Goal: Information Seeking & Learning: Learn about a topic

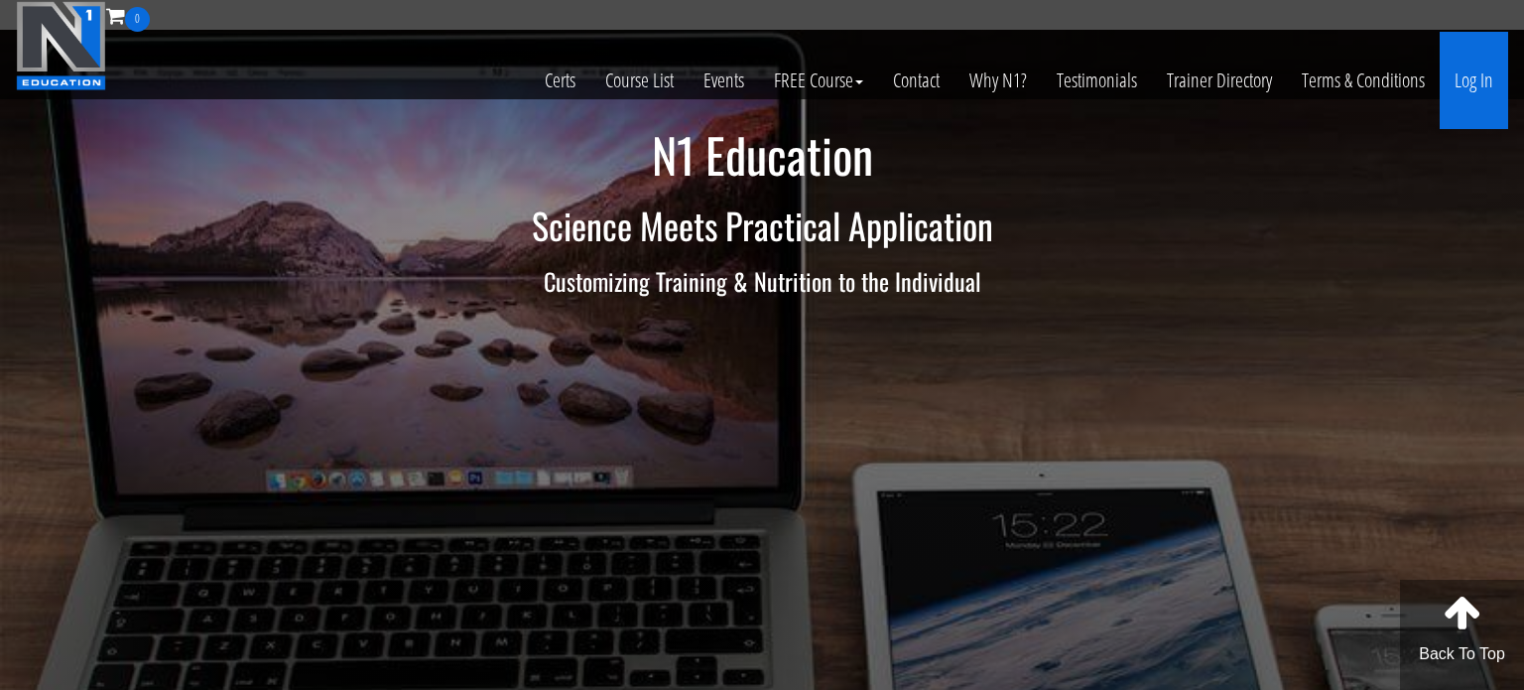
click at [1492, 77] on link "Log In" at bounding box center [1474, 80] width 68 height 97
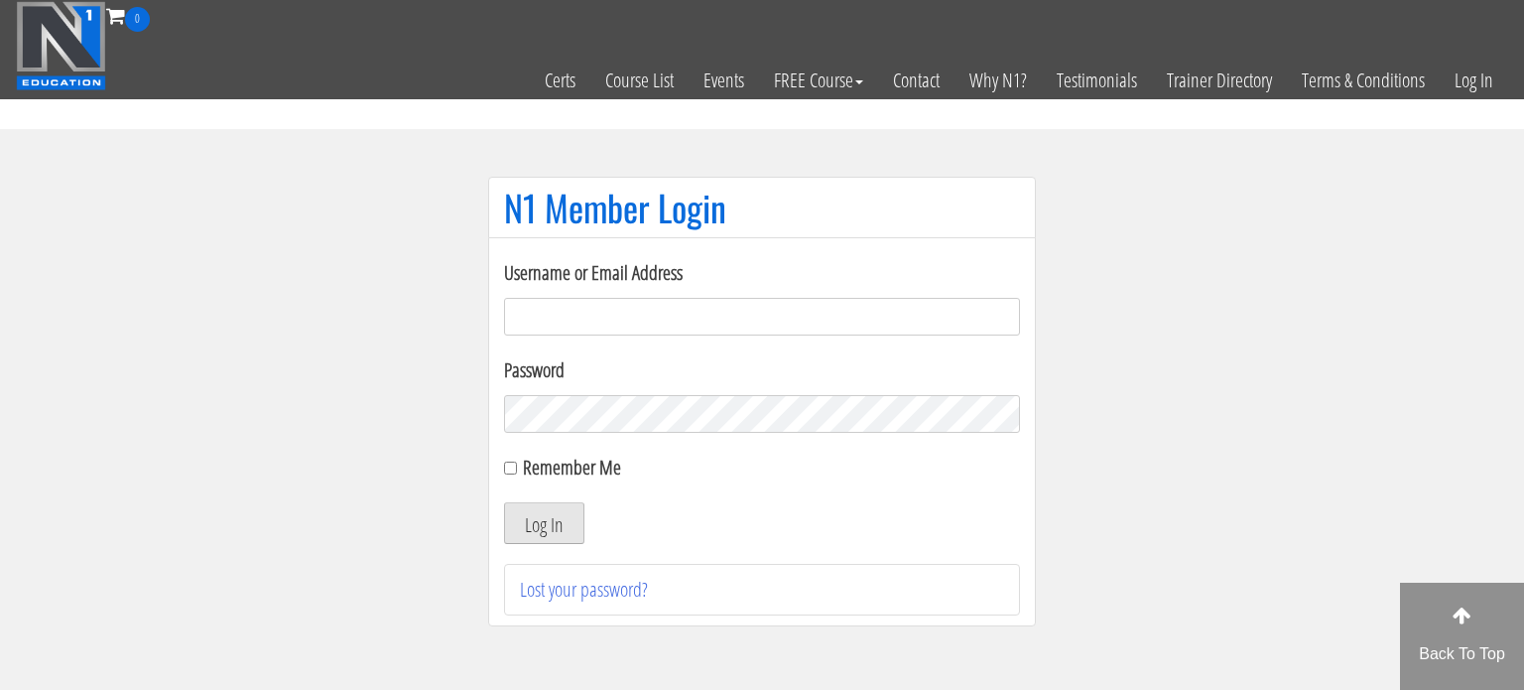
type input "[PERSON_NAME][EMAIL_ADDRESS][DOMAIN_NAME]"
click at [570, 525] on button "Log In" at bounding box center [544, 523] width 80 height 42
click at [533, 468] on label "Remember Me" at bounding box center [572, 466] width 98 height 27
click at [517, 468] on input "Remember Me" at bounding box center [510, 467] width 13 height 13
checkbox input "true"
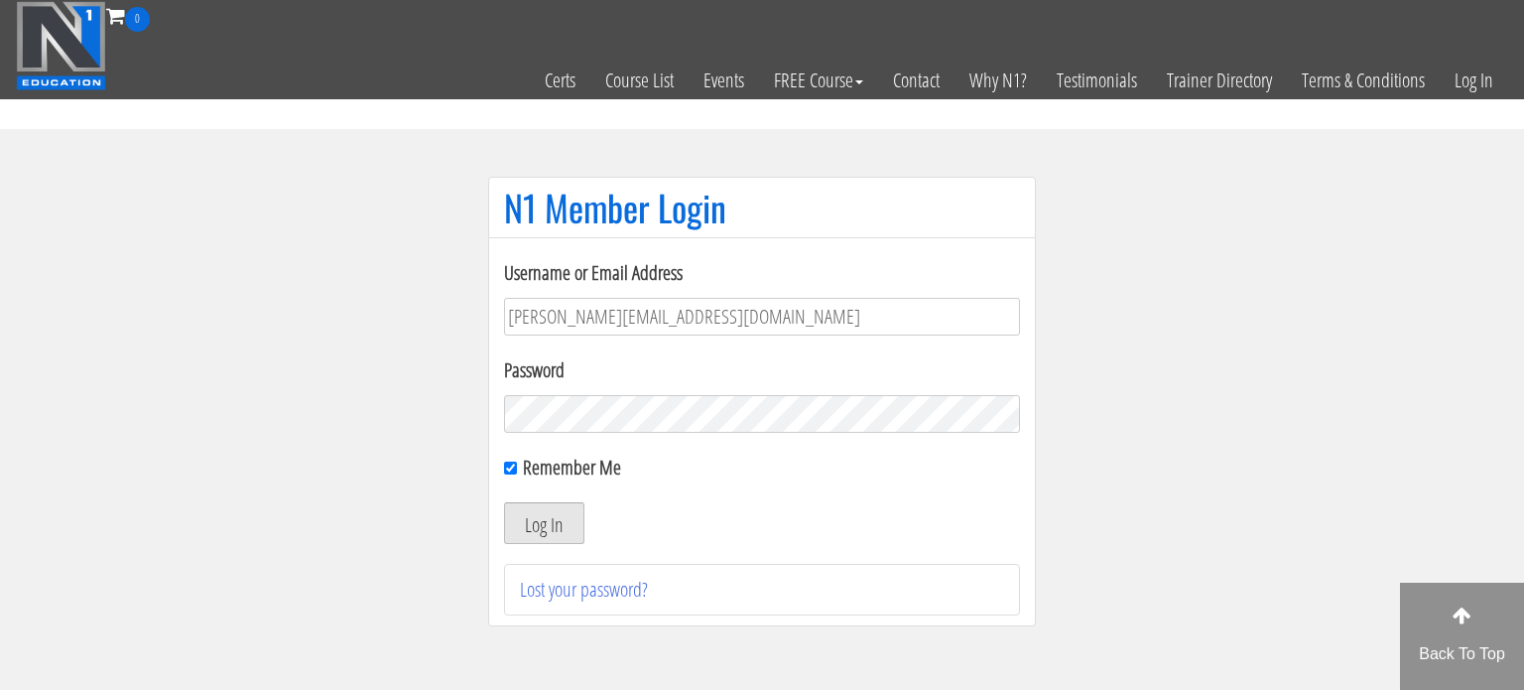
click at [559, 528] on button "Log In" at bounding box center [544, 523] width 80 height 42
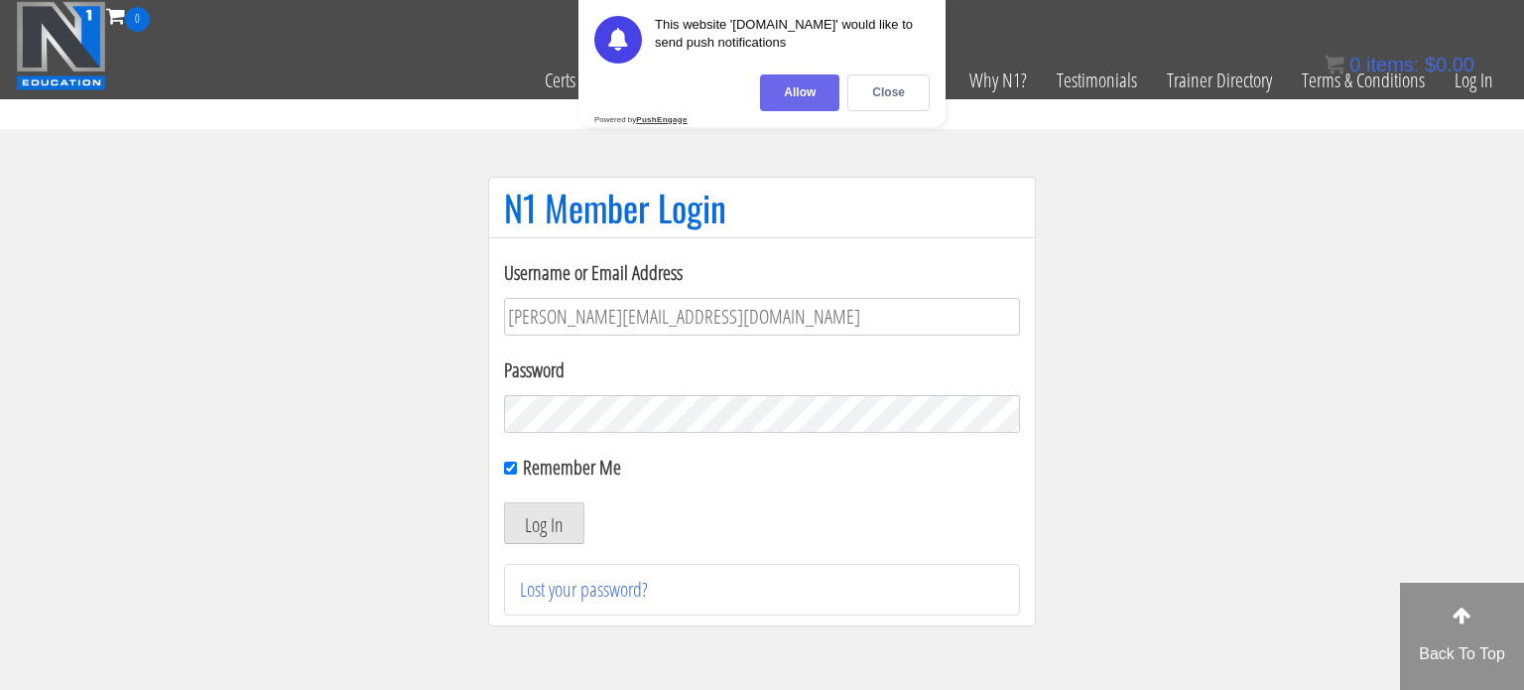
click at [801, 86] on div "Allow" at bounding box center [799, 92] width 79 height 37
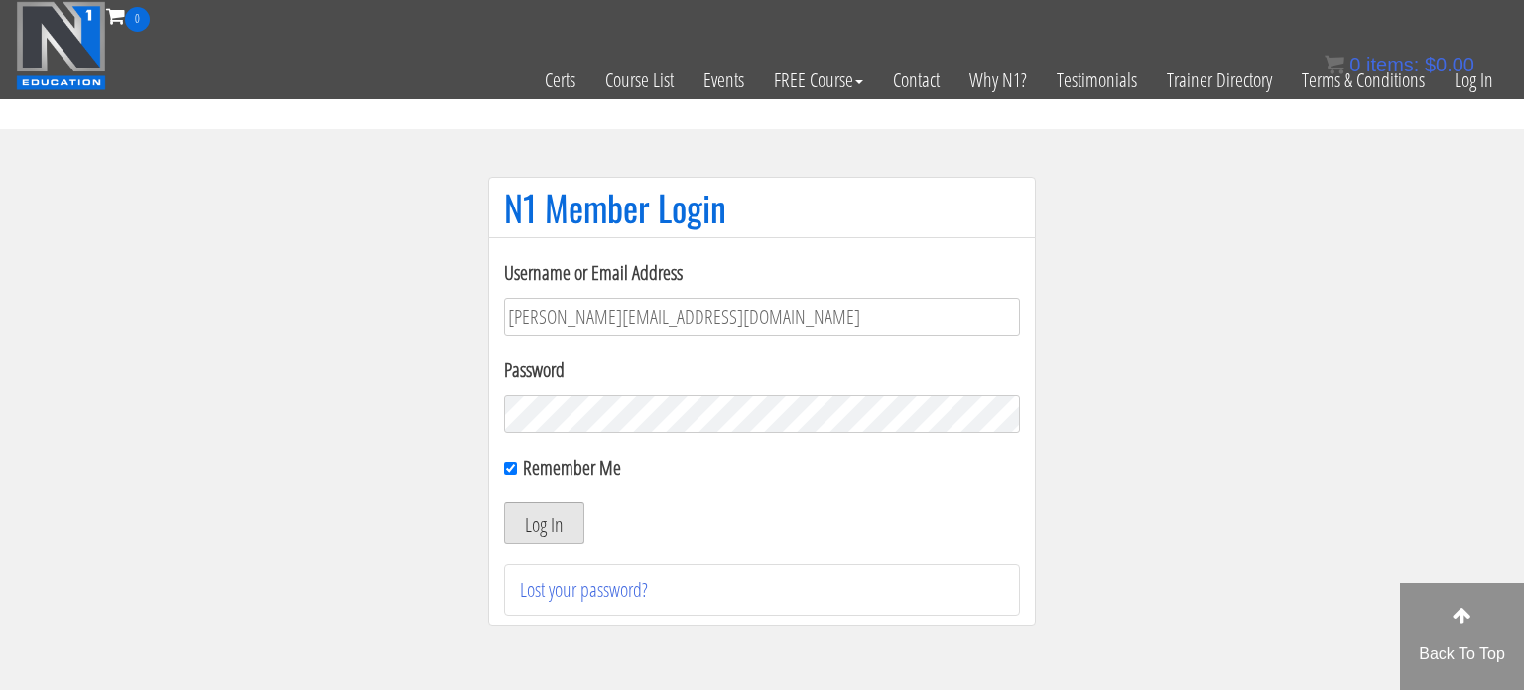
click at [560, 522] on button "Log In" at bounding box center [544, 523] width 80 height 42
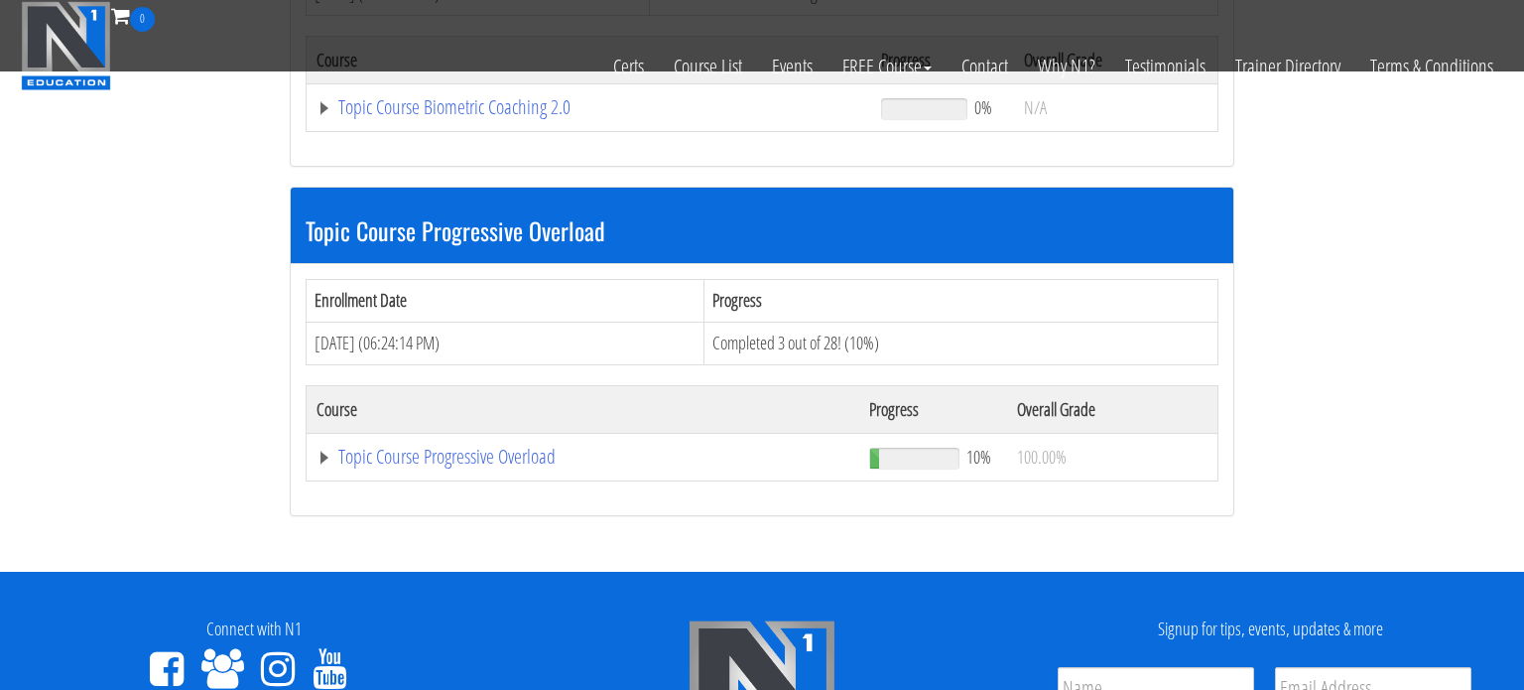
scroll to position [1917, 0]
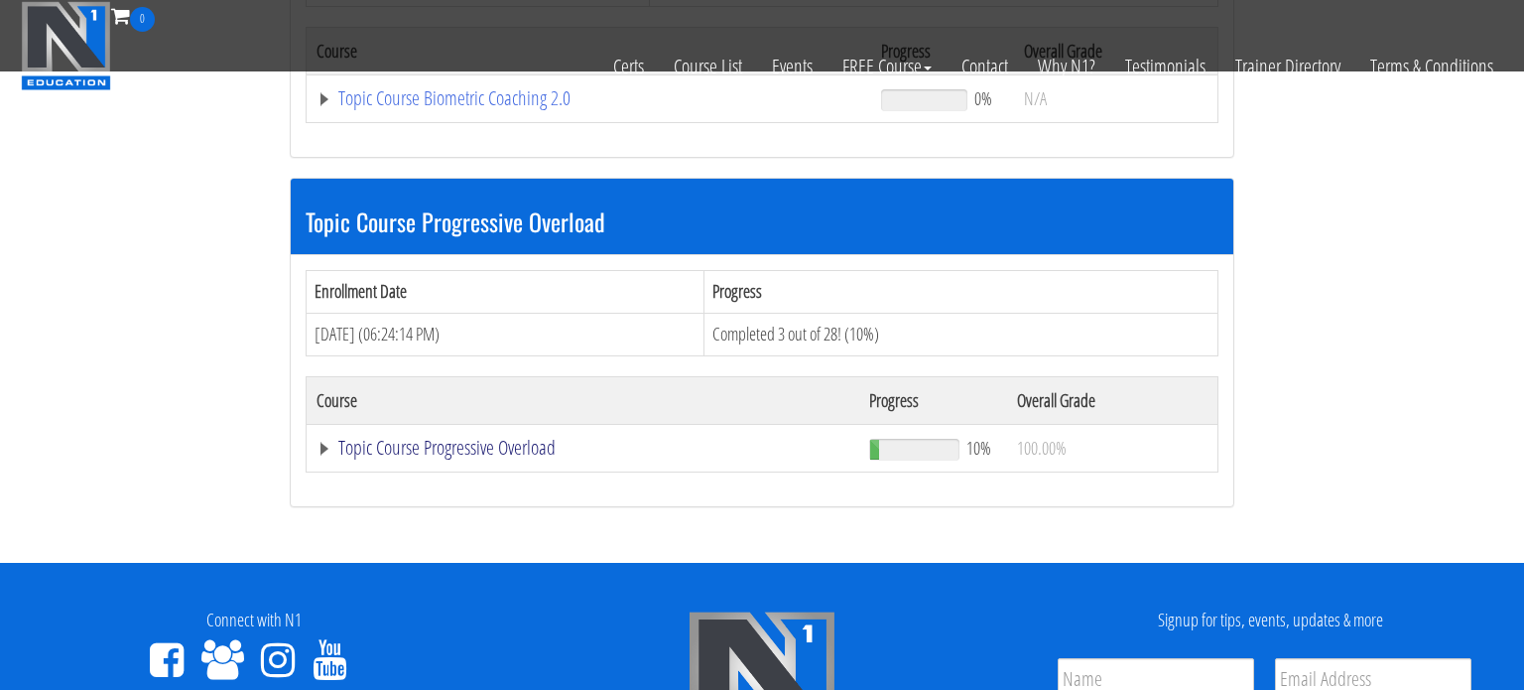
click at [433, 438] on link "Topic Course Progressive Overload" at bounding box center [582, 448] width 533 height 20
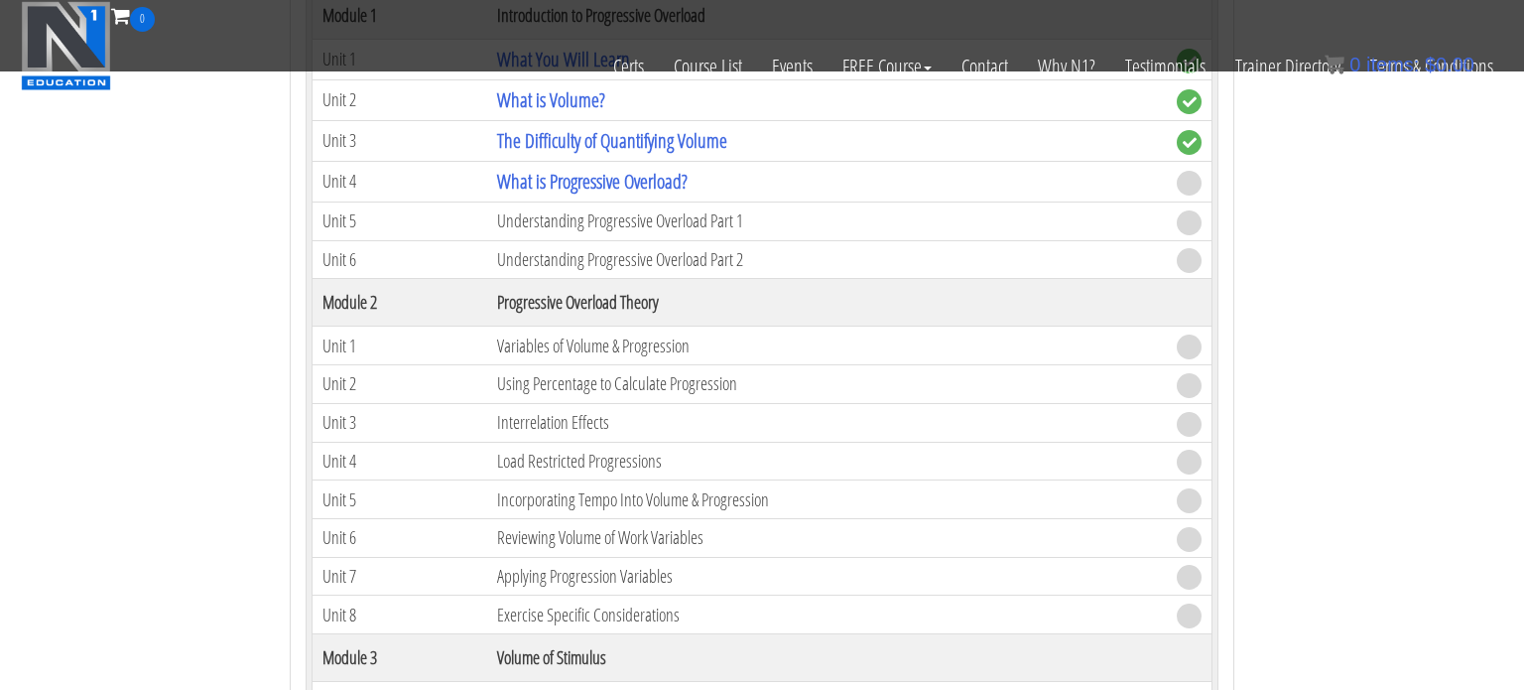
scroll to position [2401, 0]
click at [658, 191] on link "What is Progressive Overload?" at bounding box center [592, 183] width 190 height 27
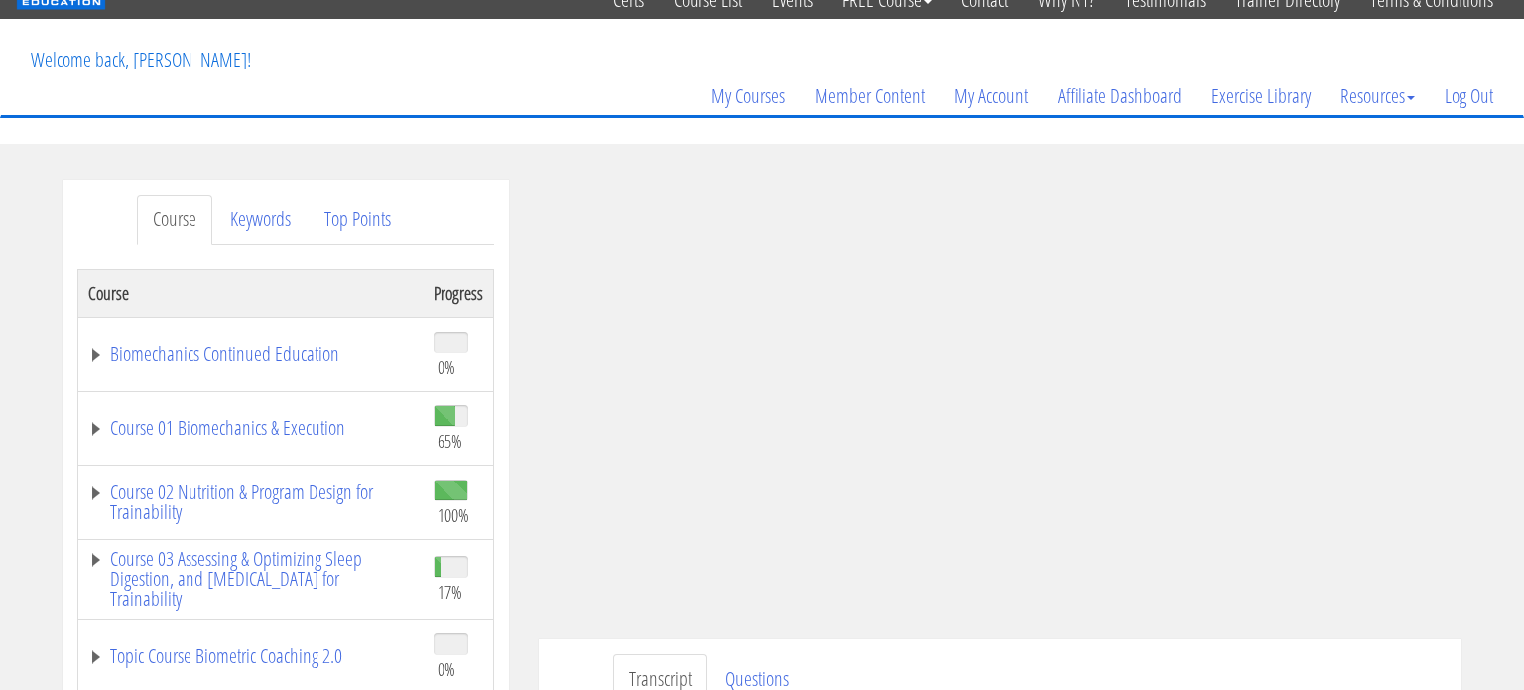
scroll to position [125, 0]
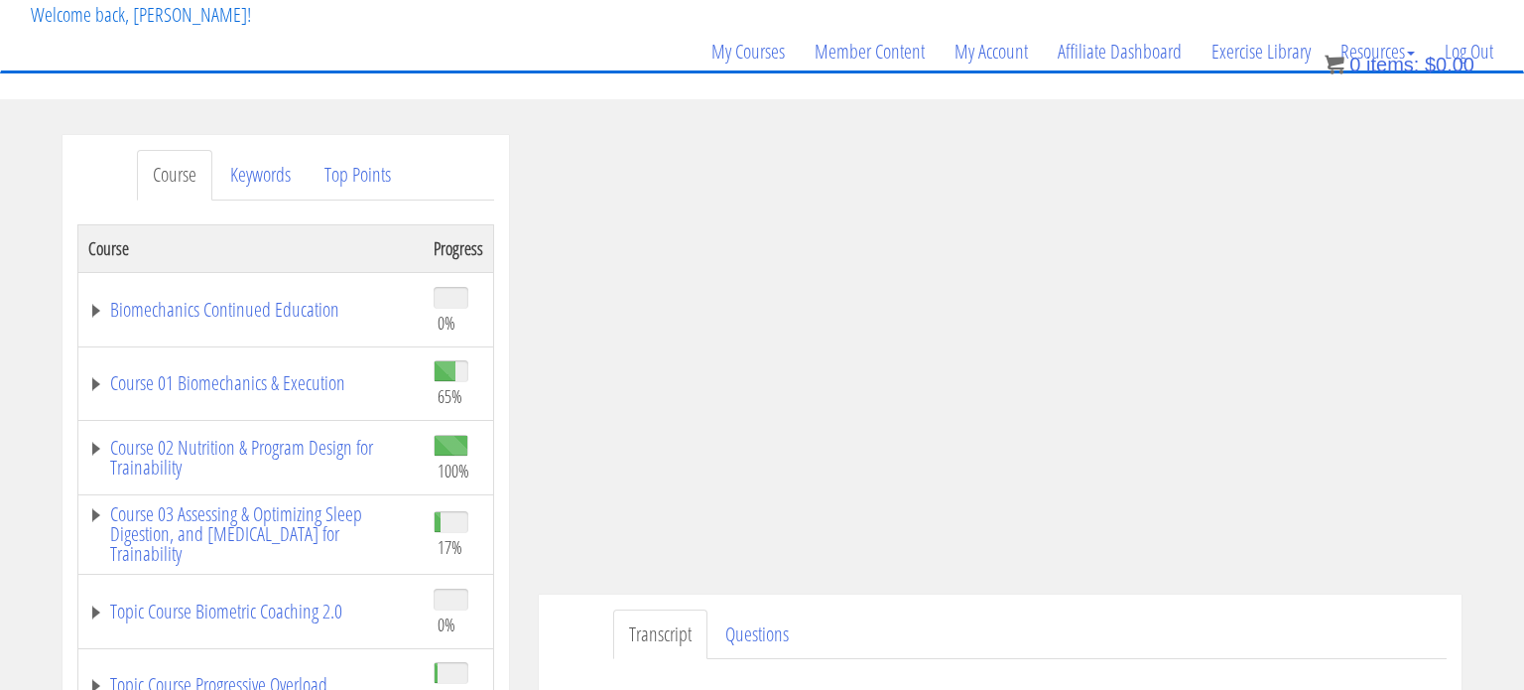
click at [1493, 340] on div "Course Keywords Top Points Course Progress Biomechanics Continued Education 0% …" at bounding box center [762, 695] width 1524 height 1121
click at [1163, 614] on ul "Transcript Questions" at bounding box center [1029, 634] width 833 height 51
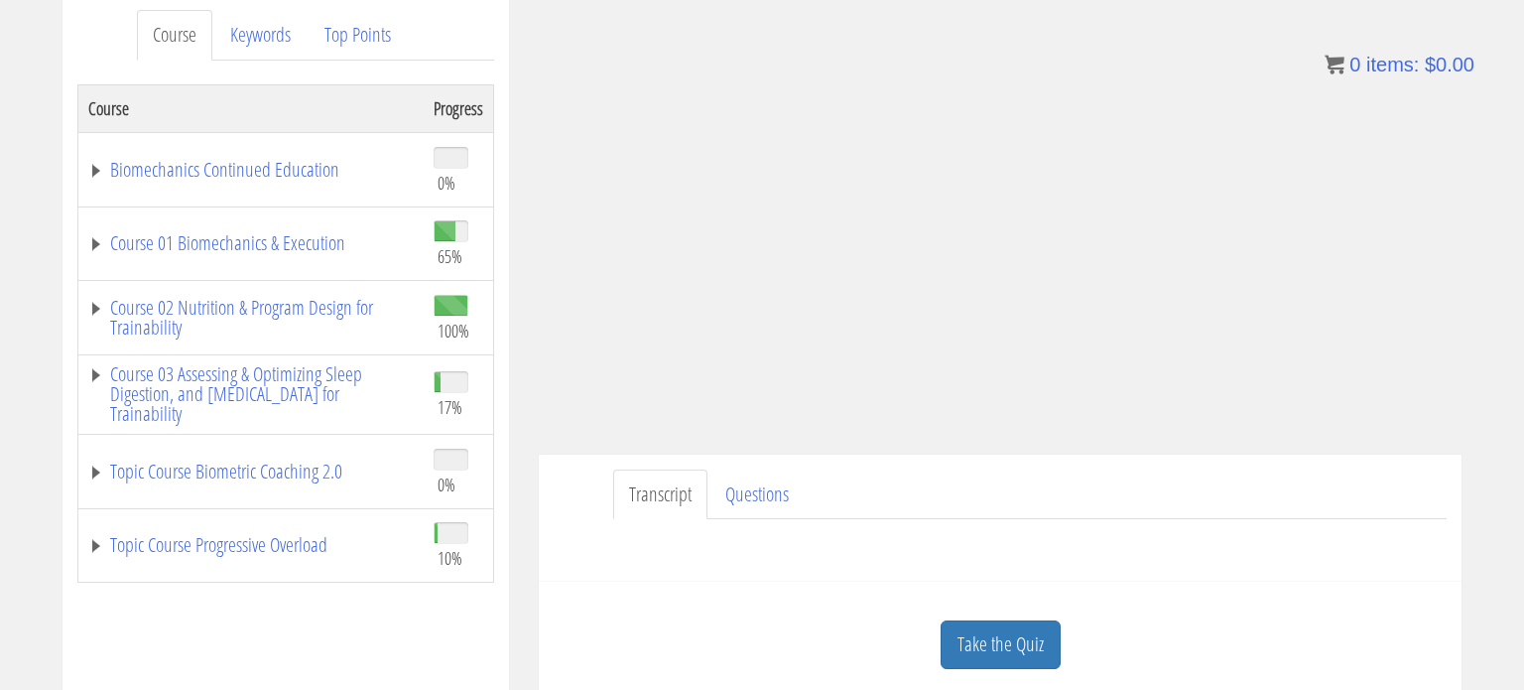
scroll to position [267, 0]
click at [1030, 644] on link "Take the Quiz" at bounding box center [1001, 642] width 120 height 49
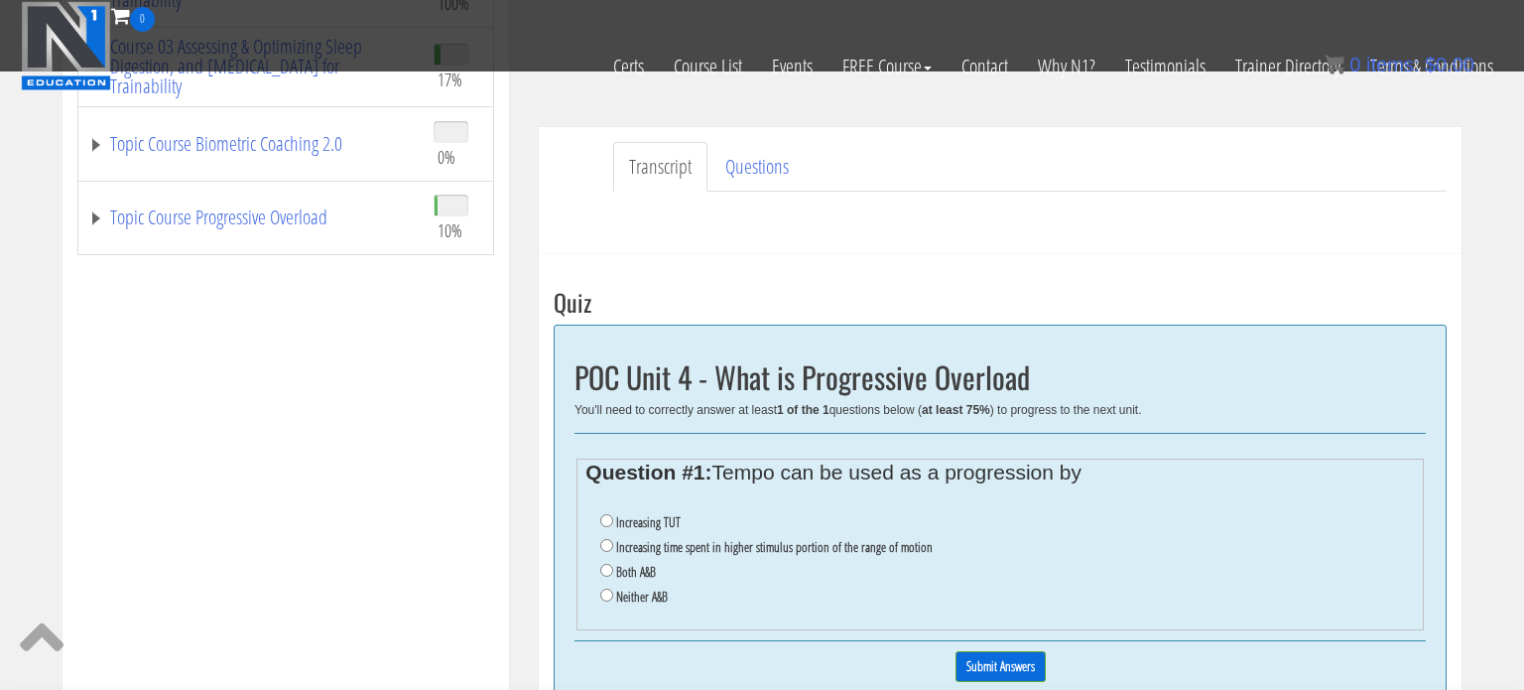
scroll to position [483, 0]
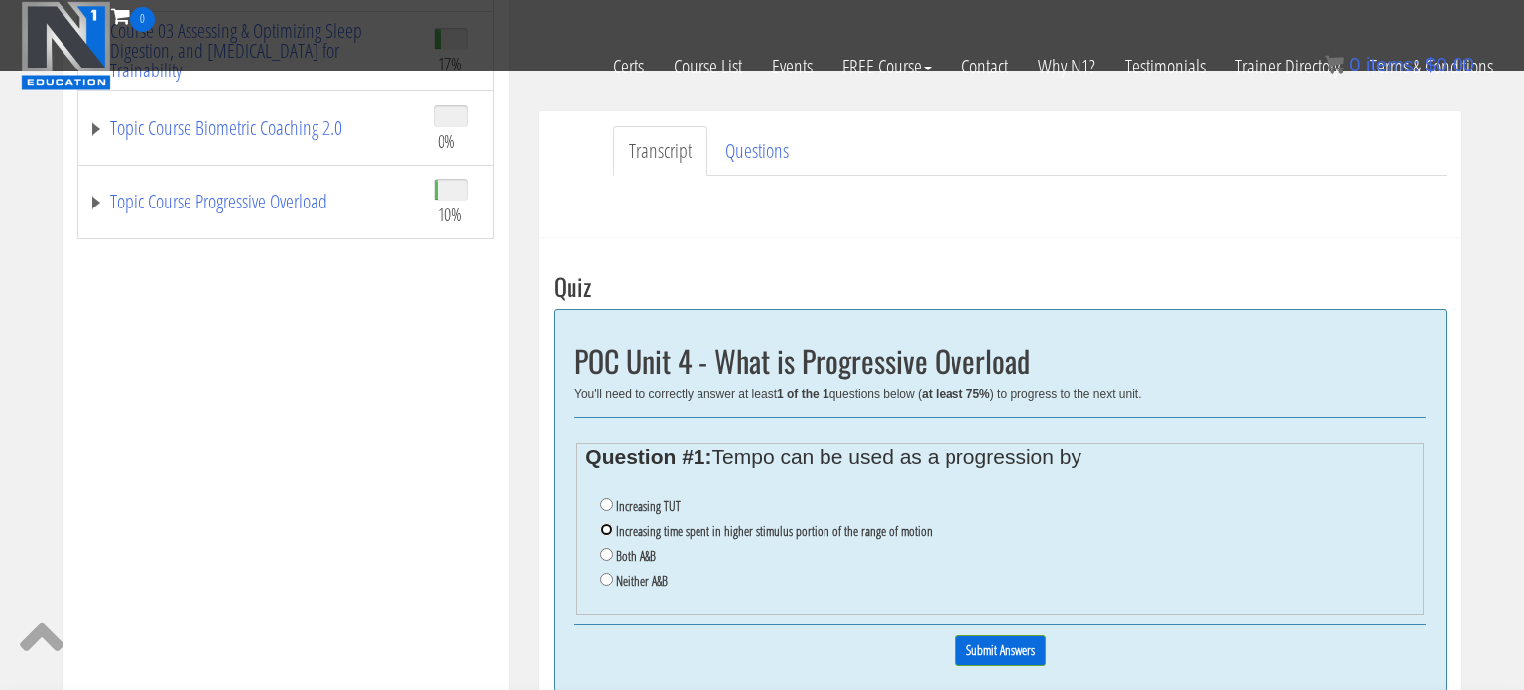
click at [600, 529] on input "Increasing time spent in higher stimulus portion of the range of motion" at bounding box center [606, 529] width 13 height 13
radio input "true"
click at [605, 560] on li "Both A&B" at bounding box center [1007, 556] width 814 height 25
click at [612, 557] on li "Both A&B" at bounding box center [1007, 556] width 814 height 25
click at [607, 555] on input "Both A&B" at bounding box center [606, 554] width 13 height 13
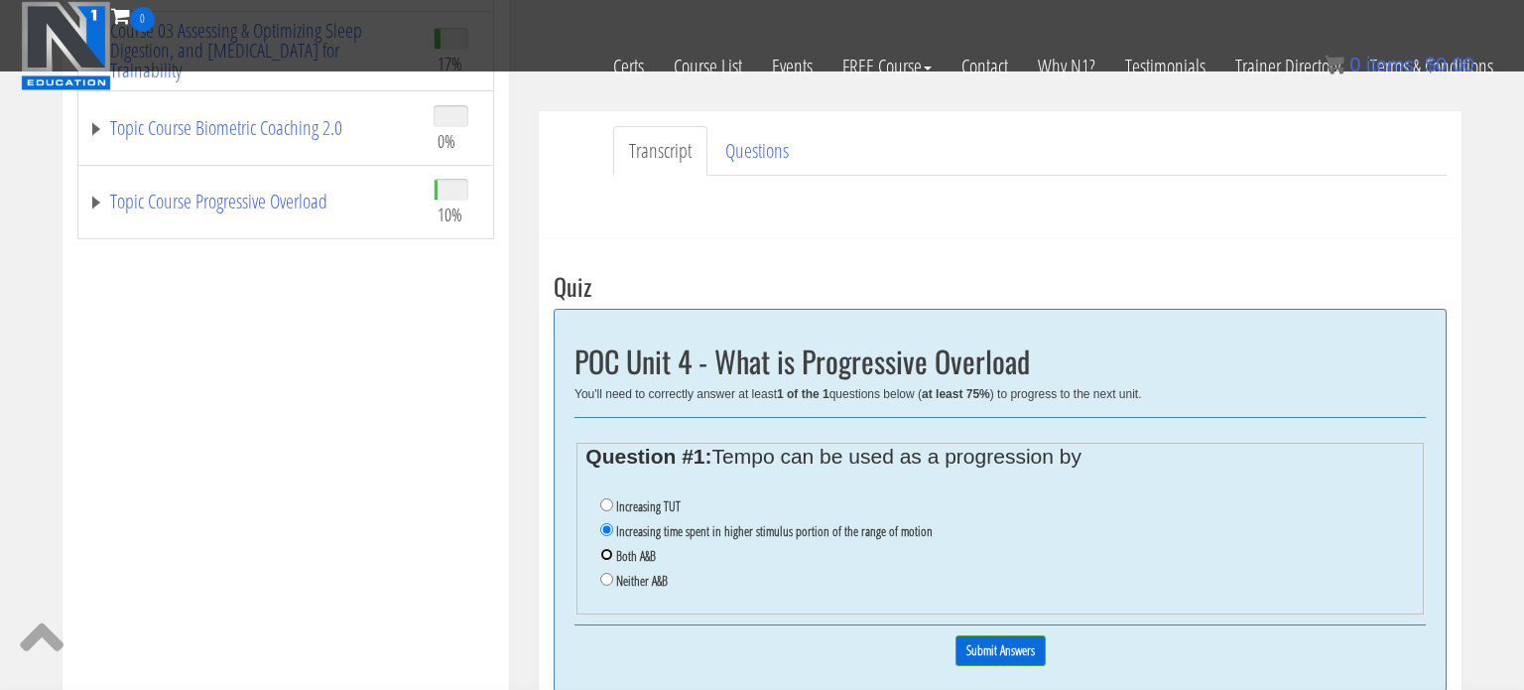
radio input "true"
click at [1008, 656] on input "Submit Answers" at bounding box center [1000, 650] width 90 height 31
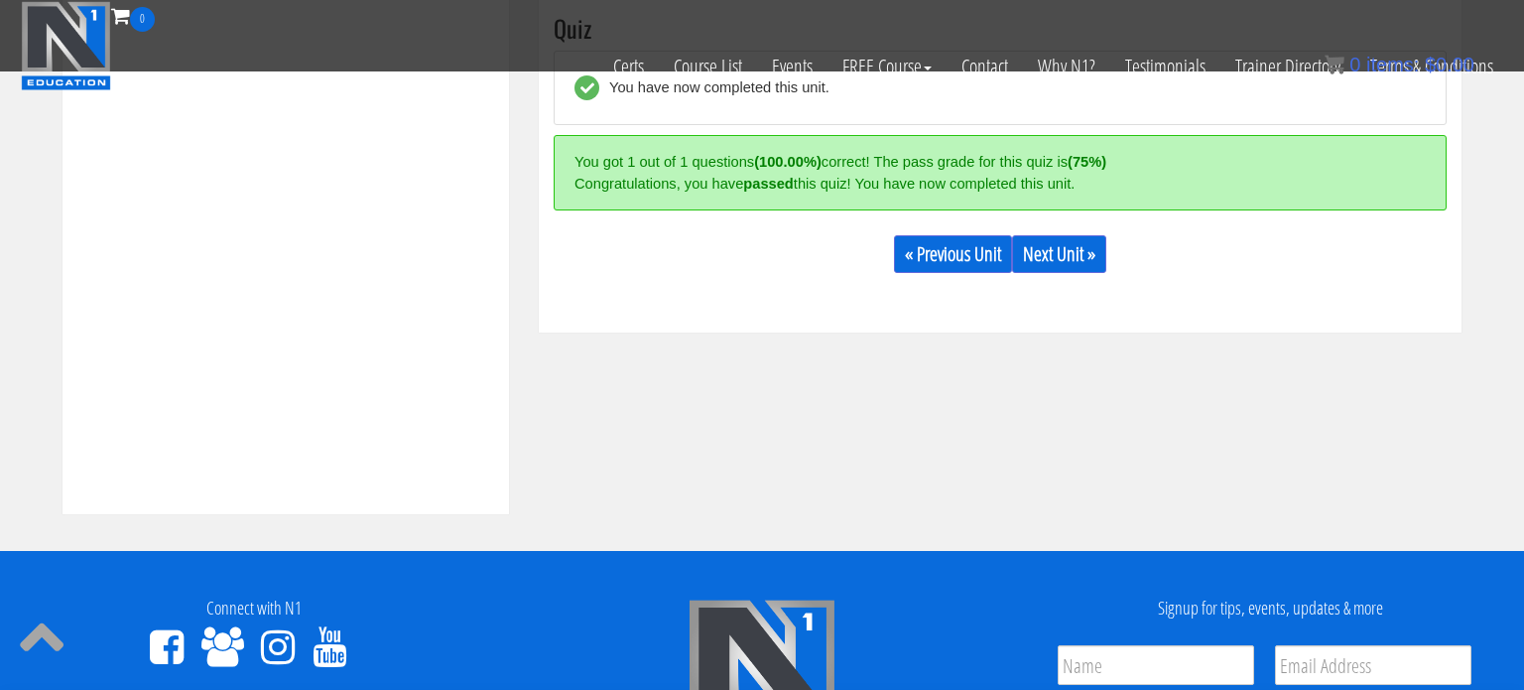
scroll to position [745, 0]
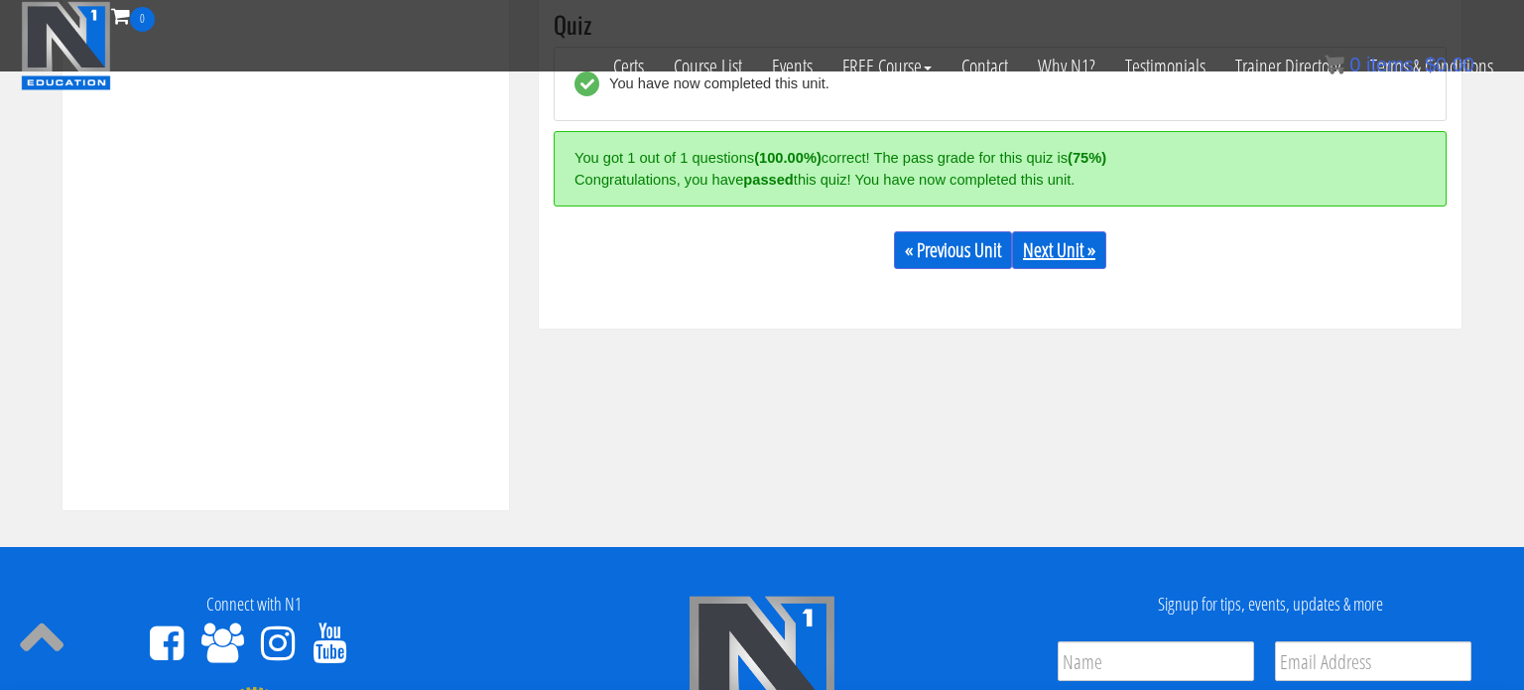
click at [1053, 247] on link "Next Unit »" at bounding box center [1059, 250] width 94 height 38
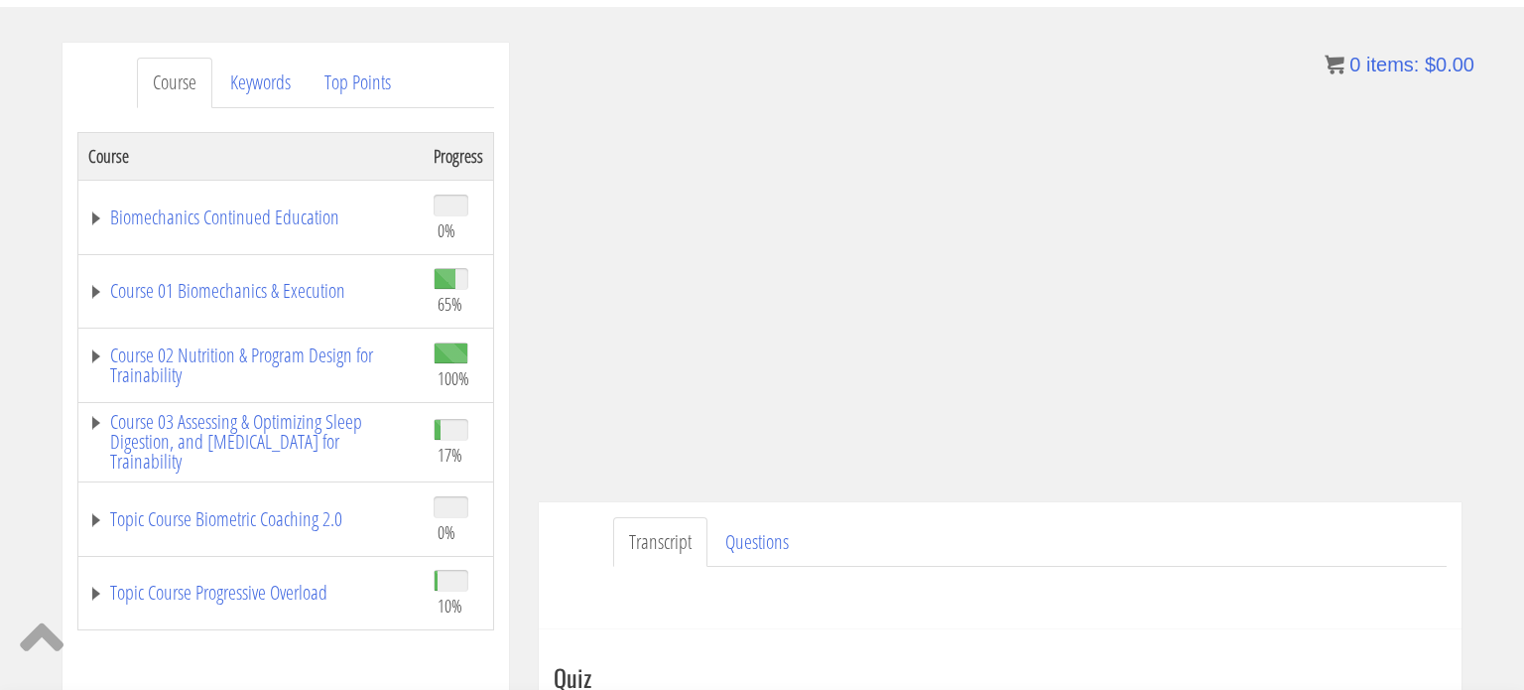
scroll to position [223, 0]
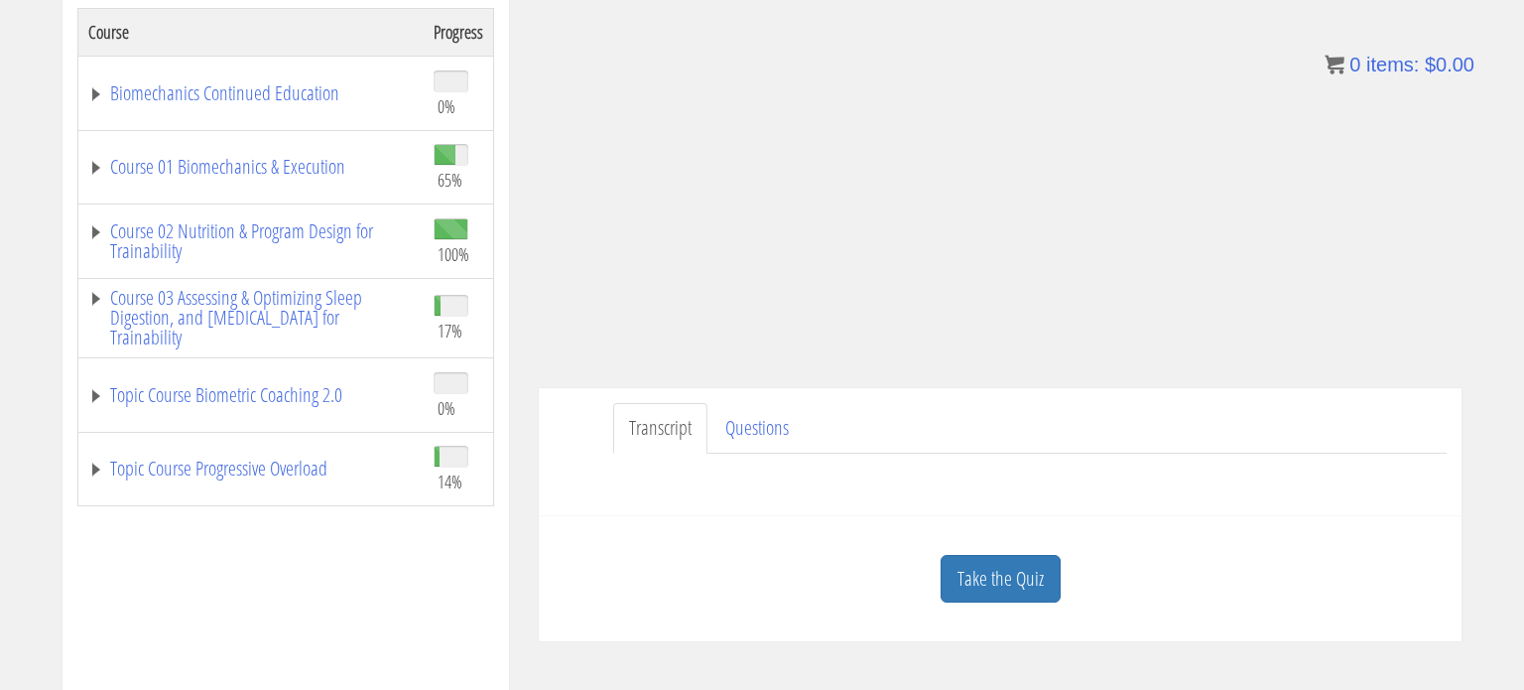
scroll to position [342, 0]
click at [319, 477] on link "Topic Course Progressive Overload" at bounding box center [250, 467] width 325 height 20
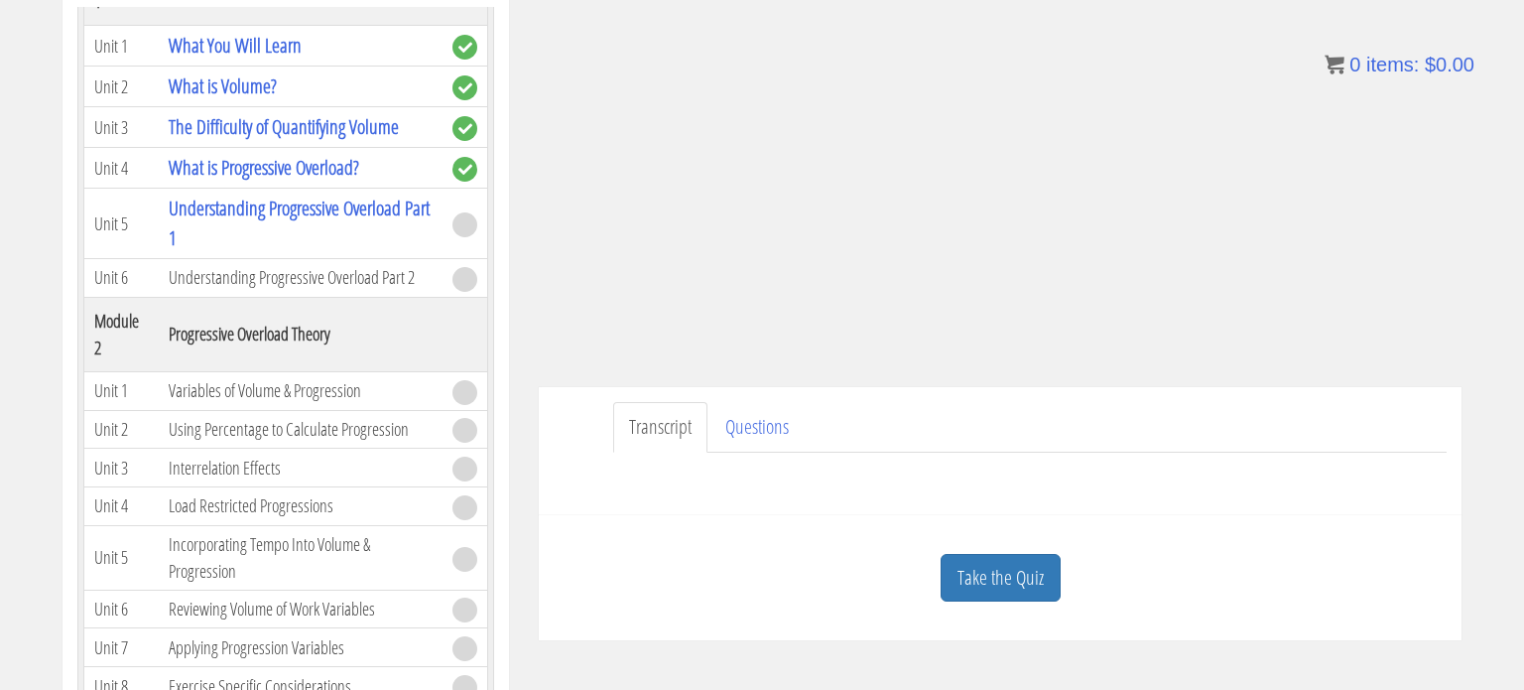
scroll to position [557, 0]
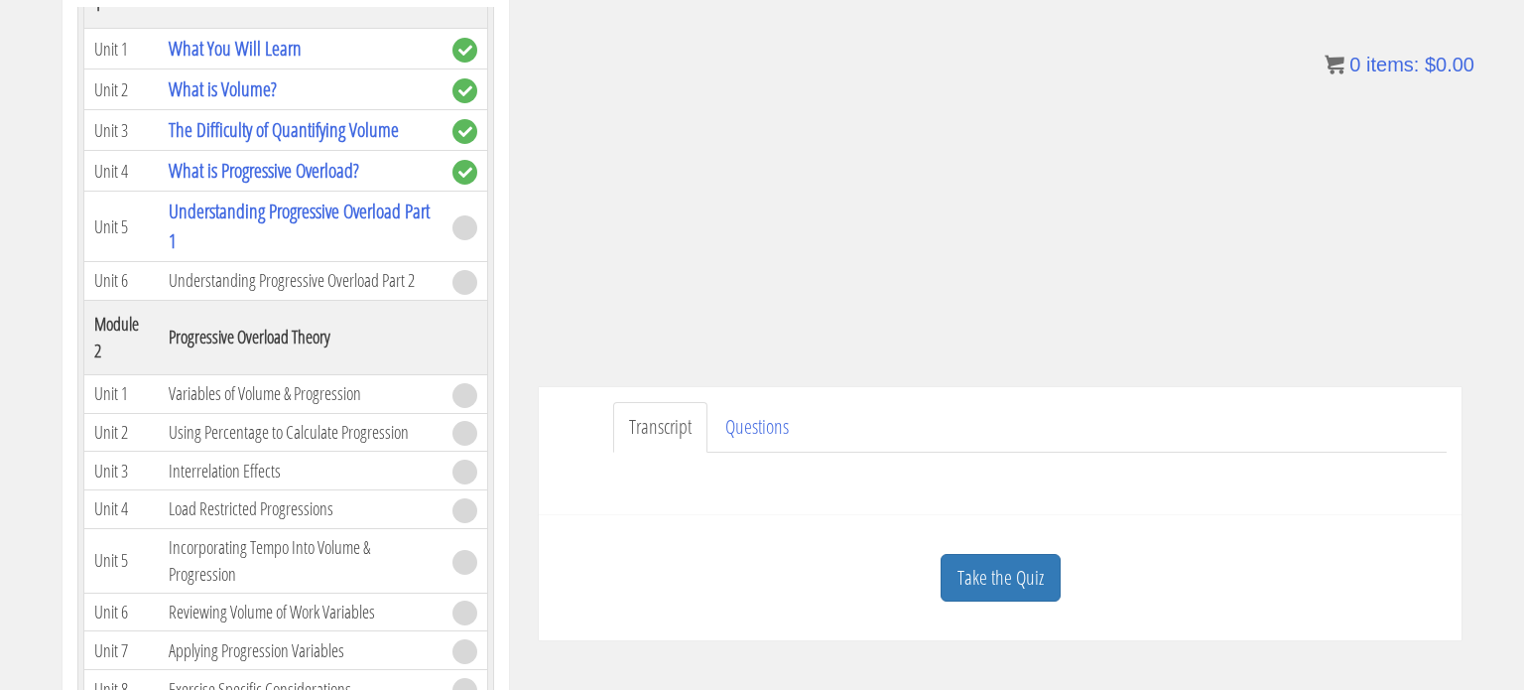
click at [1217, 501] on div "Transcript Questions Questions on this unit? Name * First Last Email * Enter Em…" at bounding box center [1000, 451] width 923 height 128
click at [1480, 182] on div "Course Keywords Top Points Course Progress Biomechanics Continued Education 0% …" at bounding box center [762, 478] width 1524 height 1121
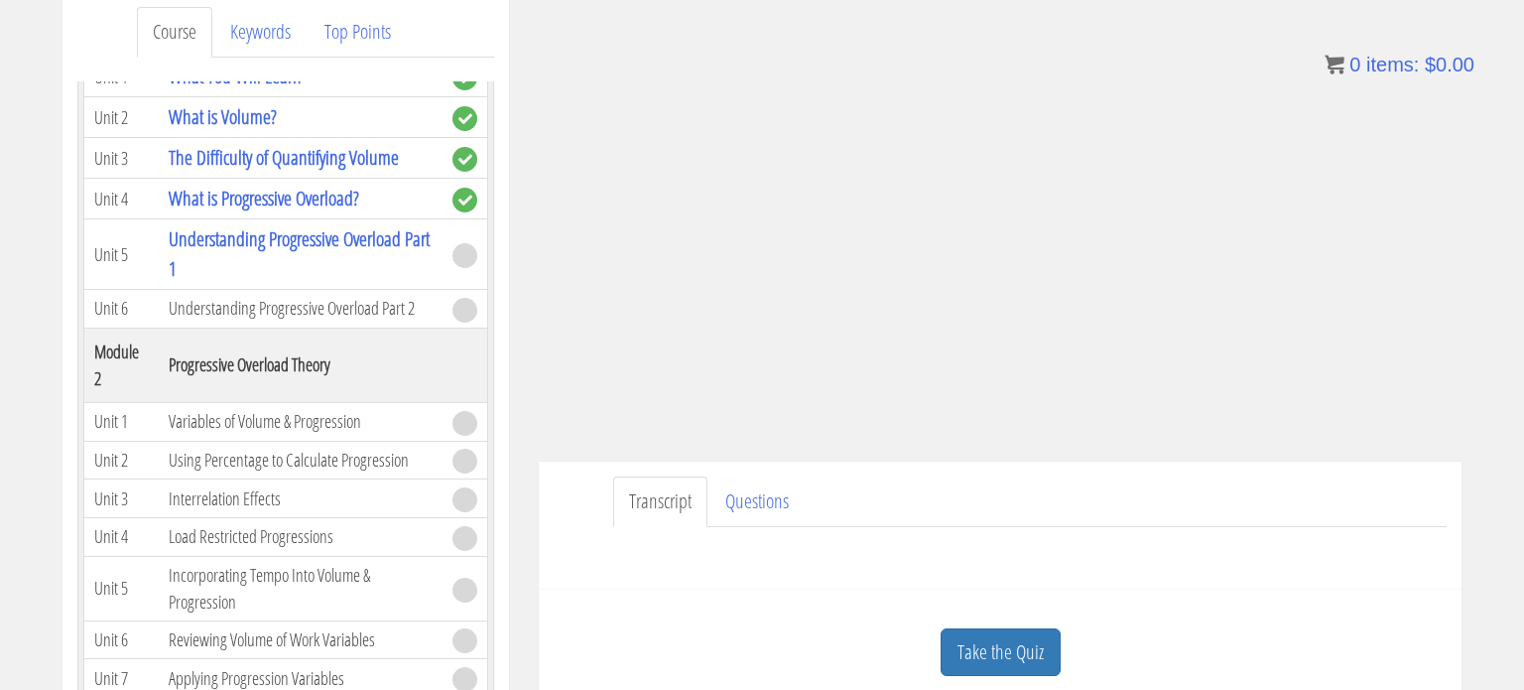
scroll to position [377, 0]
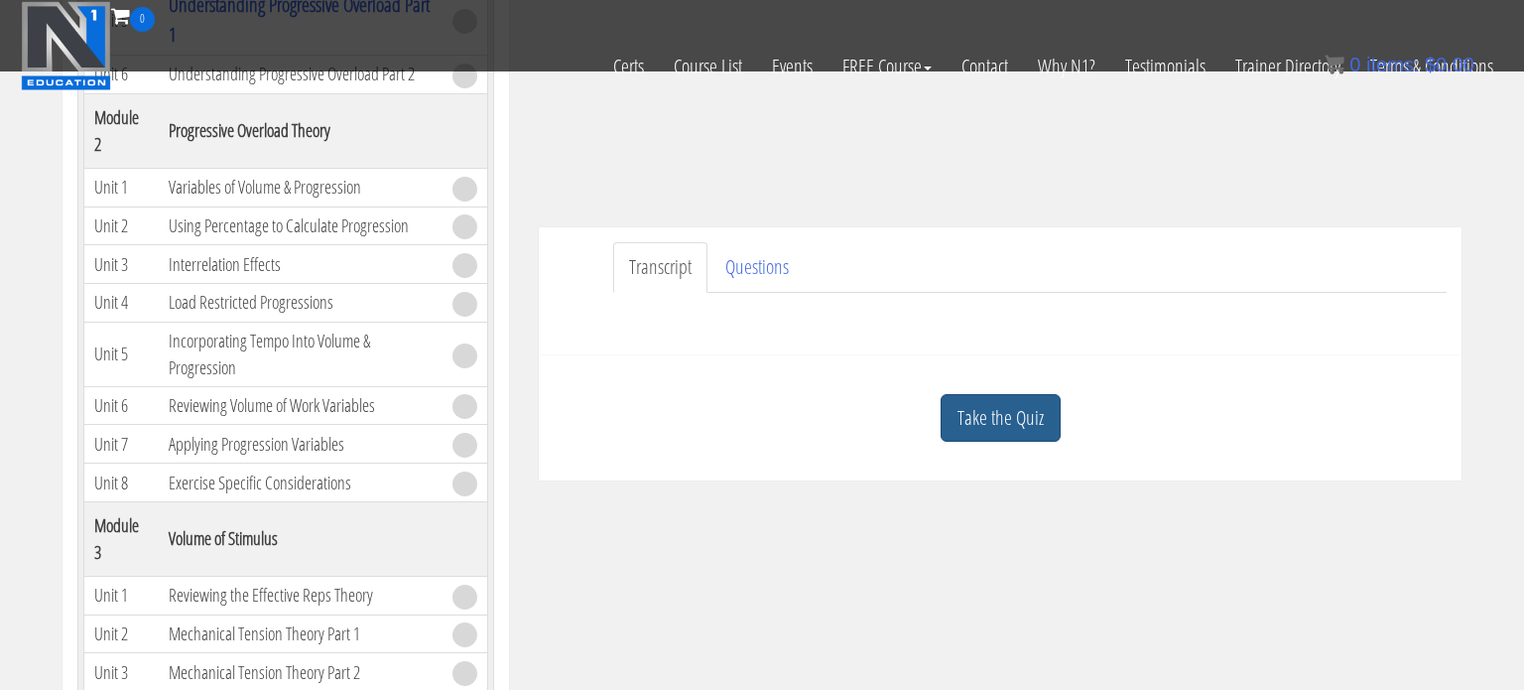
click at [957, 403] on link "Take the Quiz" at bounding box center [1001, 418] width 120 height 49
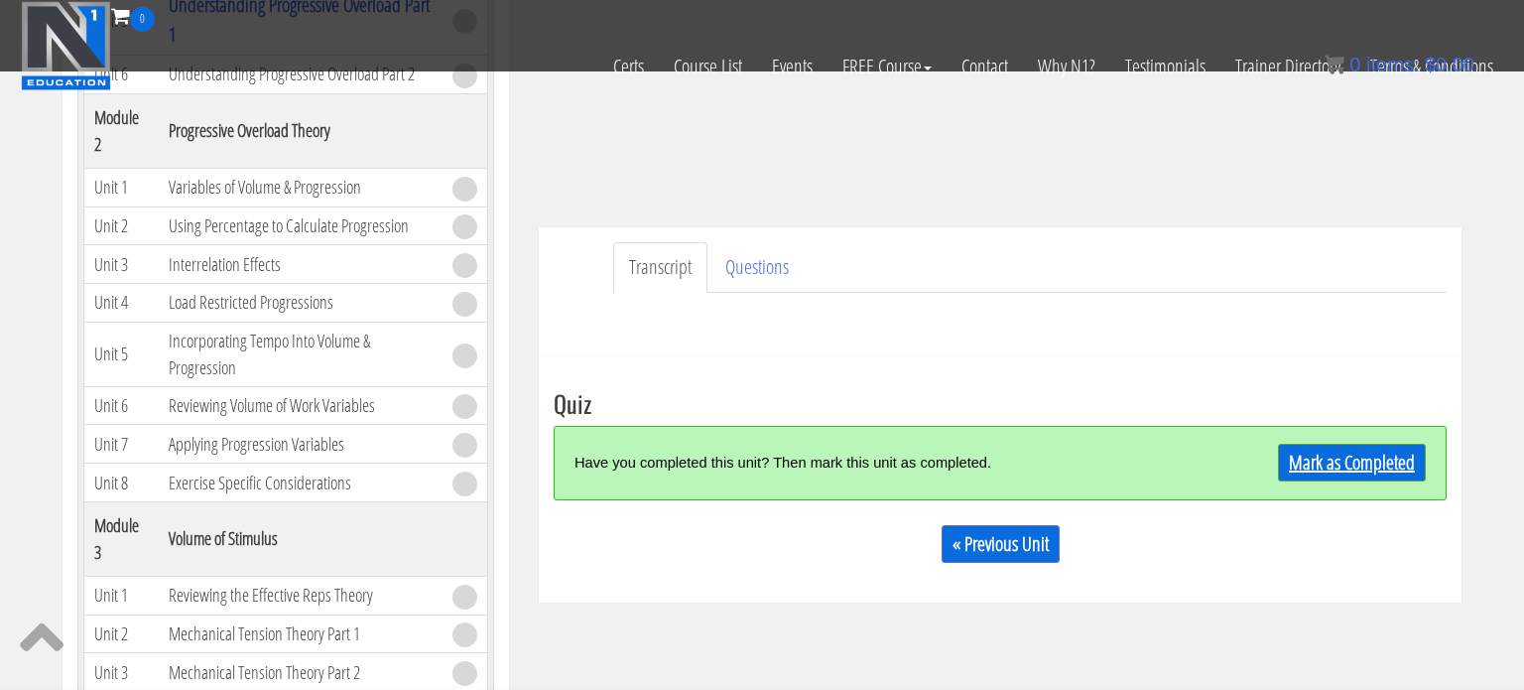
click at [1332, 466] on link "Mark as Completed" at bounding box center [1352, 462] width 148 height 38
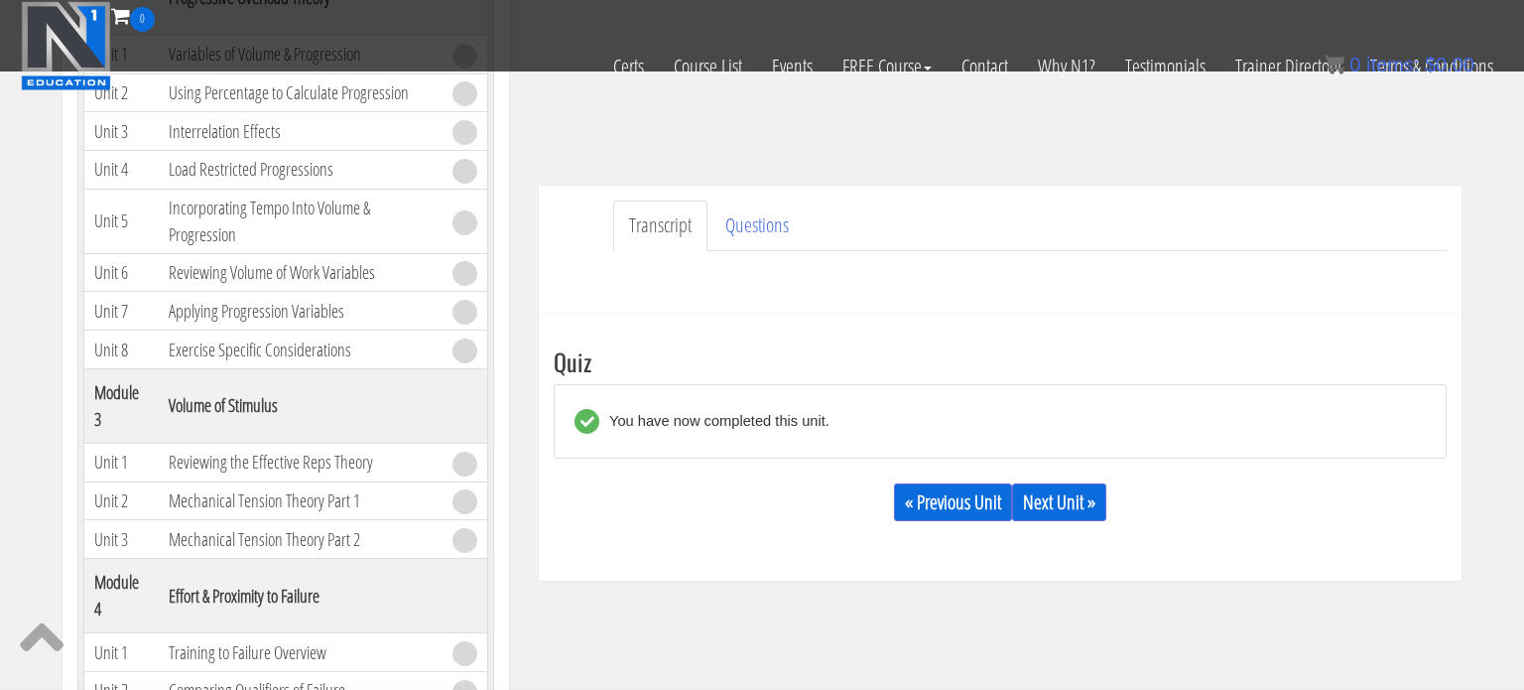
scroll to position [424, 0]
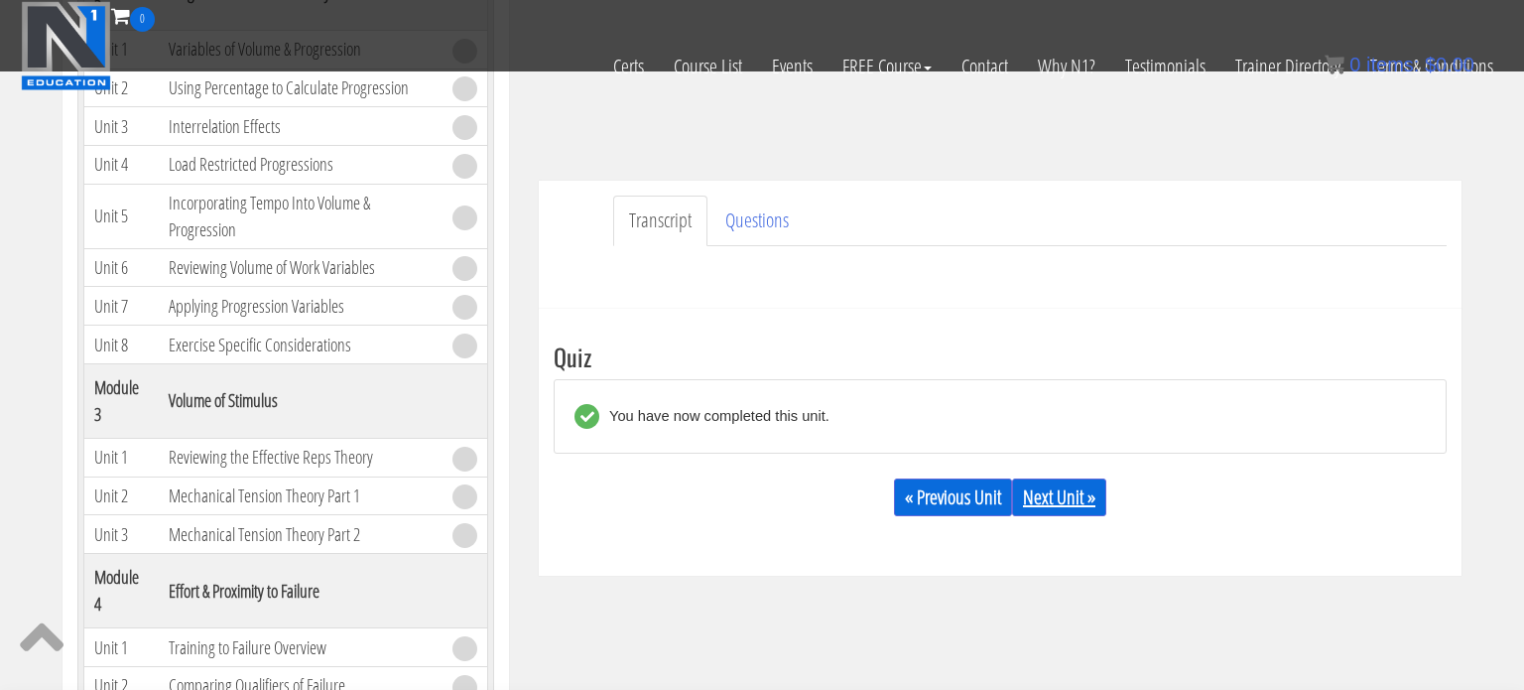
click at [1095, 509] on link "Next Unit »" at bounding box center [1059, 497] width 94 height 38
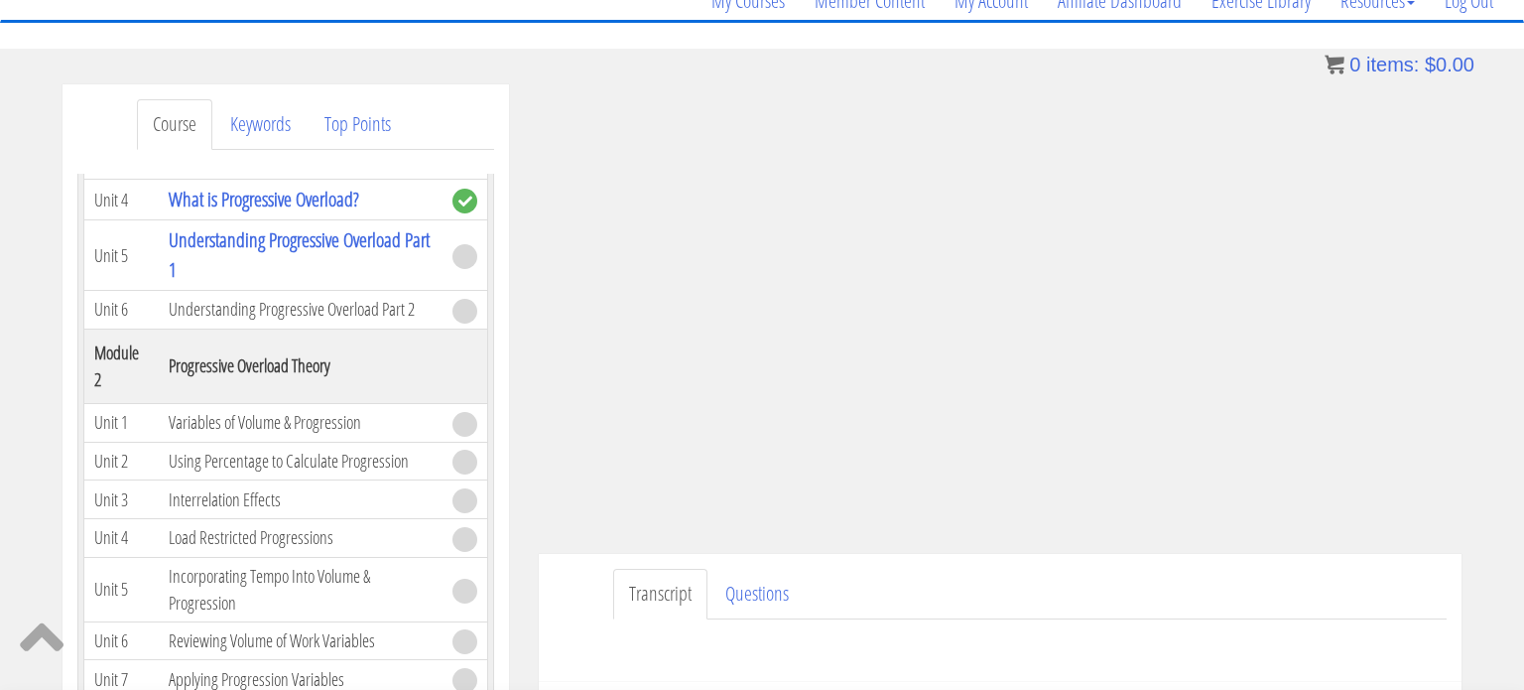
scroll to position [195, 0]
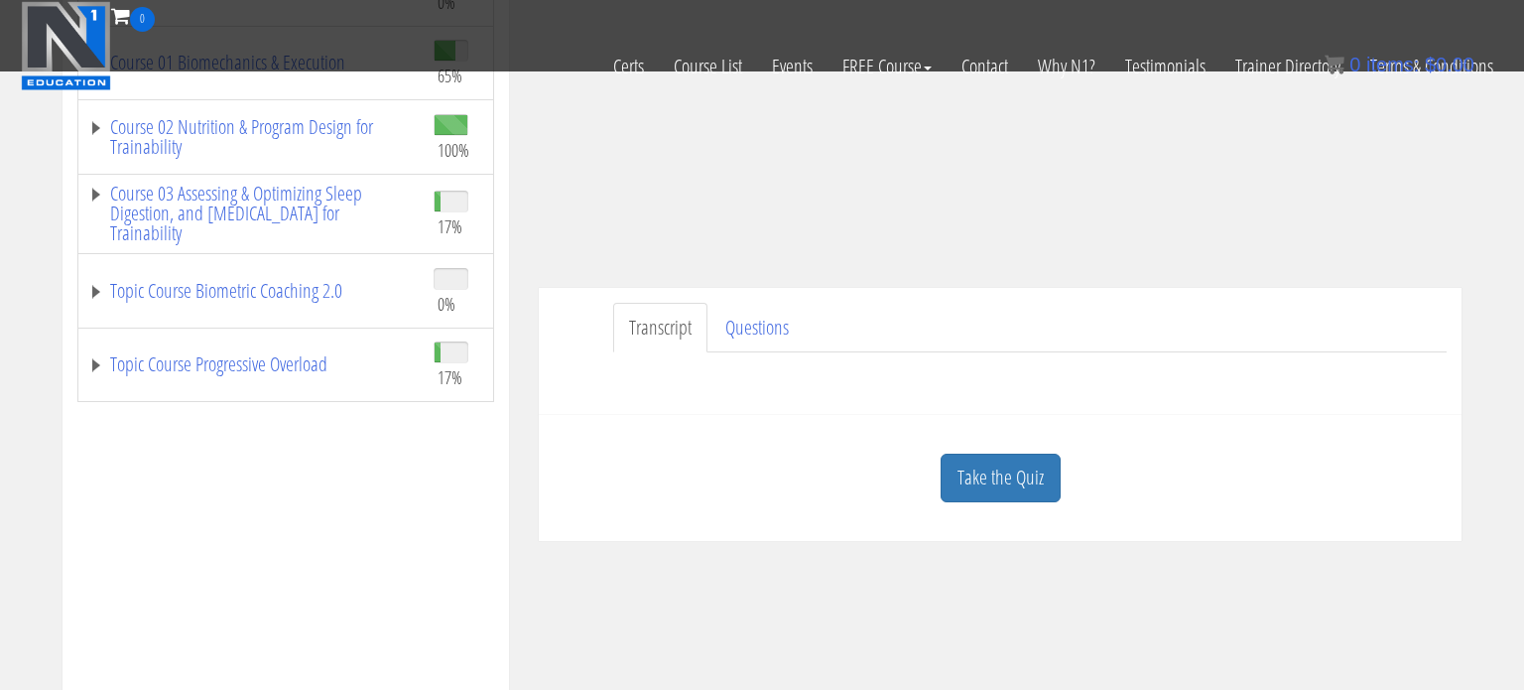
scroll to position [377, 0]
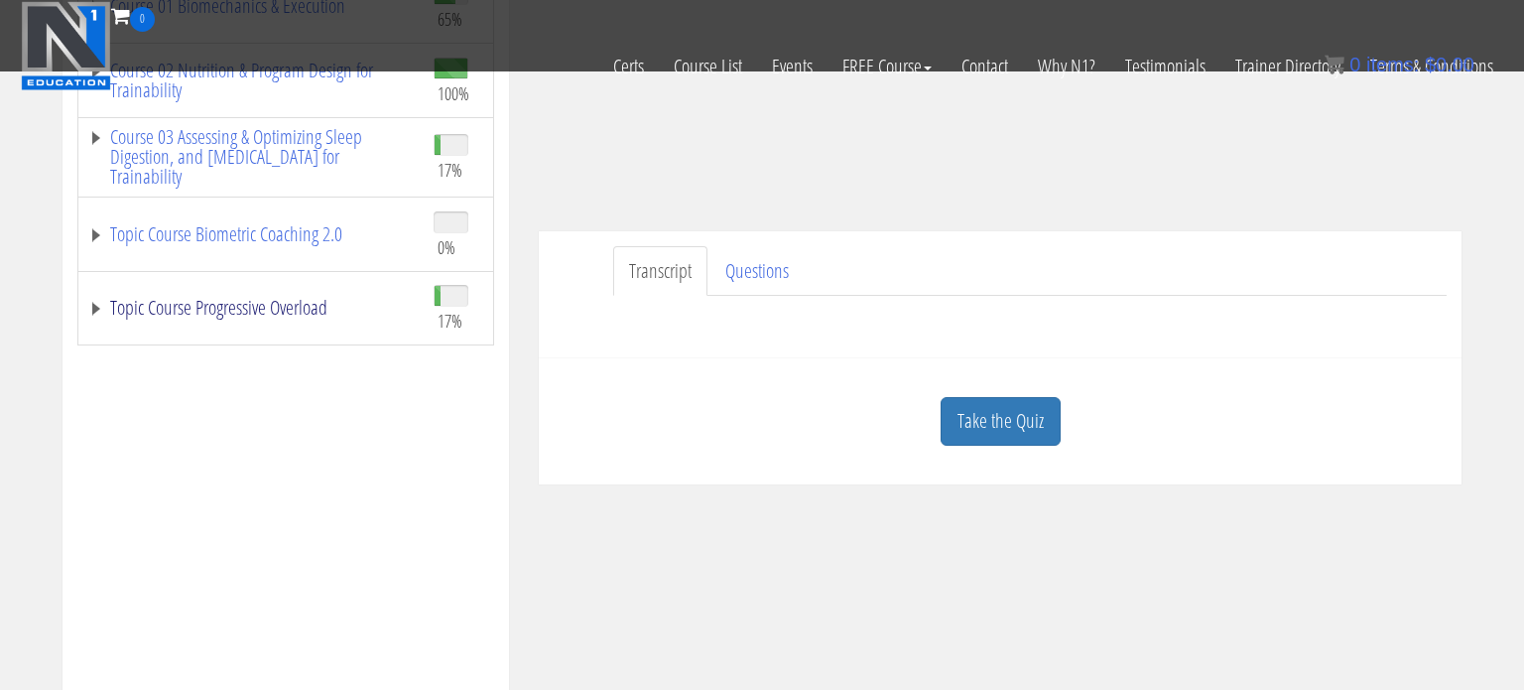
click at [220, 317] on link "Topic Course Progressive Overload" at bounding box center [250, 308] width 325 height 20
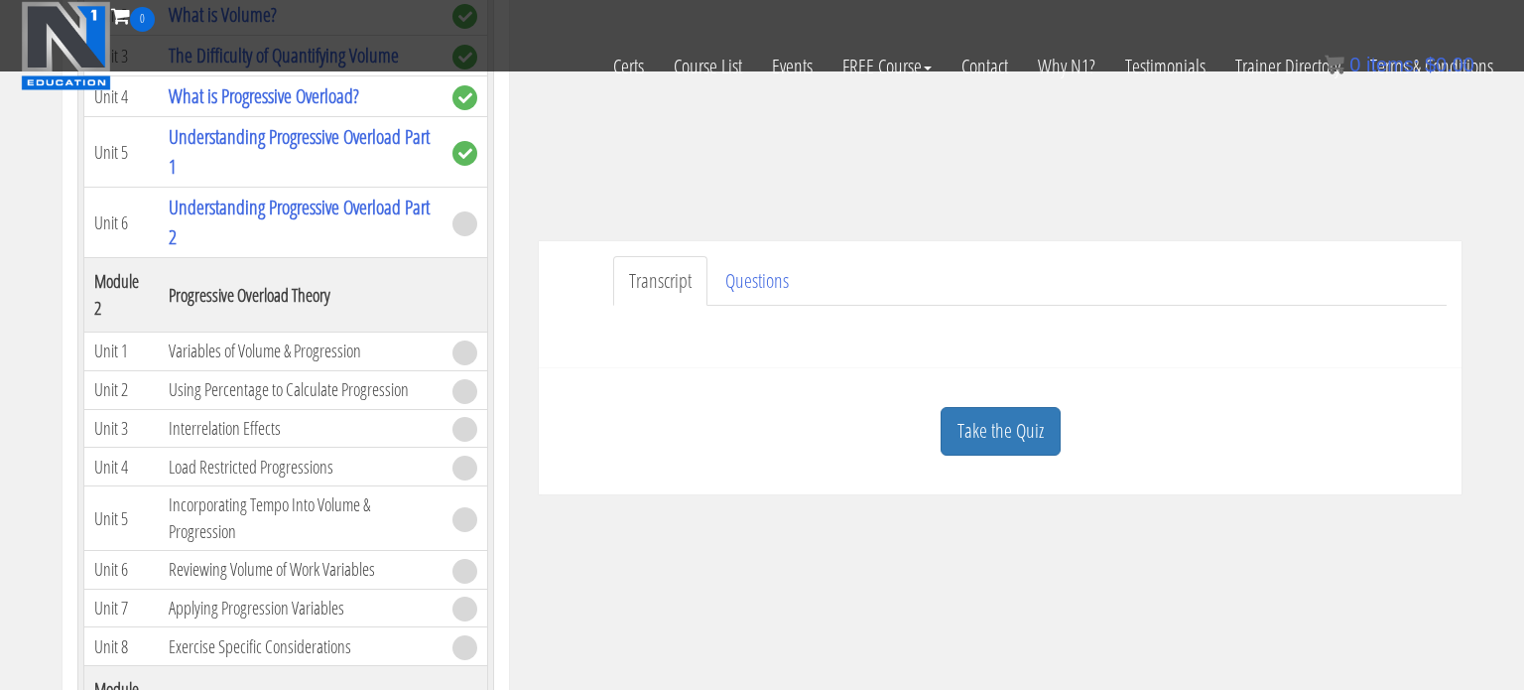
scroll to position [357, 0]
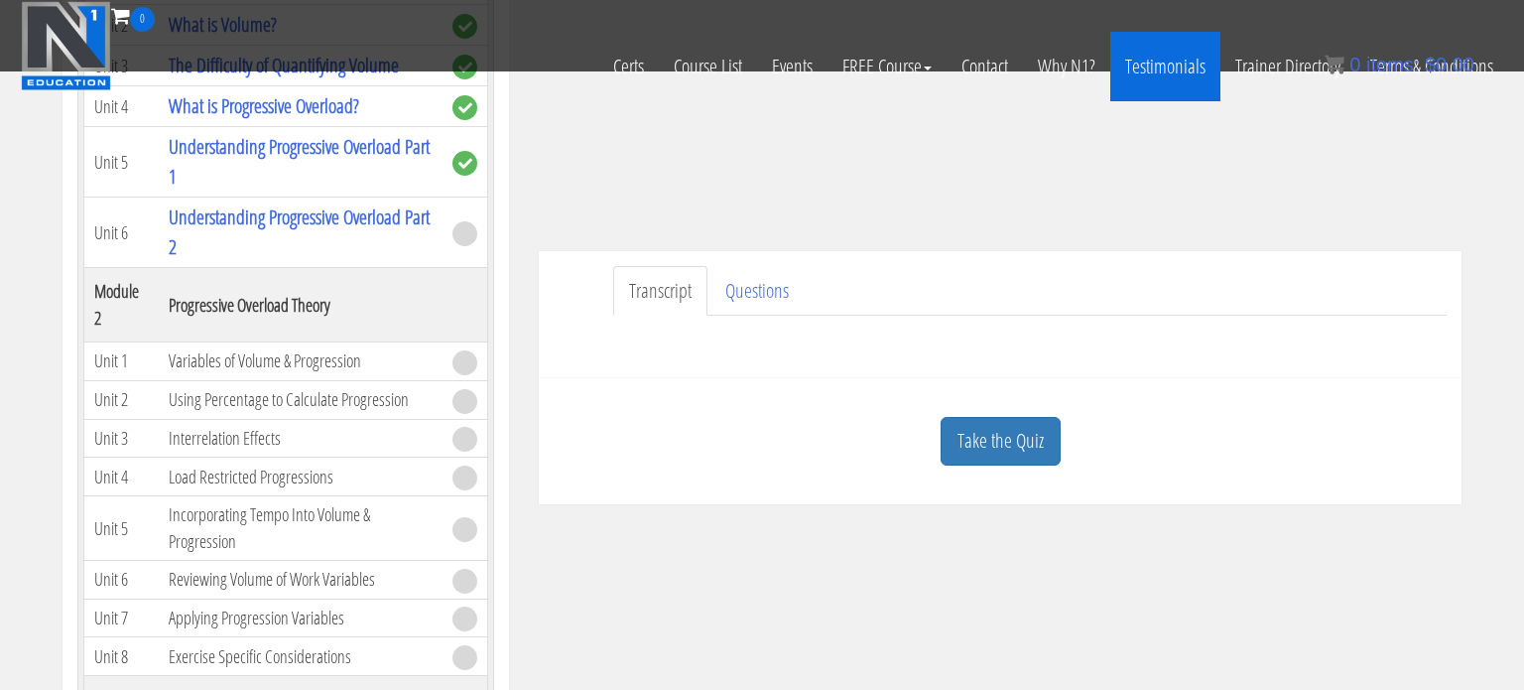
click at [1211, 85] on link "Testimonials" at bounding box center [1165, 66] width 110 height 69
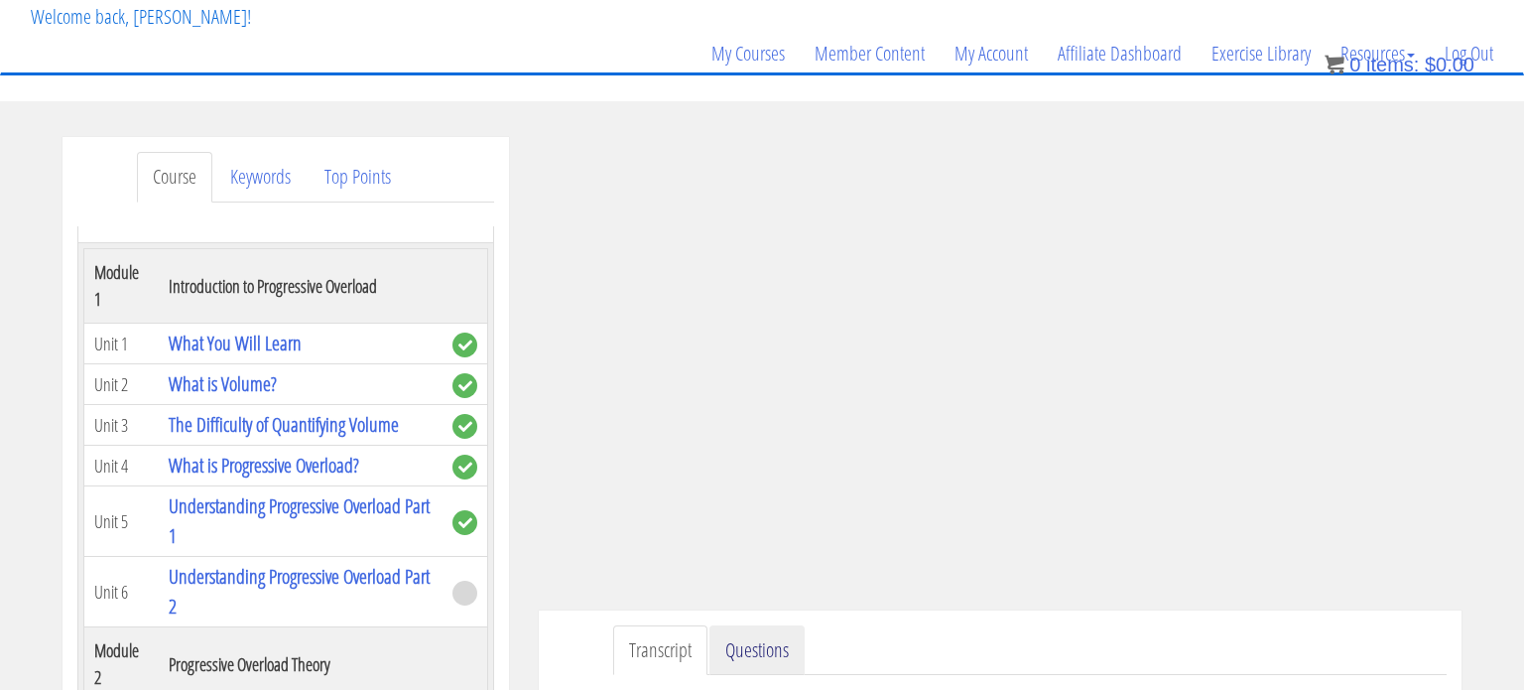
scroll to position [194, 0]
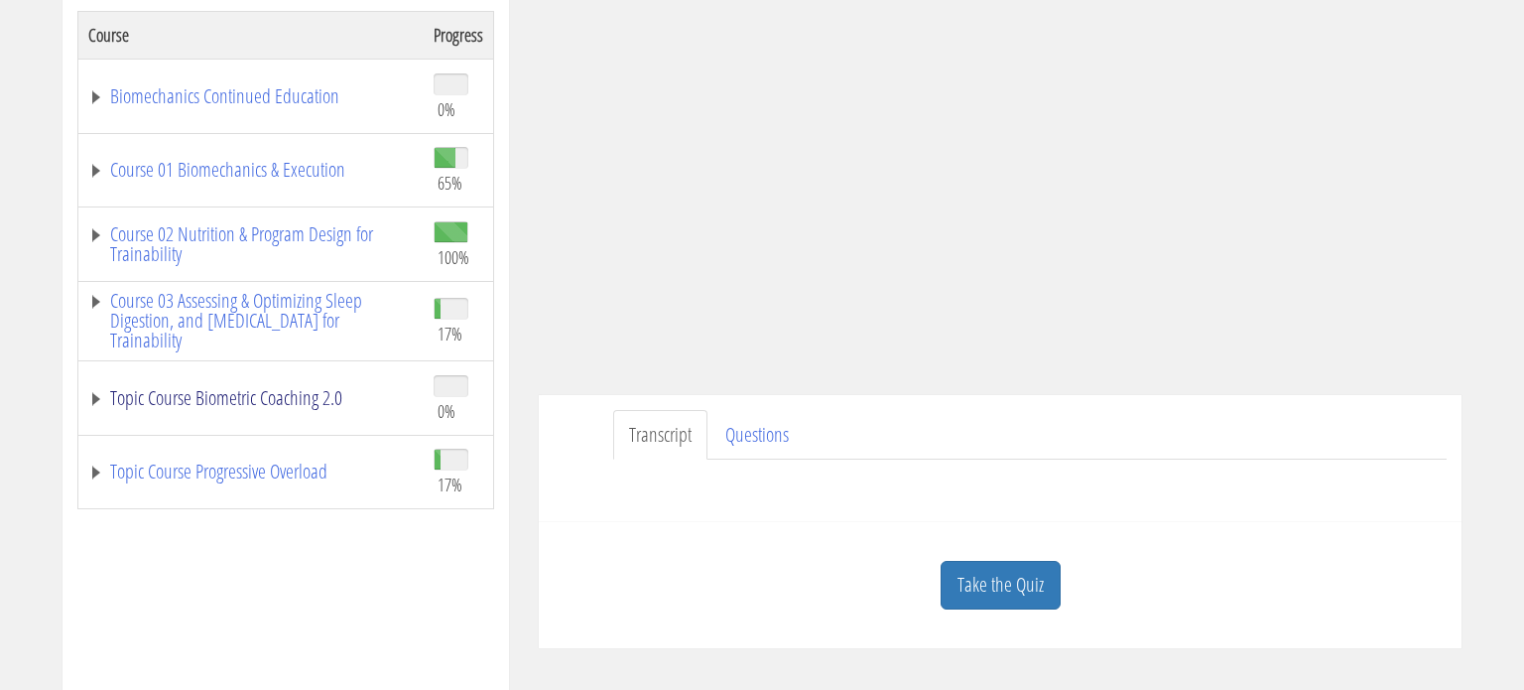
scroll to position [345, 0]
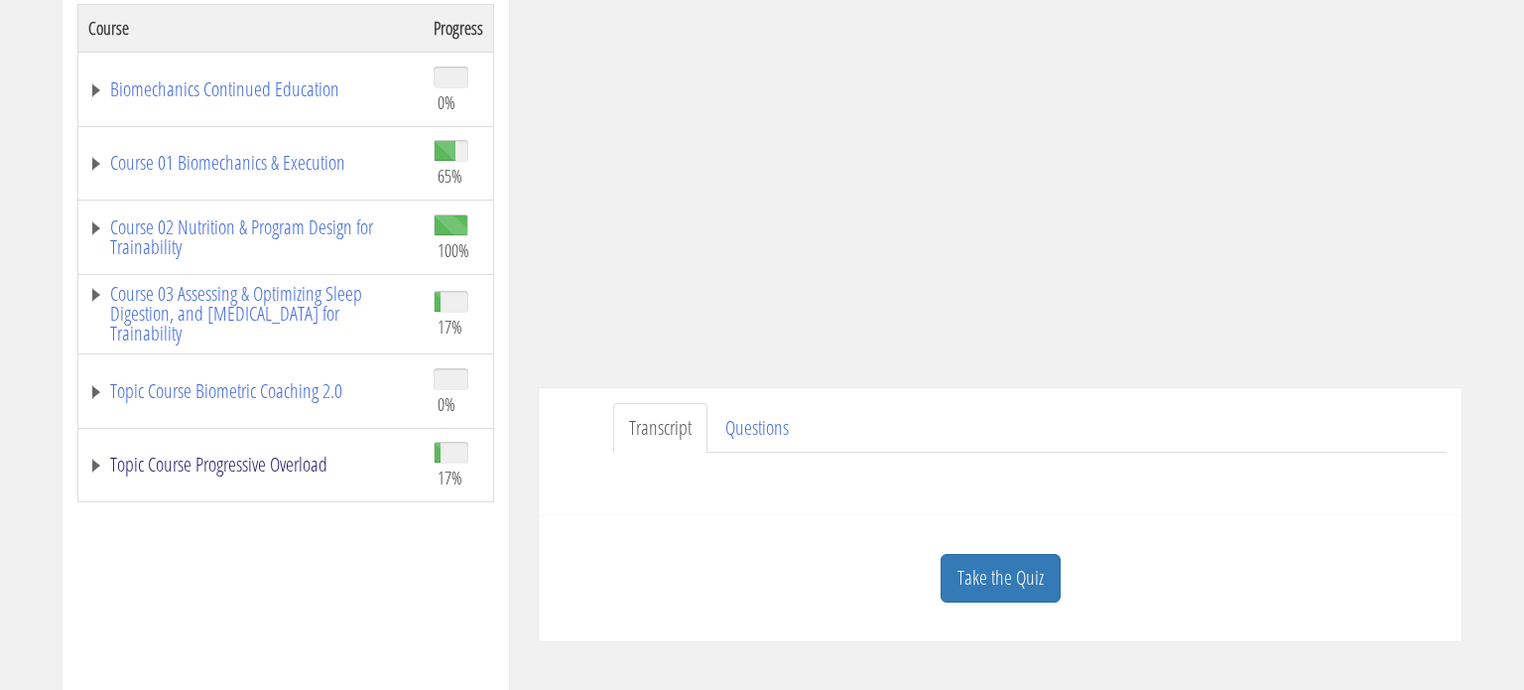
click at [274, 466] on link "Topic Course Progressive Overload" at bounding box center [250, 464] width 325 height 20
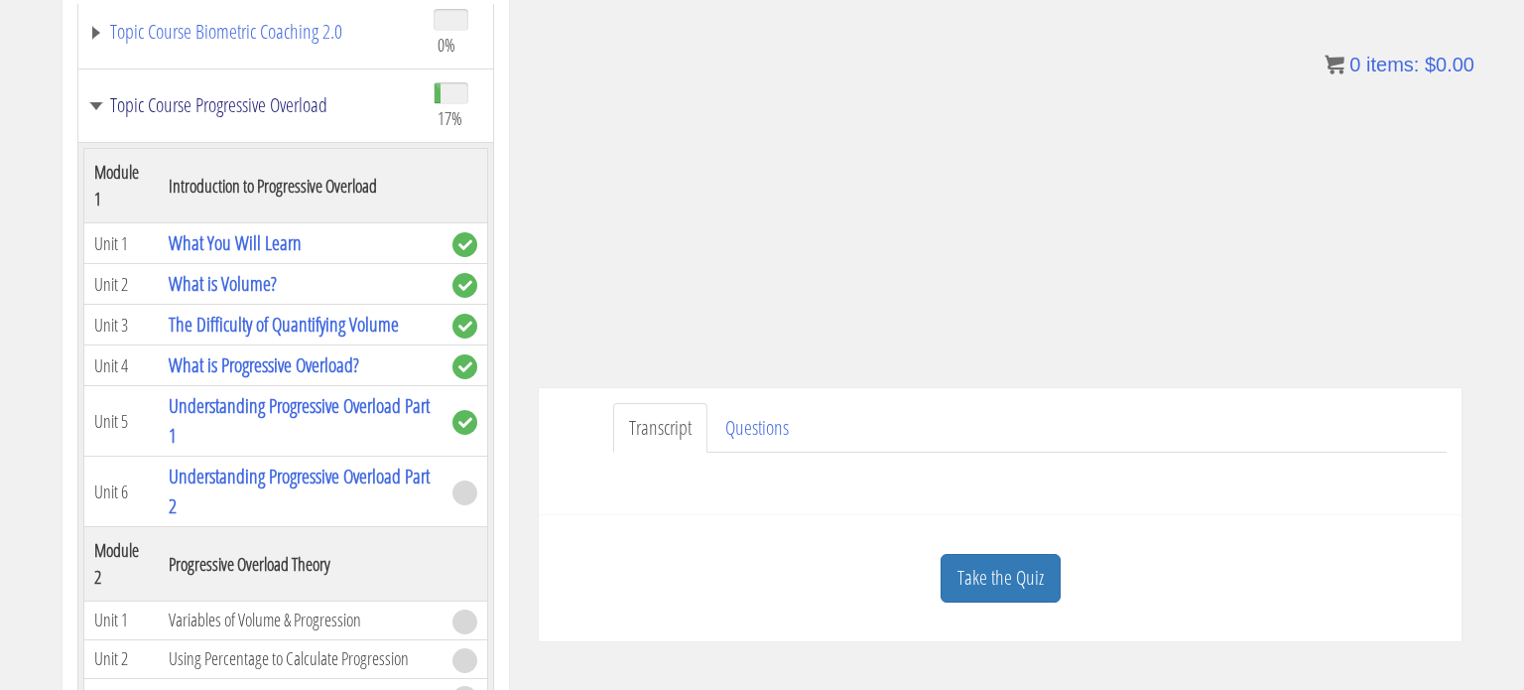
scroll to position [362, 0]
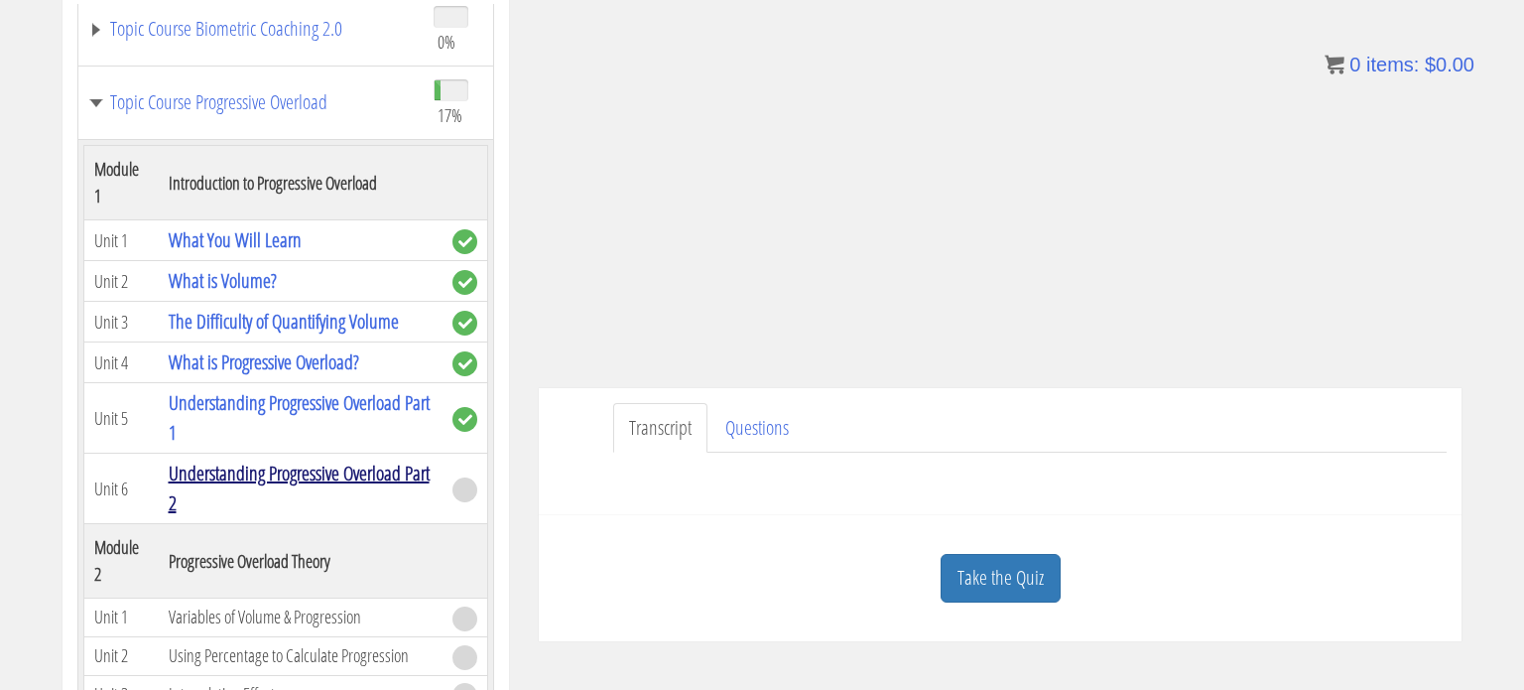
click at [403, 477] on link "Understanding Progressive Overload Part 2" at bounding box center [299, 487] width 261 height 57
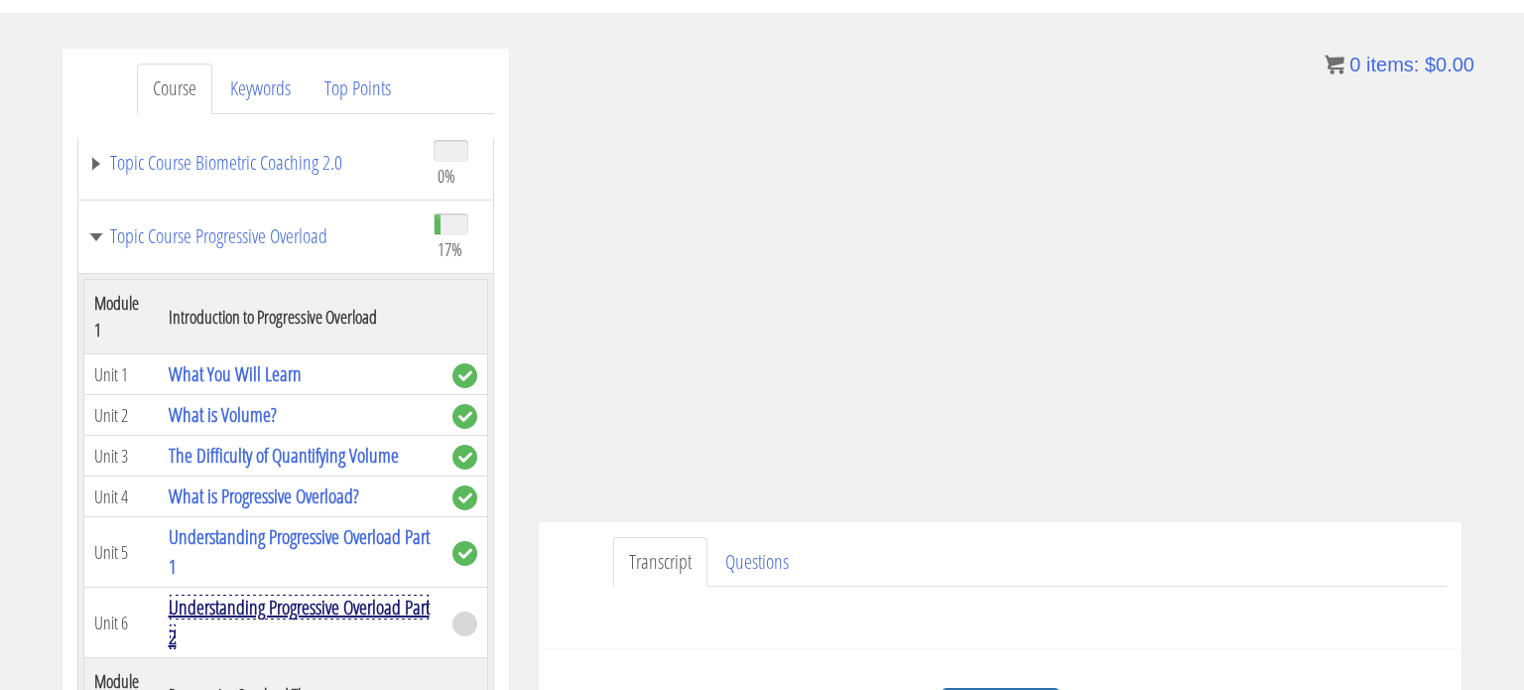
scroll to position [210, 0]
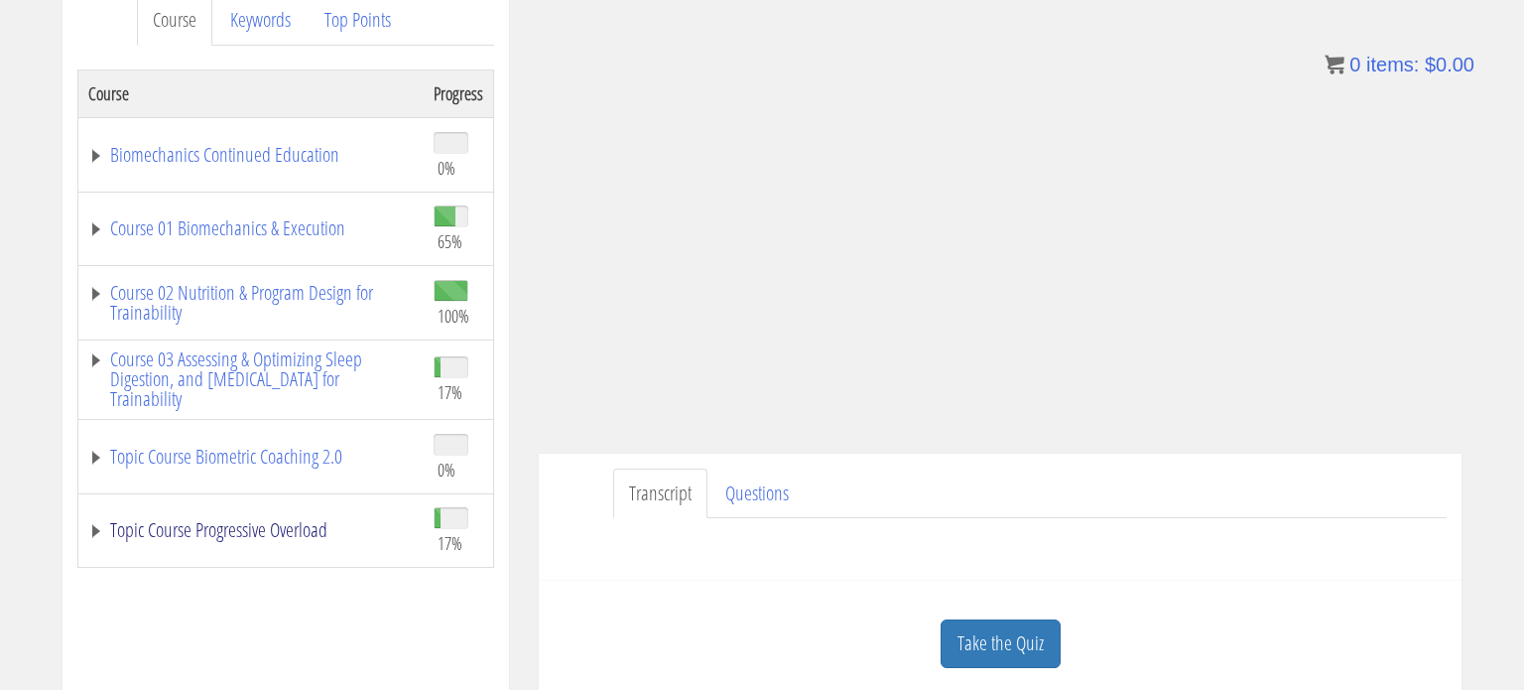
scroll to position [284, 0]
click at [311, 533] on link "Topic Course Progressive Overload" at bounding box center [250, 526] width 325 height 20
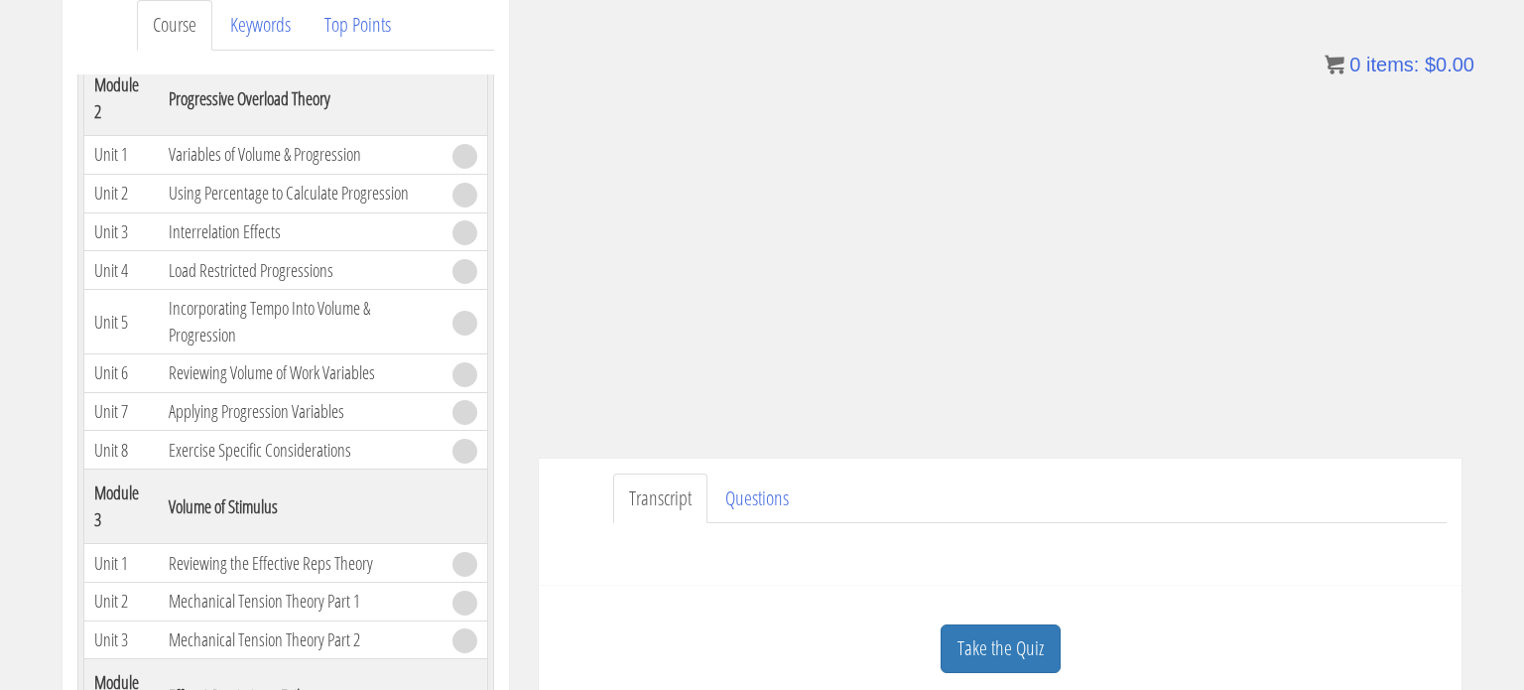
scroll to position [299, 0]
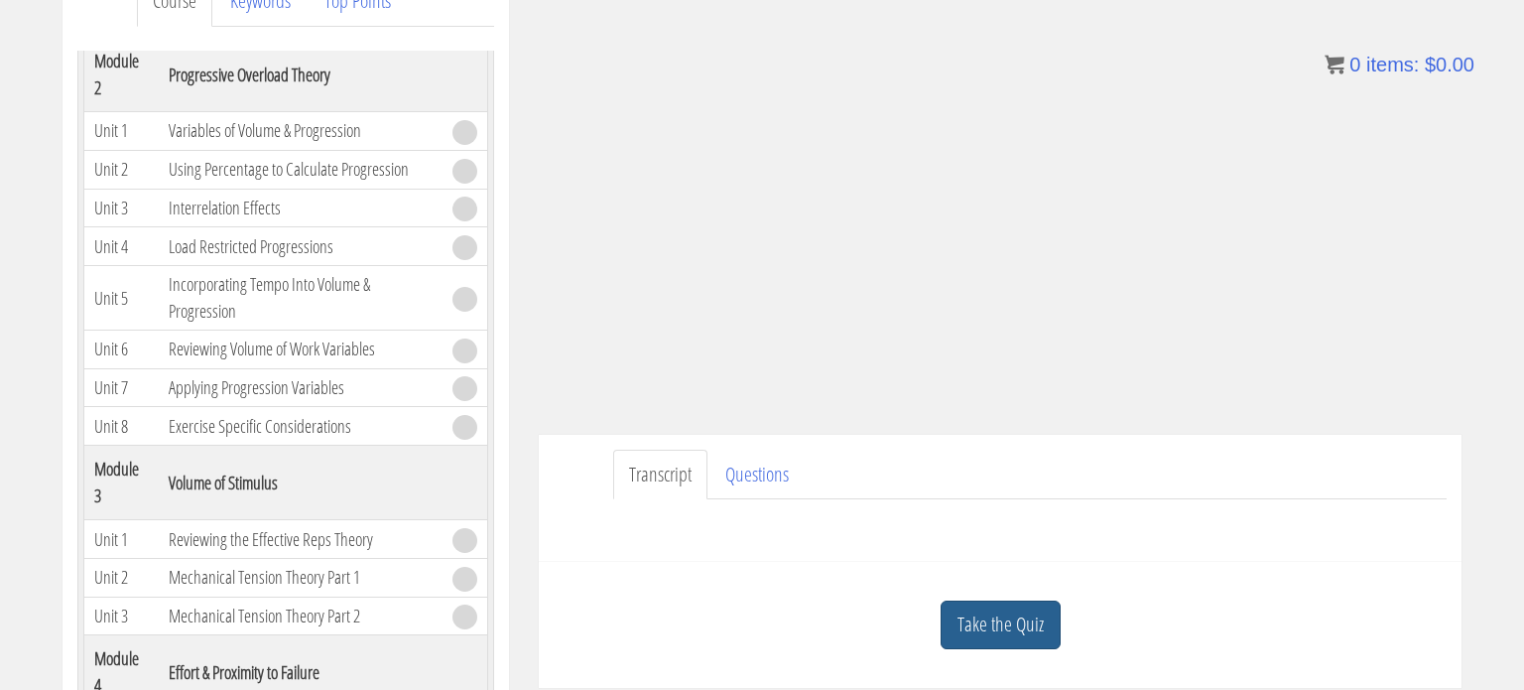
click at [1019, 621] on link "Take the Quiz" at bounding box center [1001, 624] width 120 height 49
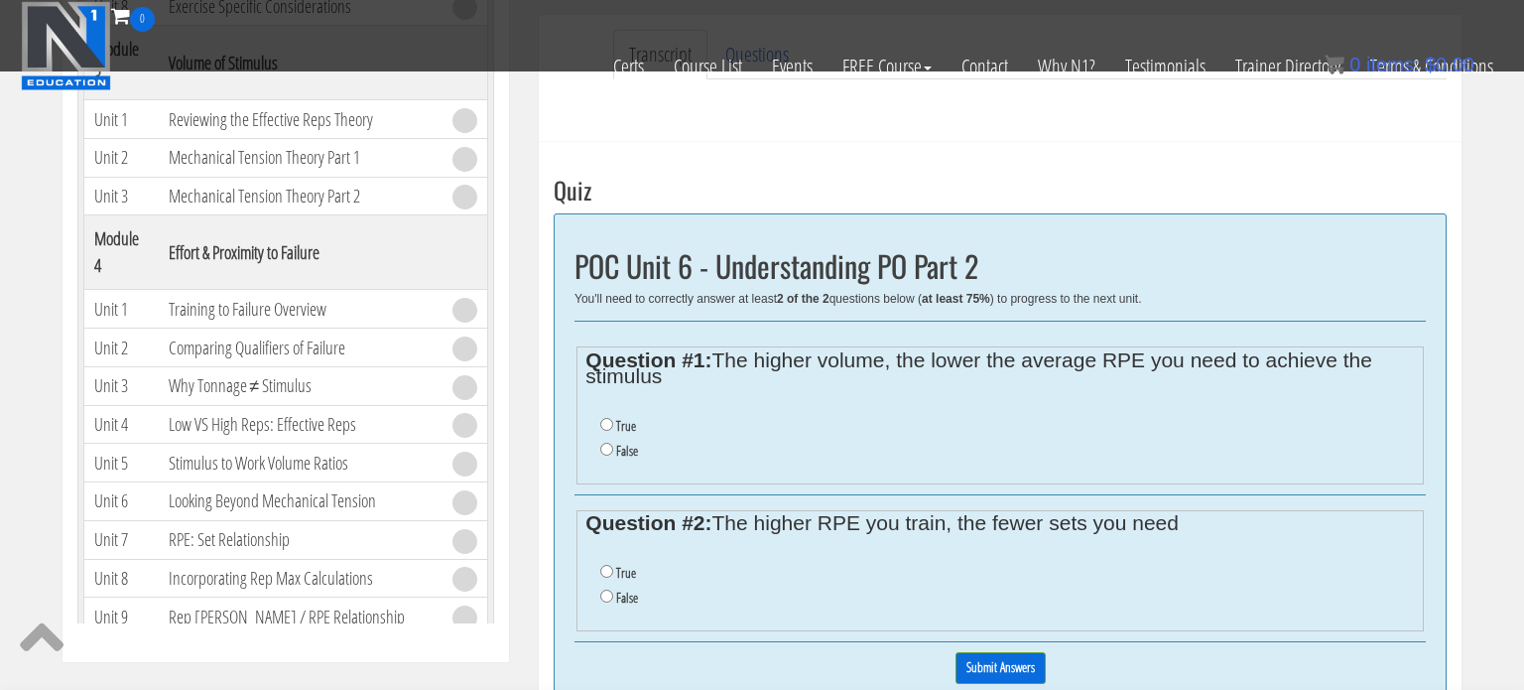
scroll to position [636, 0]
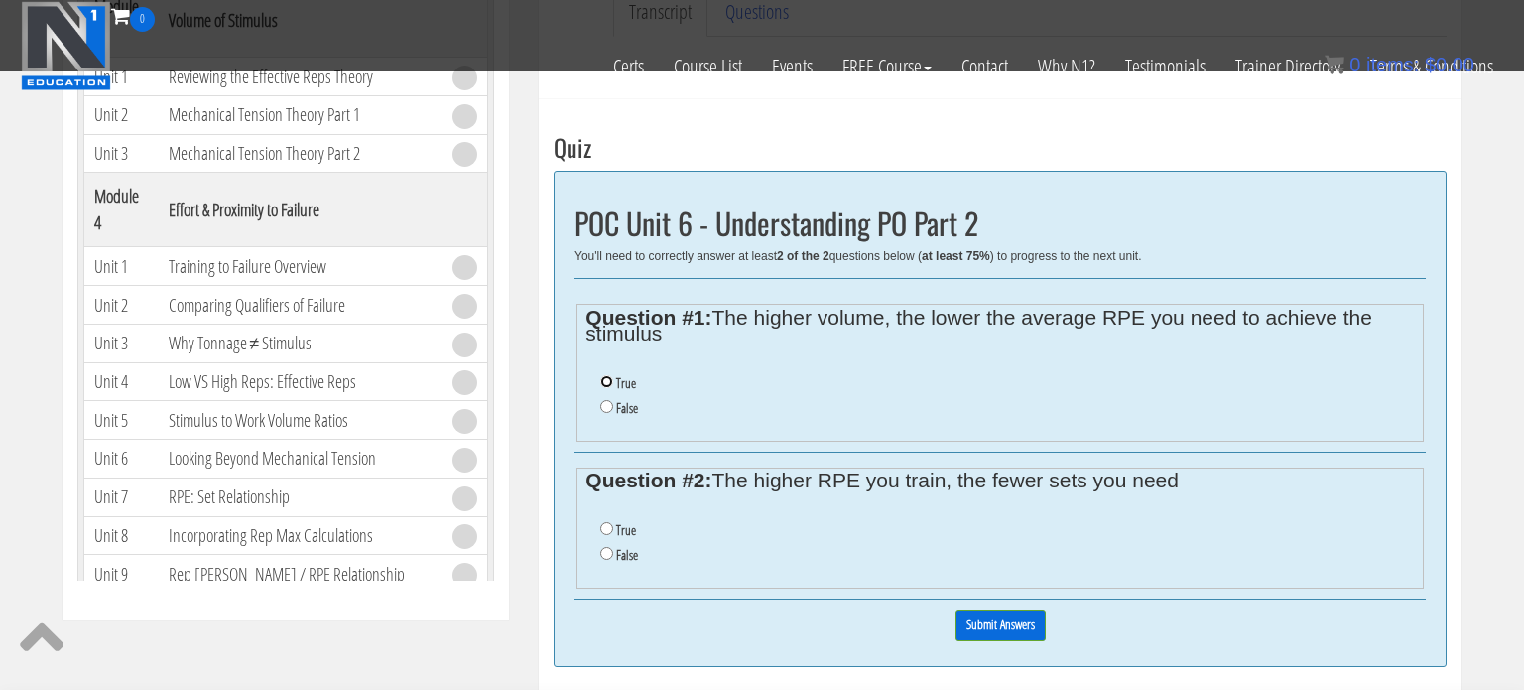
click at [602, 382] on input "True" at bounding box center [606, 381] width 13 height 13
radio input "true"
click at [611, 532] on li "True" at bounding box center [1007, 530] width 814 height 25
click at [611, 532] on input "True" at bounding box center [606, 528] width 13 height 13
radio input "true"
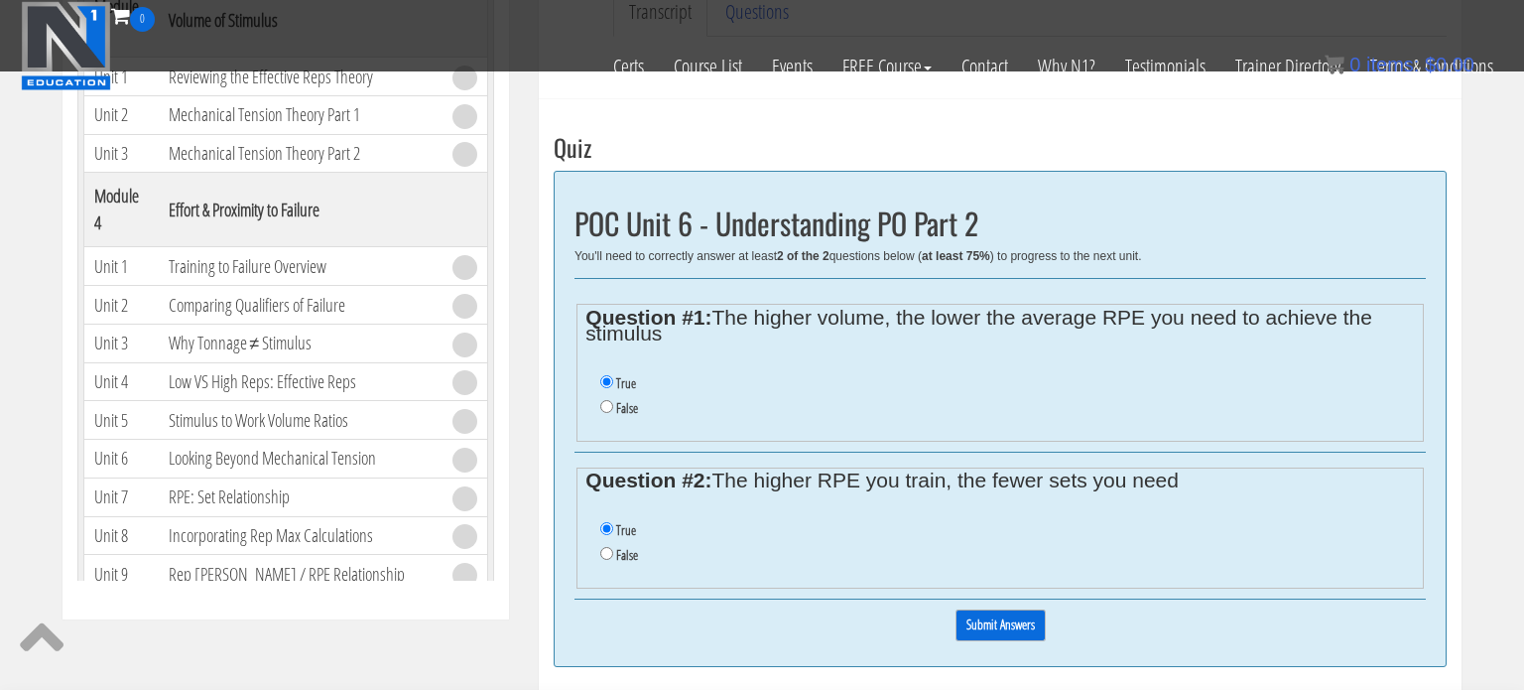
click at [1004, 626] on input "Submit Answers" at bounding box center [1000, 624] width 90 height 31
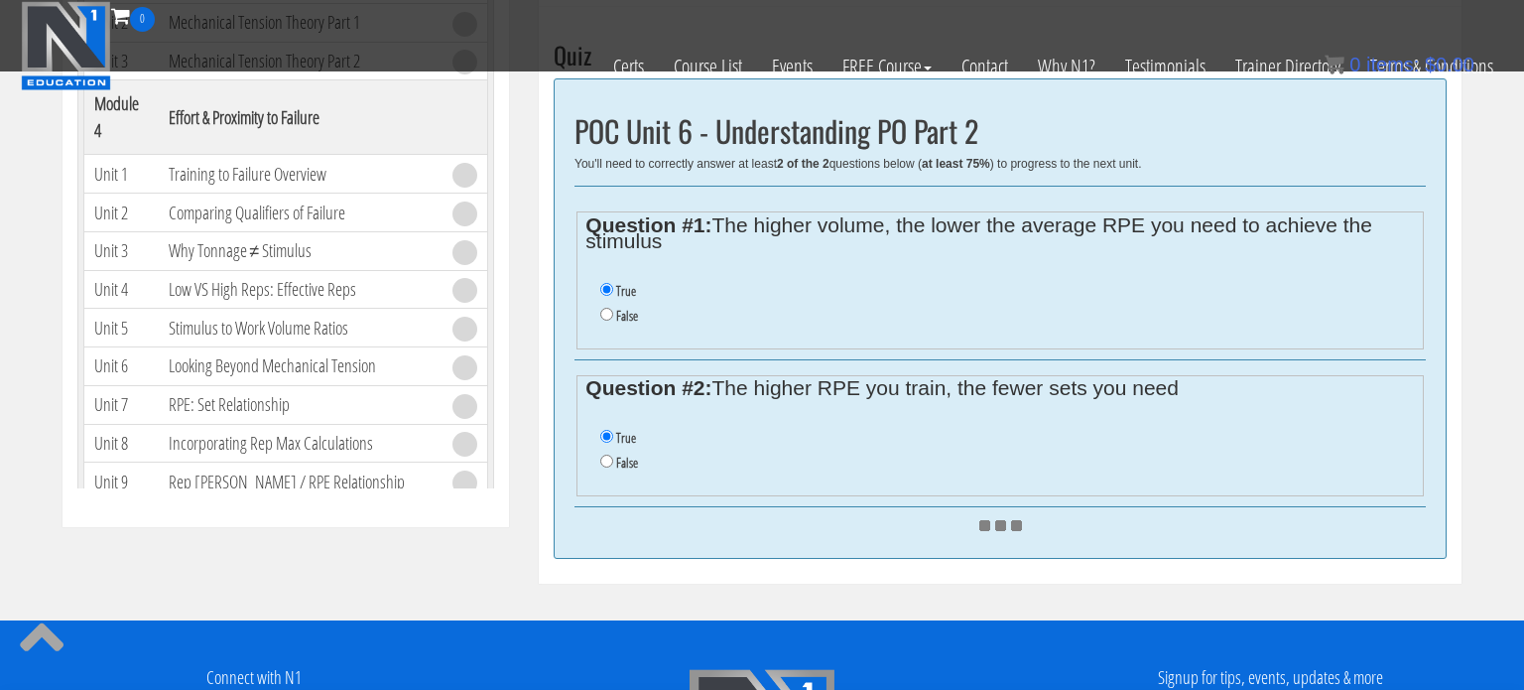
scroll to position [709, 0]
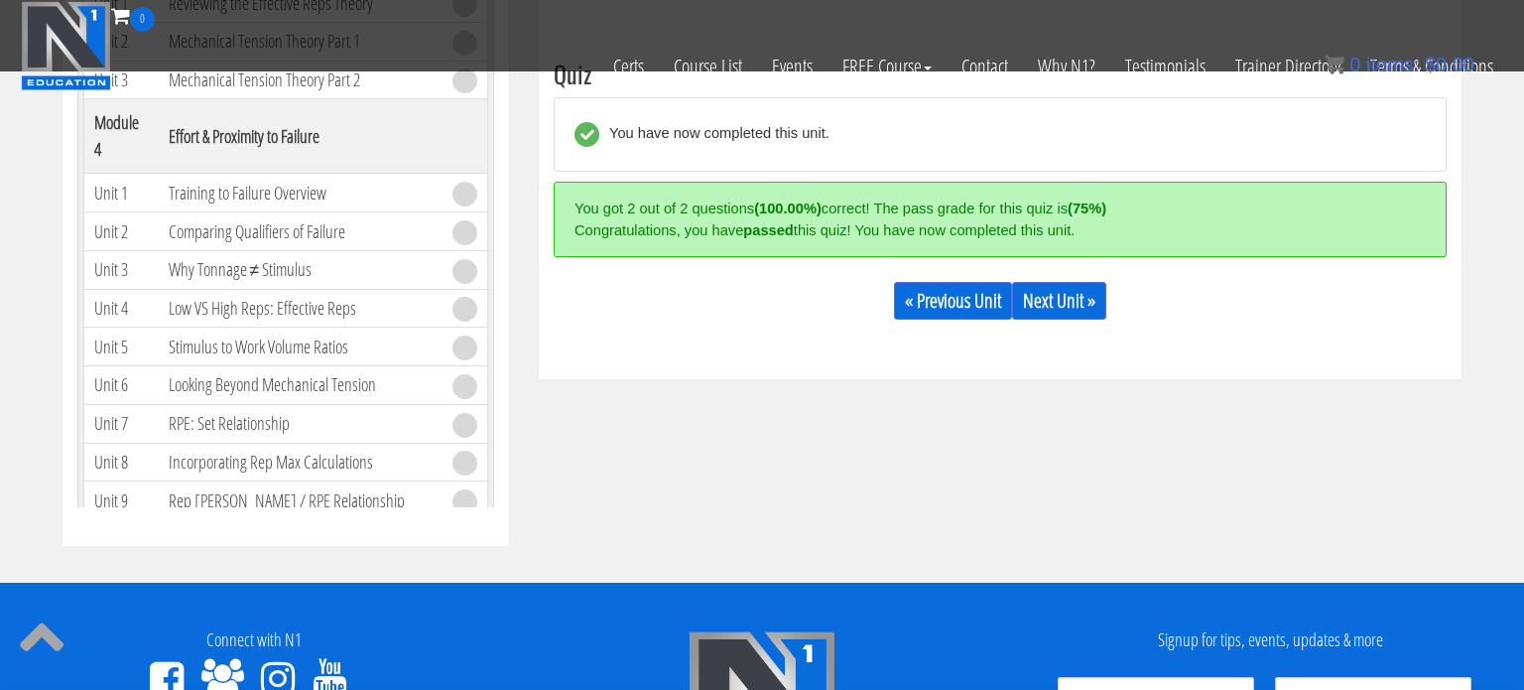
scroll to position [707, 0]
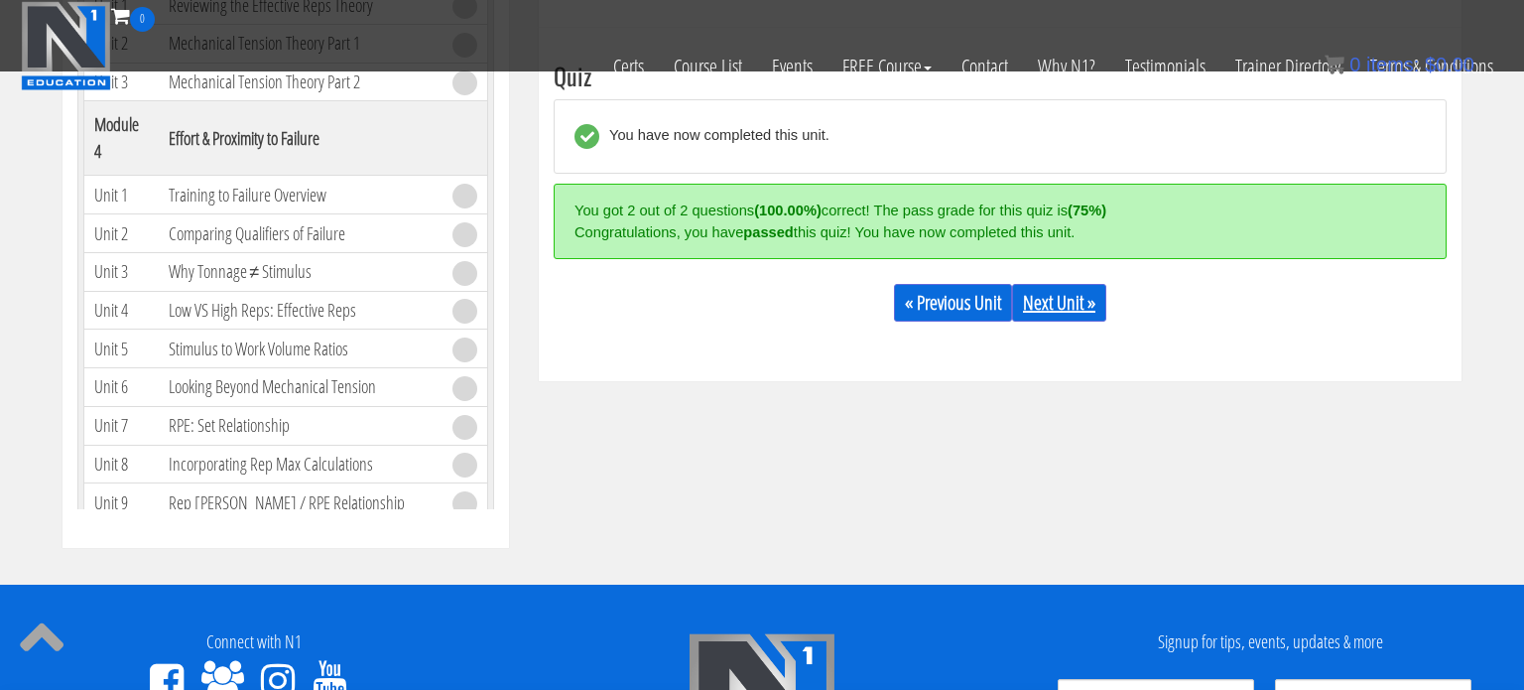
click at [1060, 292] on link "Next Unit »" at bounding box center [1059, 303] width 94 height 38
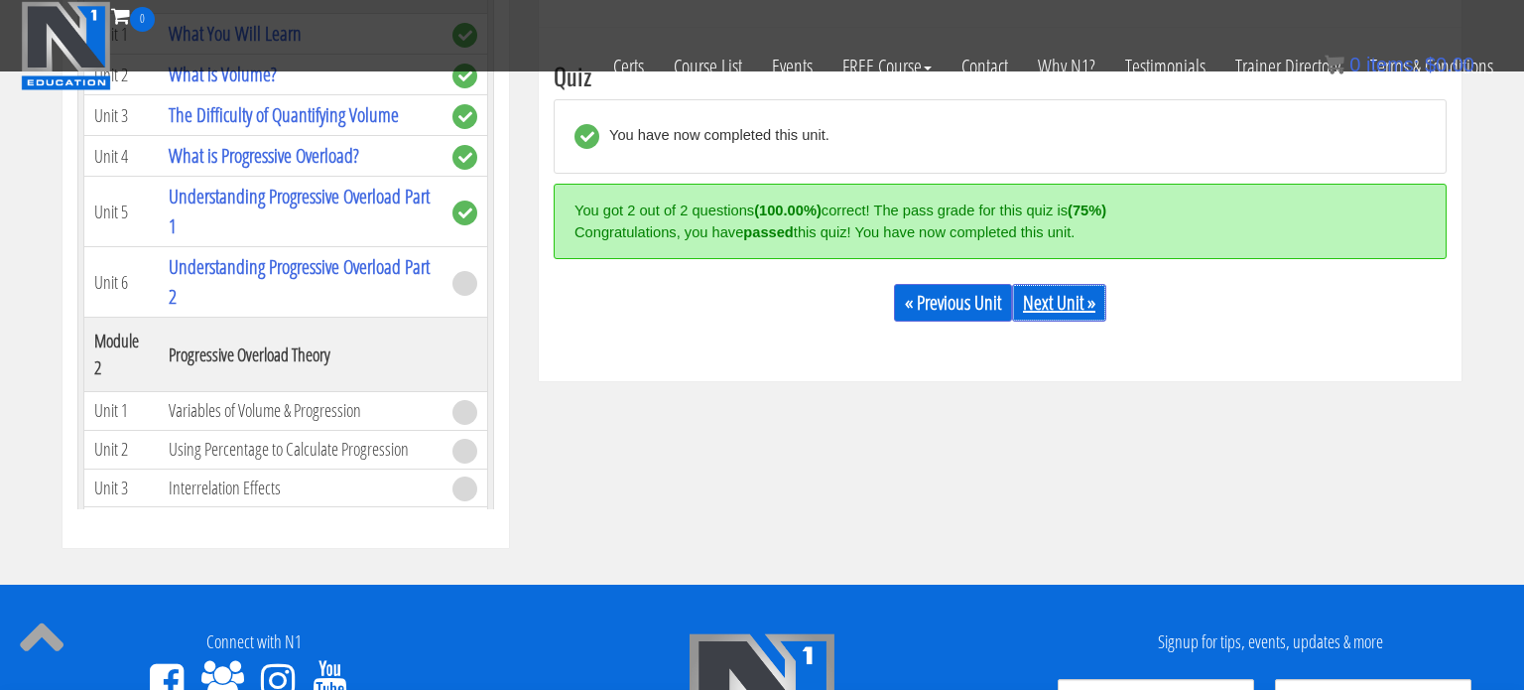
scroll to position [146, 0]
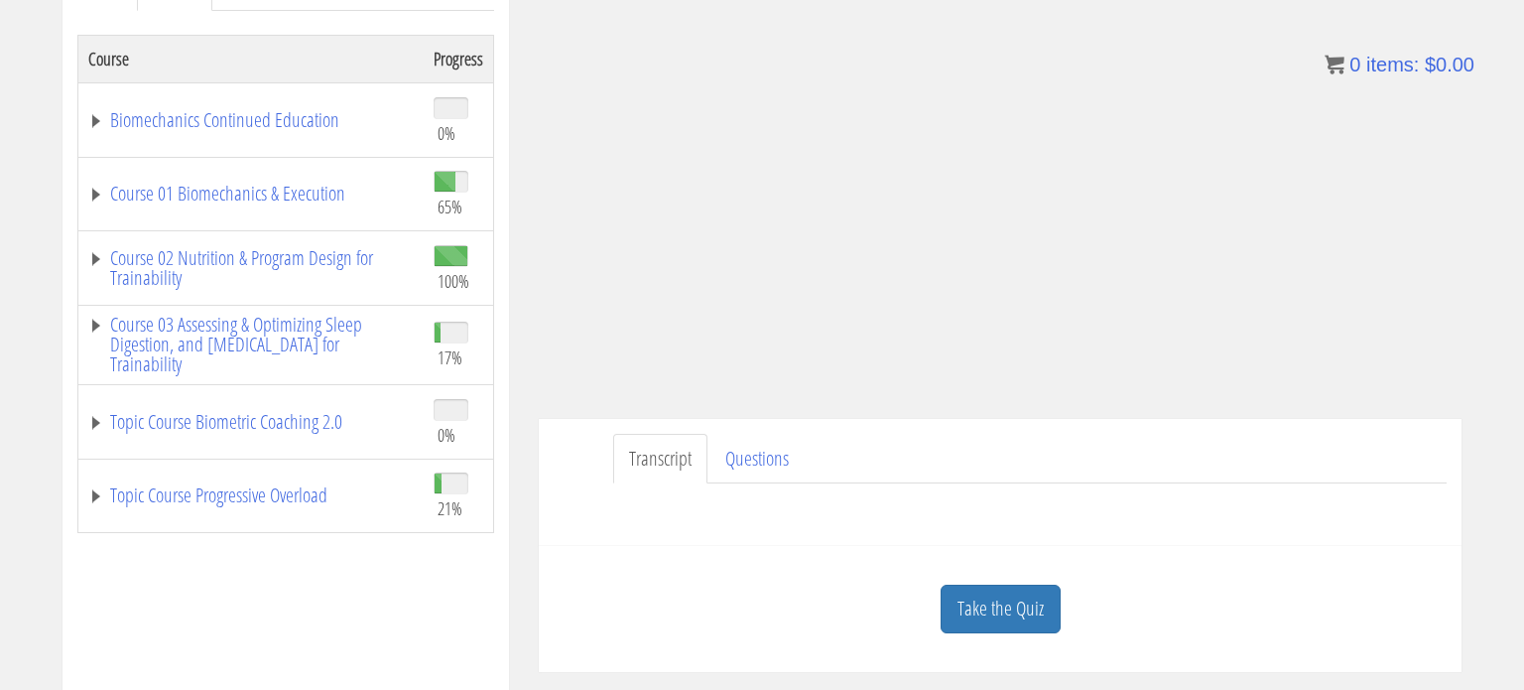
scroll to position [316, 0]
click at [256, 493] on link "Topic Course Progressive Overload" at bounding box center [250, 493] width 325 height 20
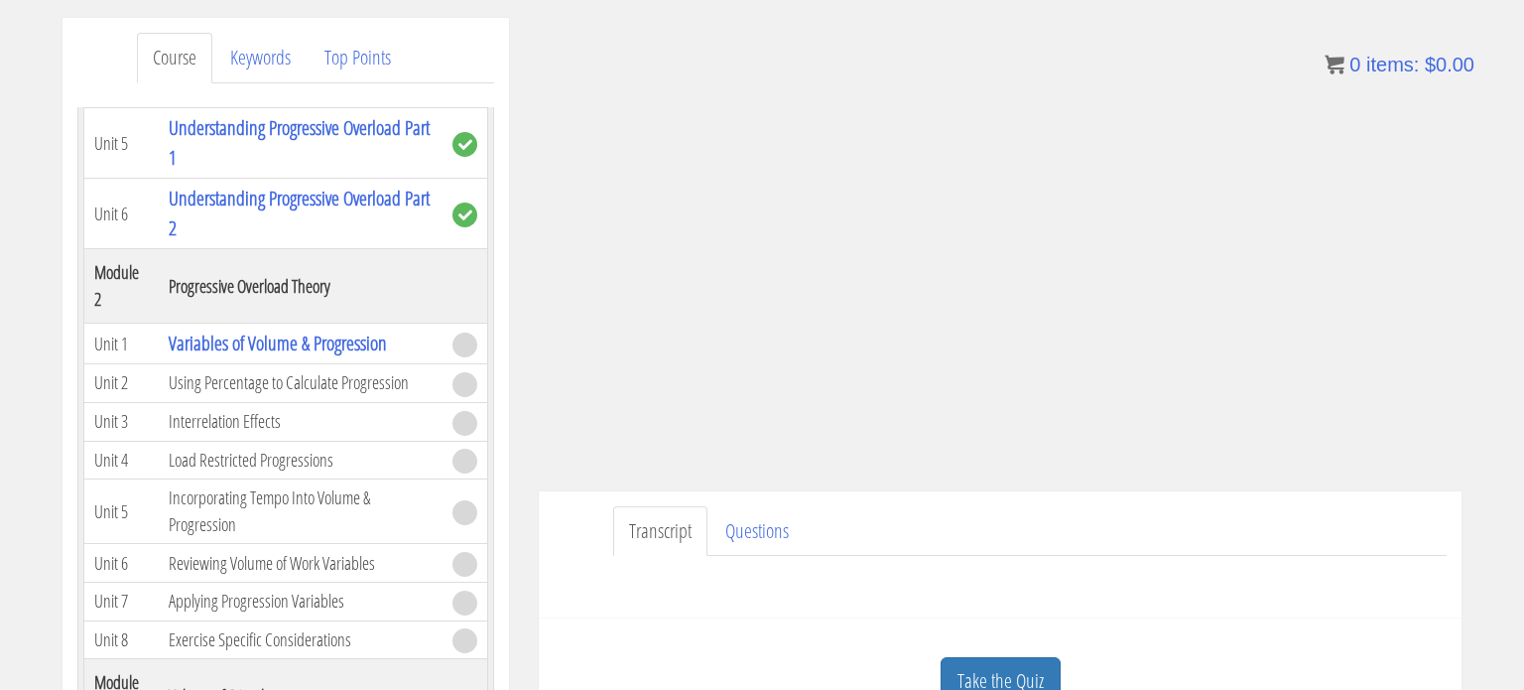
scroll to position [238, 0]
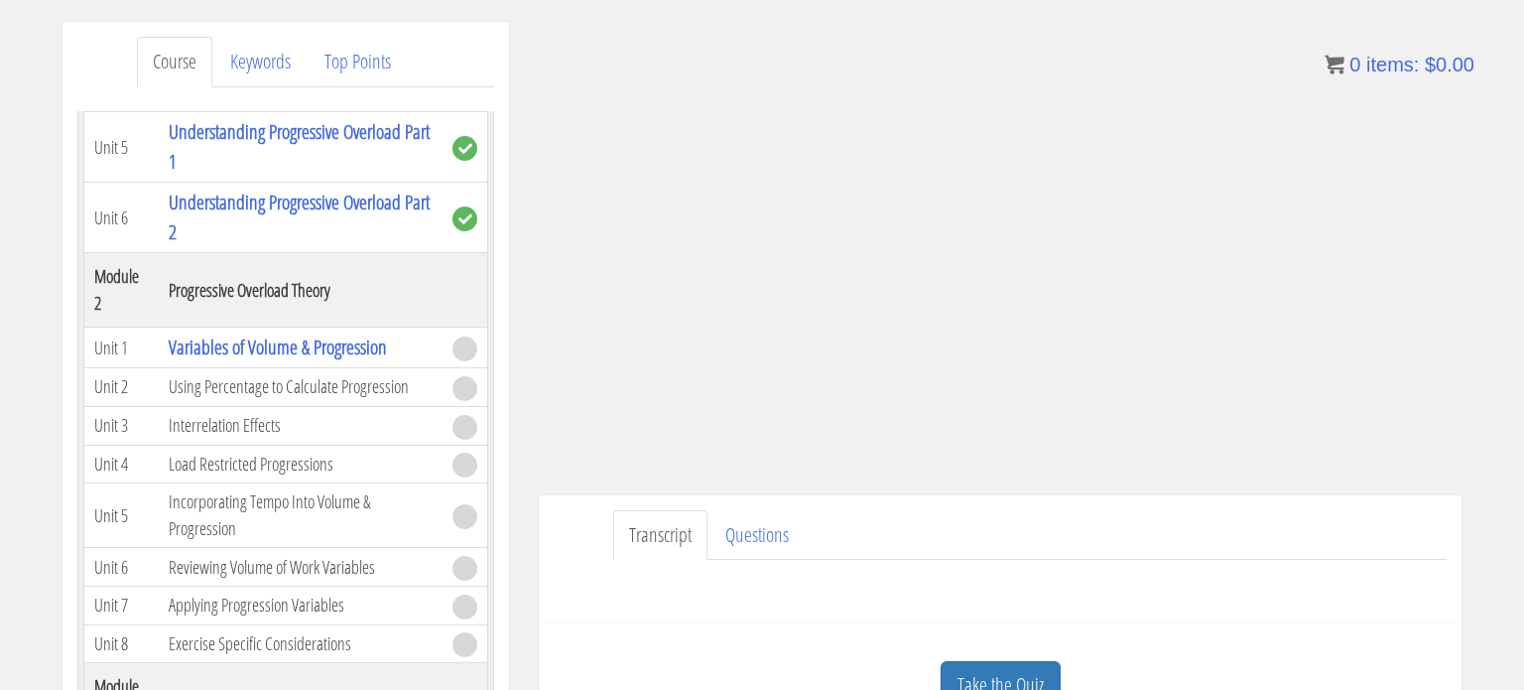
click at [1492, 336] on div "Course Keywords Top Points Course Progress Biomechanics Continued Education 0% …" at bounding box center [762, 582] width 1524 height 1121
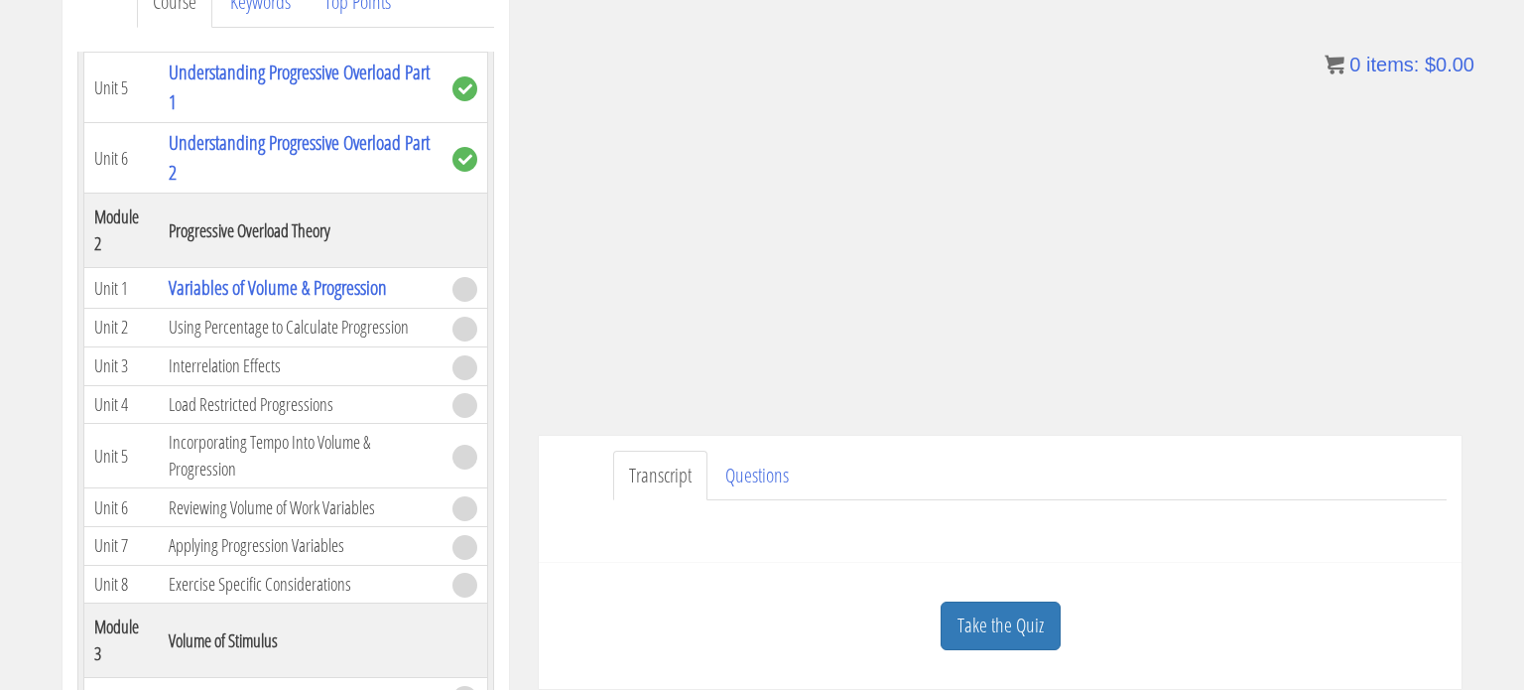
scroll to position [301, 0]
click at [1008, 614] on link "Take the Quiz" at bounding box center [1001, 622] width 120 height 49
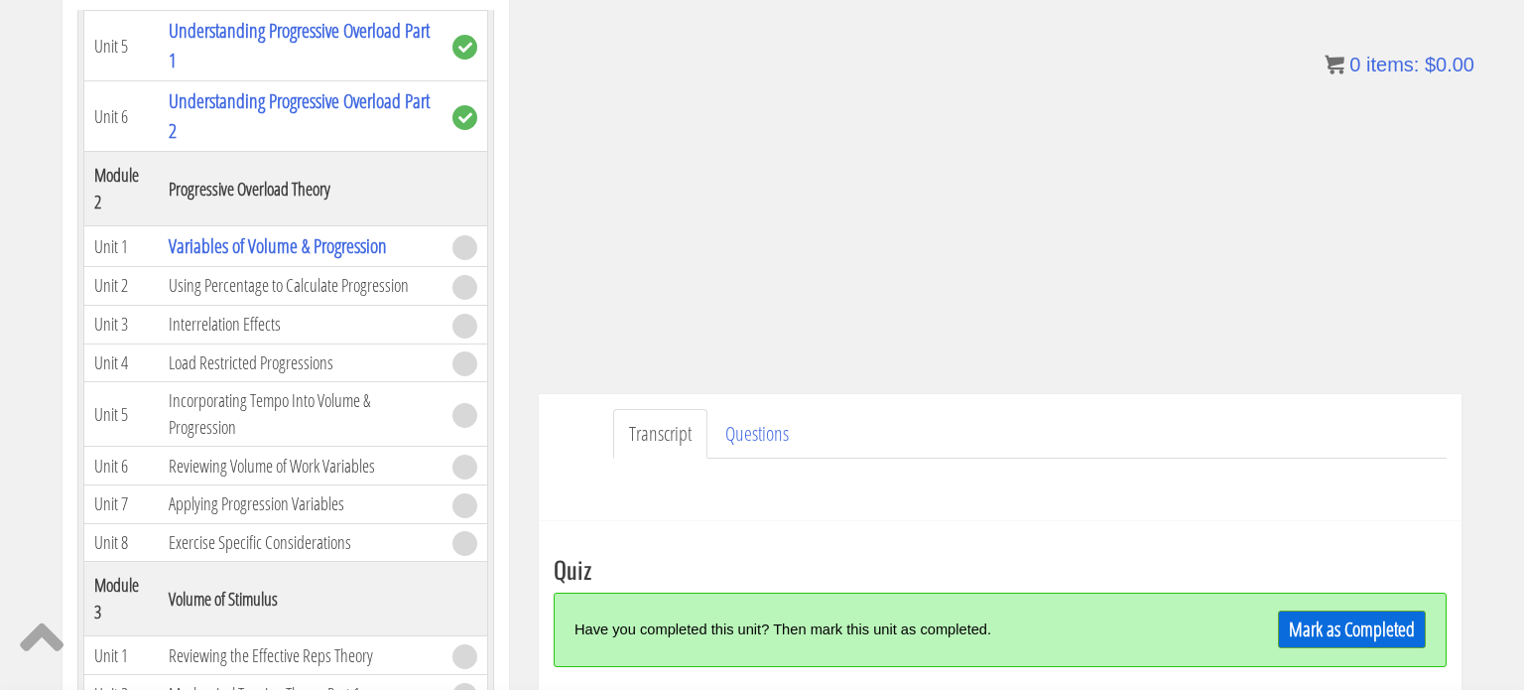
scroll to position [599, 0]
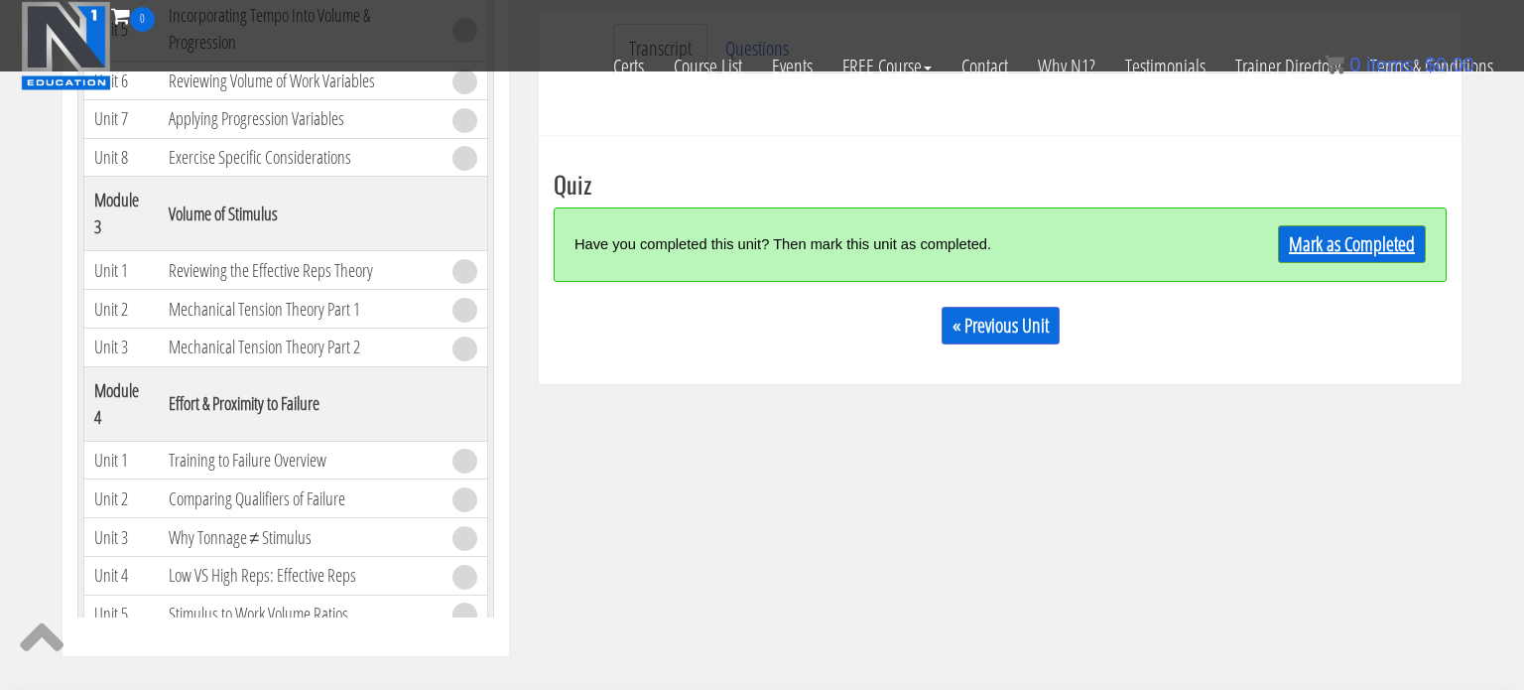
click at [1386, 238] on link "Mark as Completed" at bounding box center [1352, 244] width 148 height 38
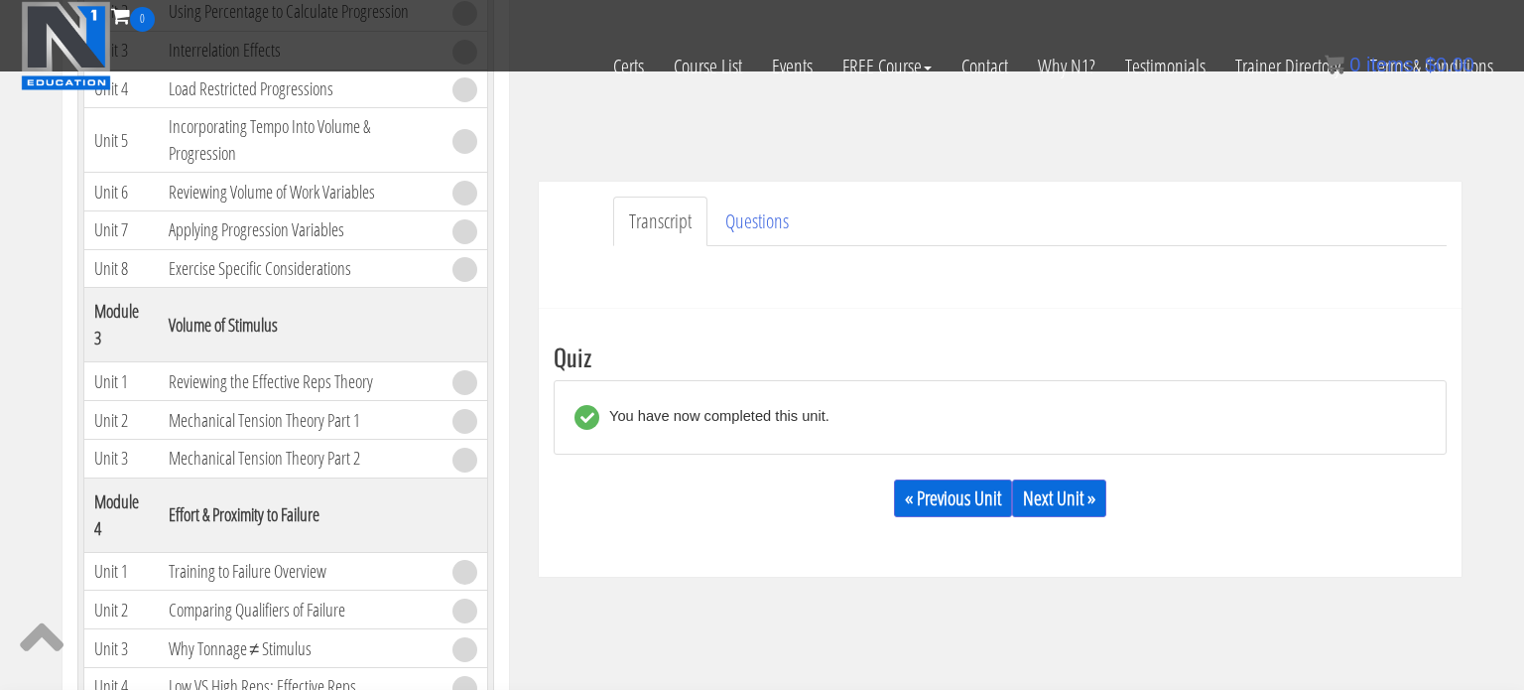
scroll to position [474, 0]
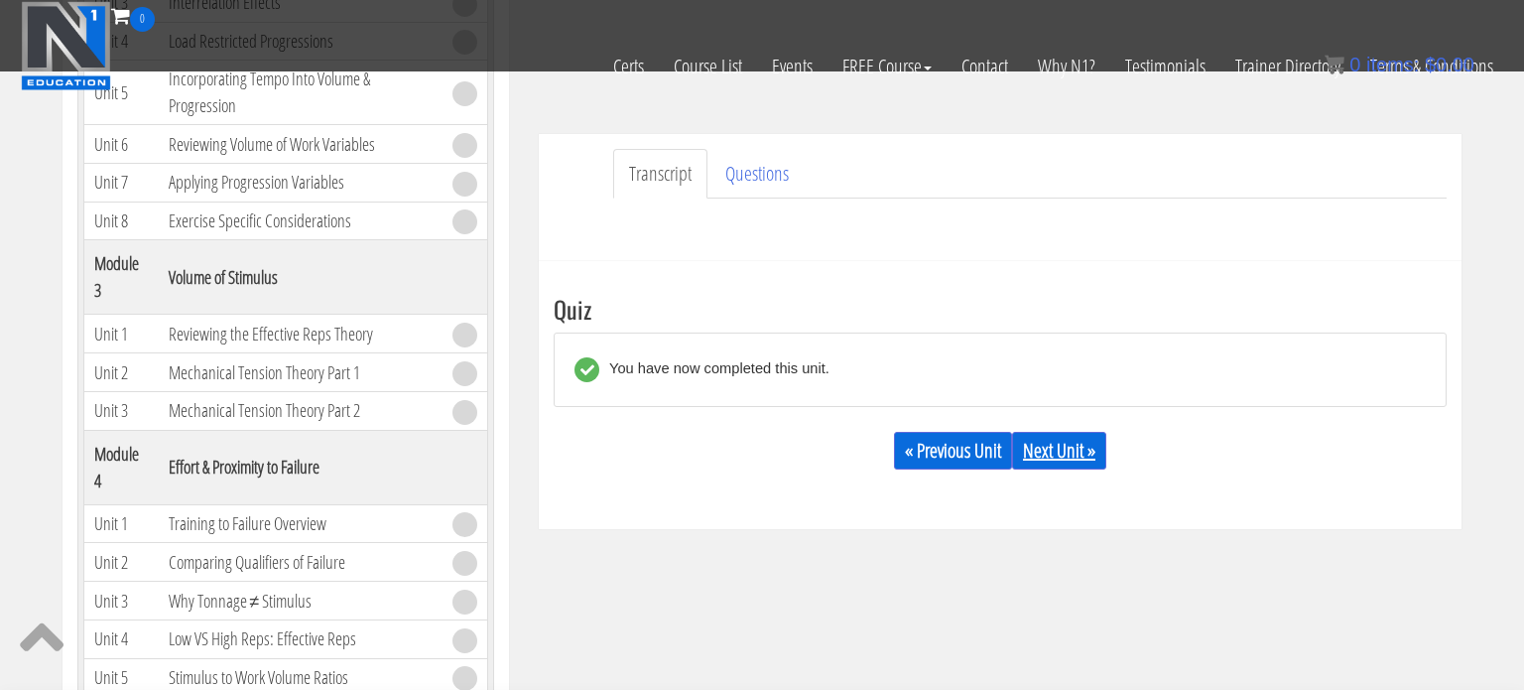
click at [1053, 459] on link "Next Unit »" at bounding box center [1059, 451] width 94 height 38
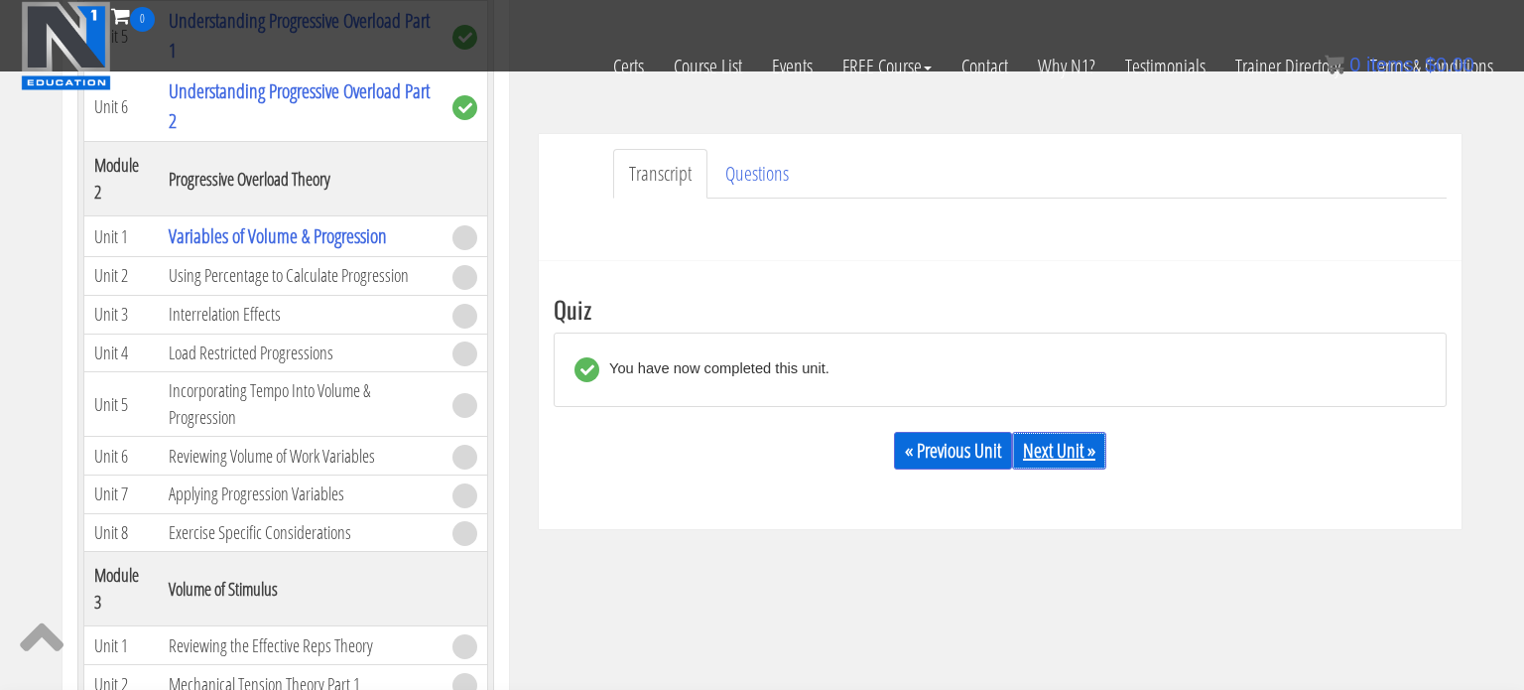
scroll to position [444, 0]
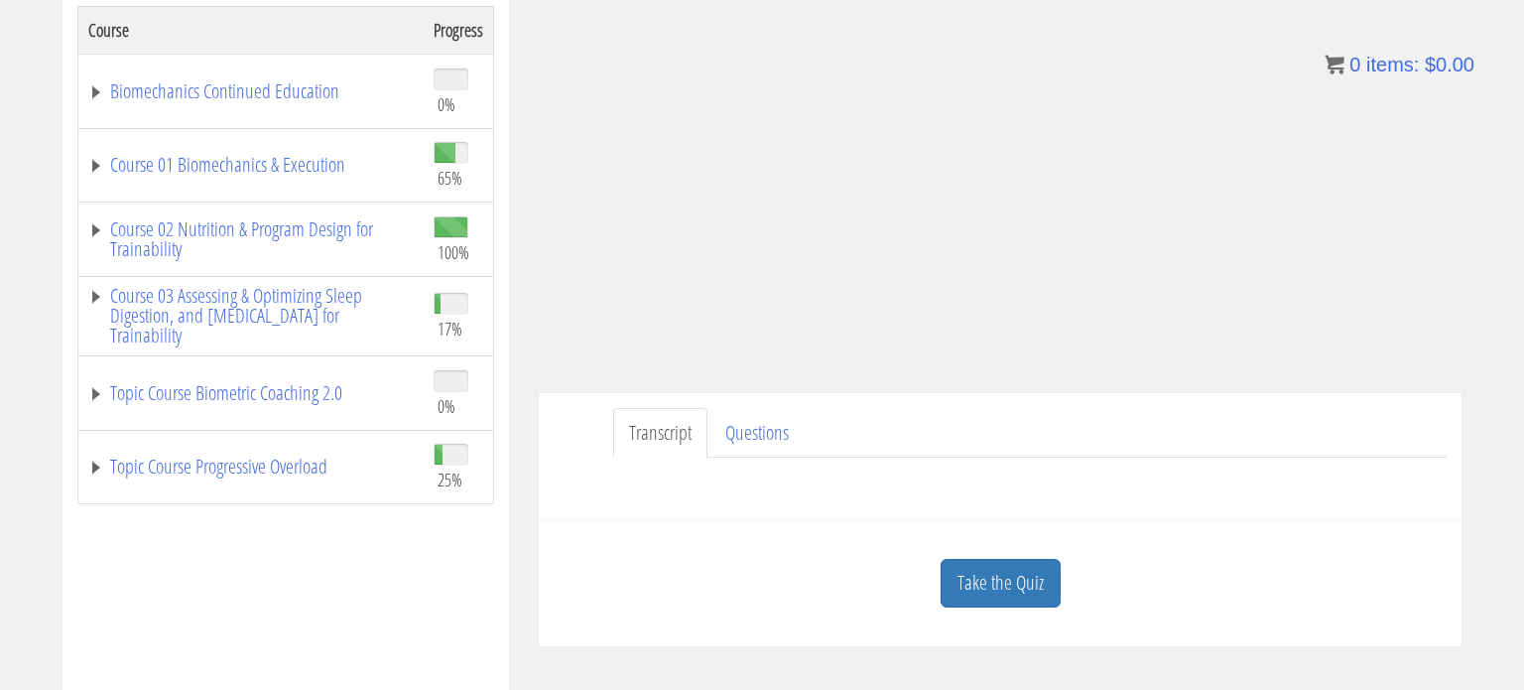
scroll to position [348, 0]
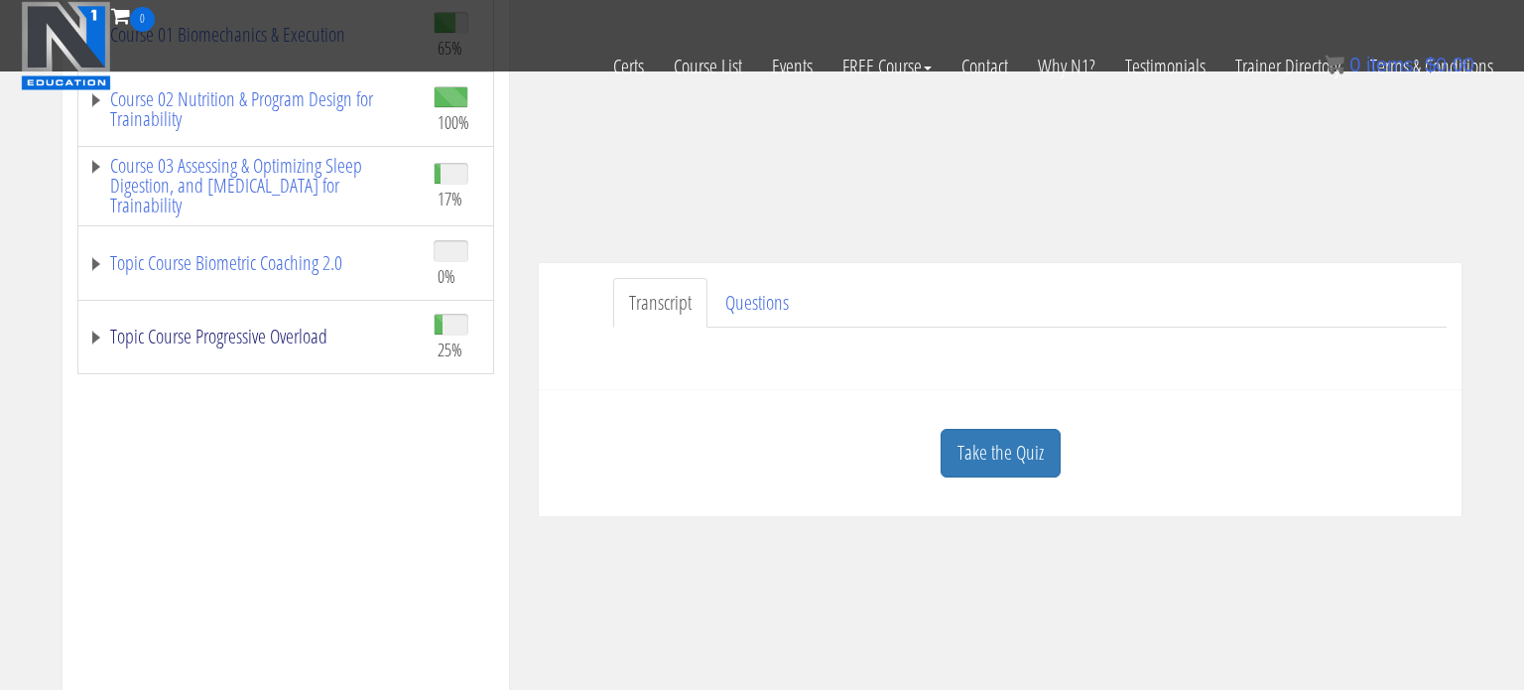
click at [294, 332] on link "Topic Course Progressive Overload" at bounding box center [250, 336] width 325 height 20
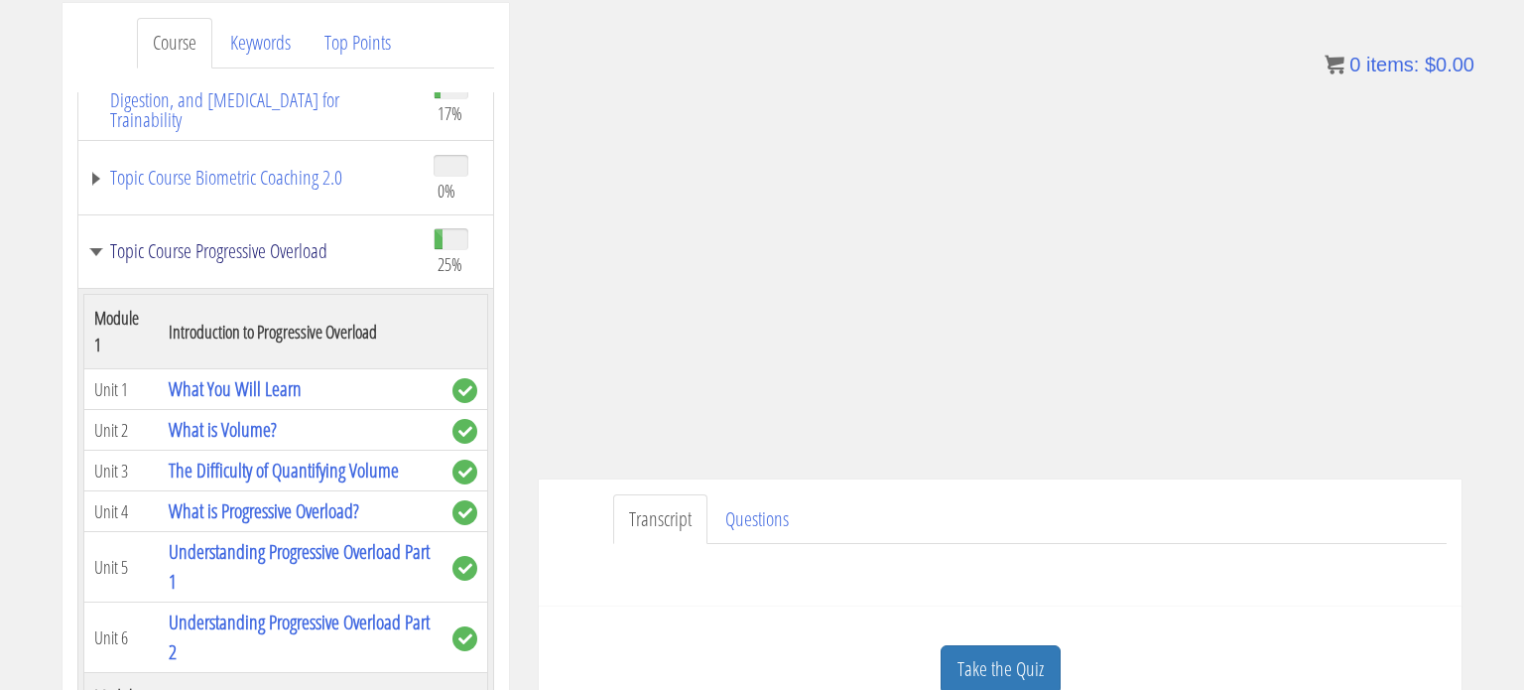
scroll to position [241, 0]
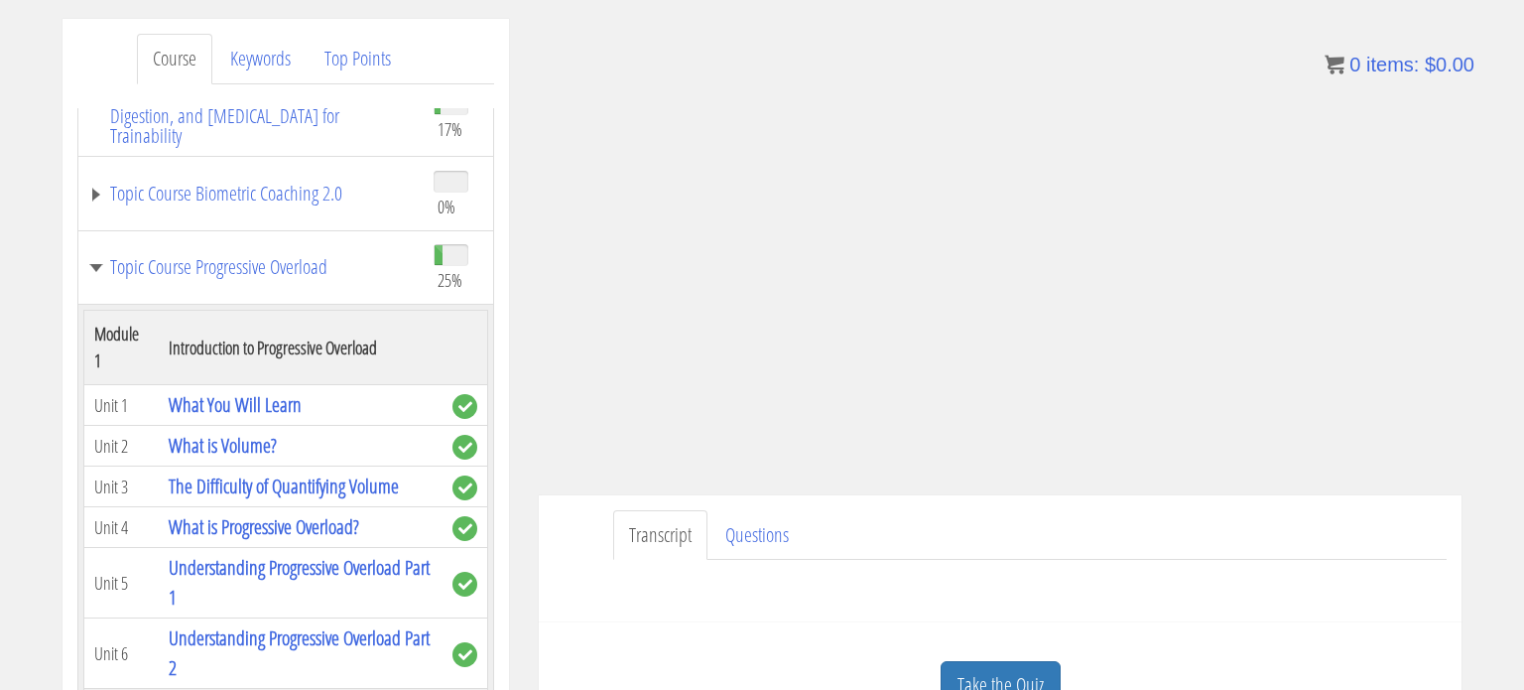
click at [1090, 585] on div "Questions on this unit? Name * First Last Email *" at bounding box center [1000, 584] width 893 height 48
click at [1489, 249] on div "Course Keywords Top Points Course Progress Biomechanics Continued Education 0% …" at bounding box center [762, 579] width 1524 height 1121
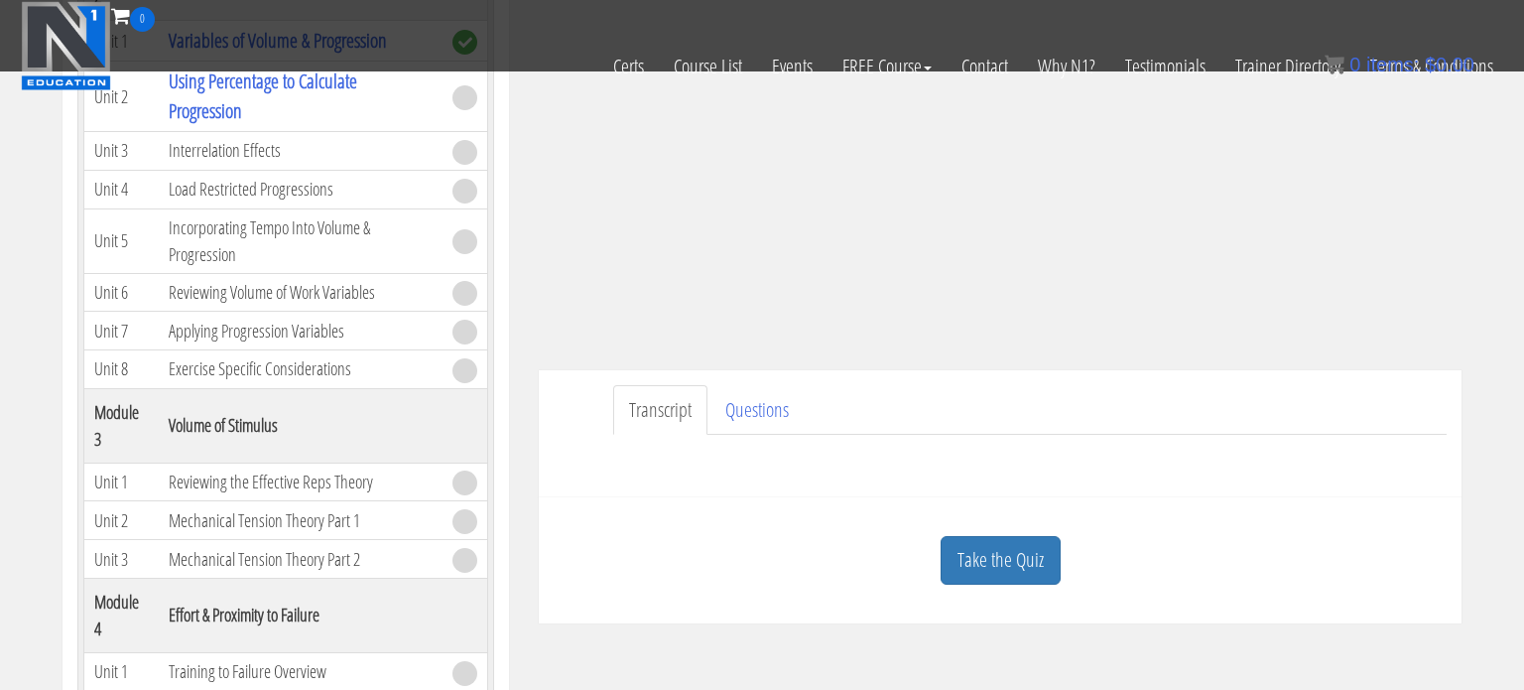
scroll to position [424, 0]
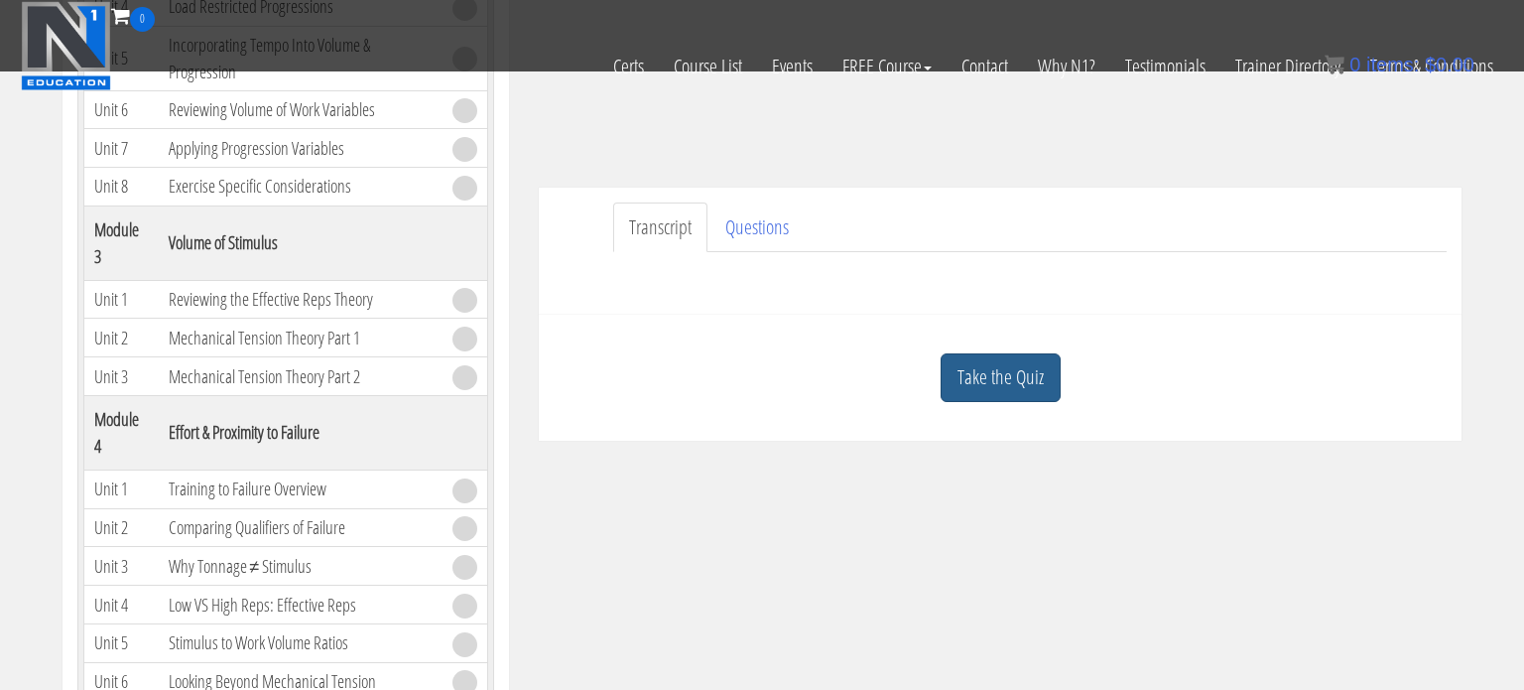
click at [999, 382] on link "Take the Quiz" at bounding box center [1001, 377] width 120 height 49
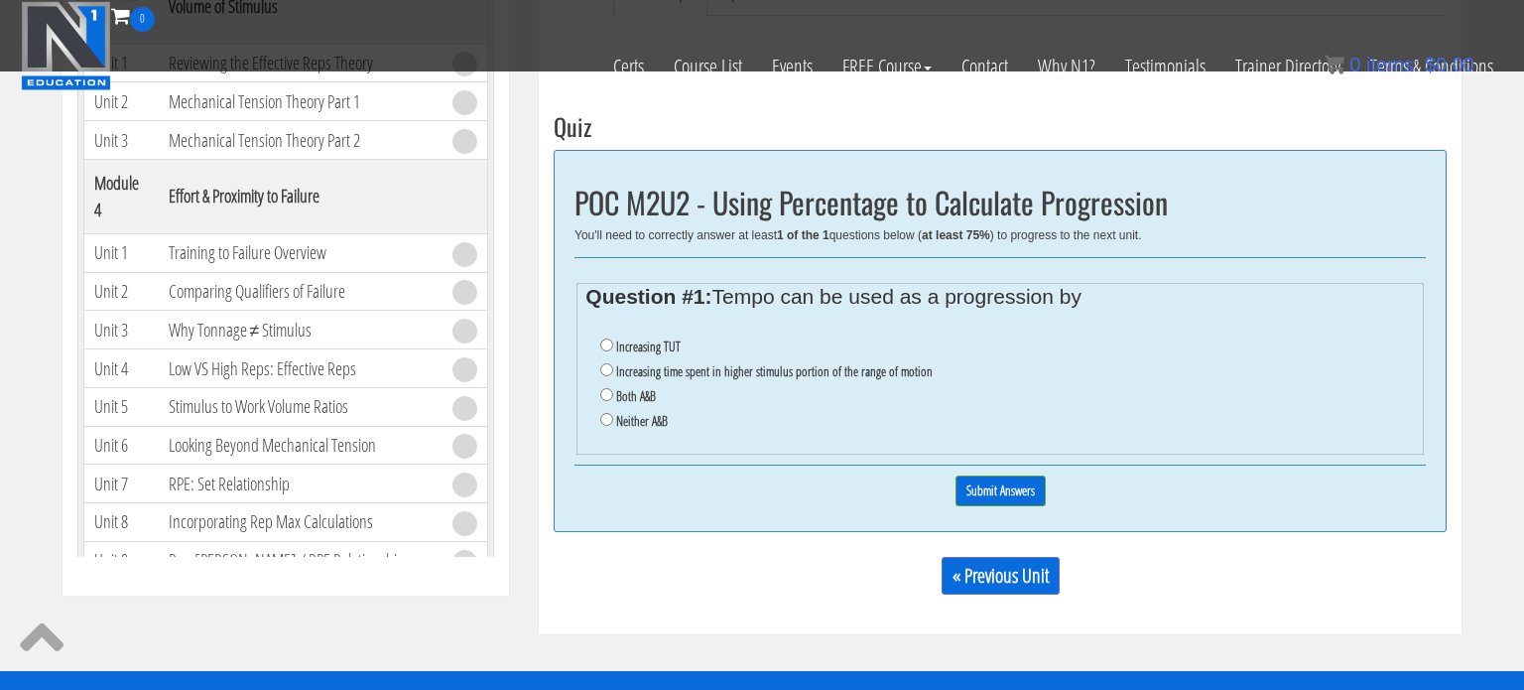
scroll to position [691, 0]
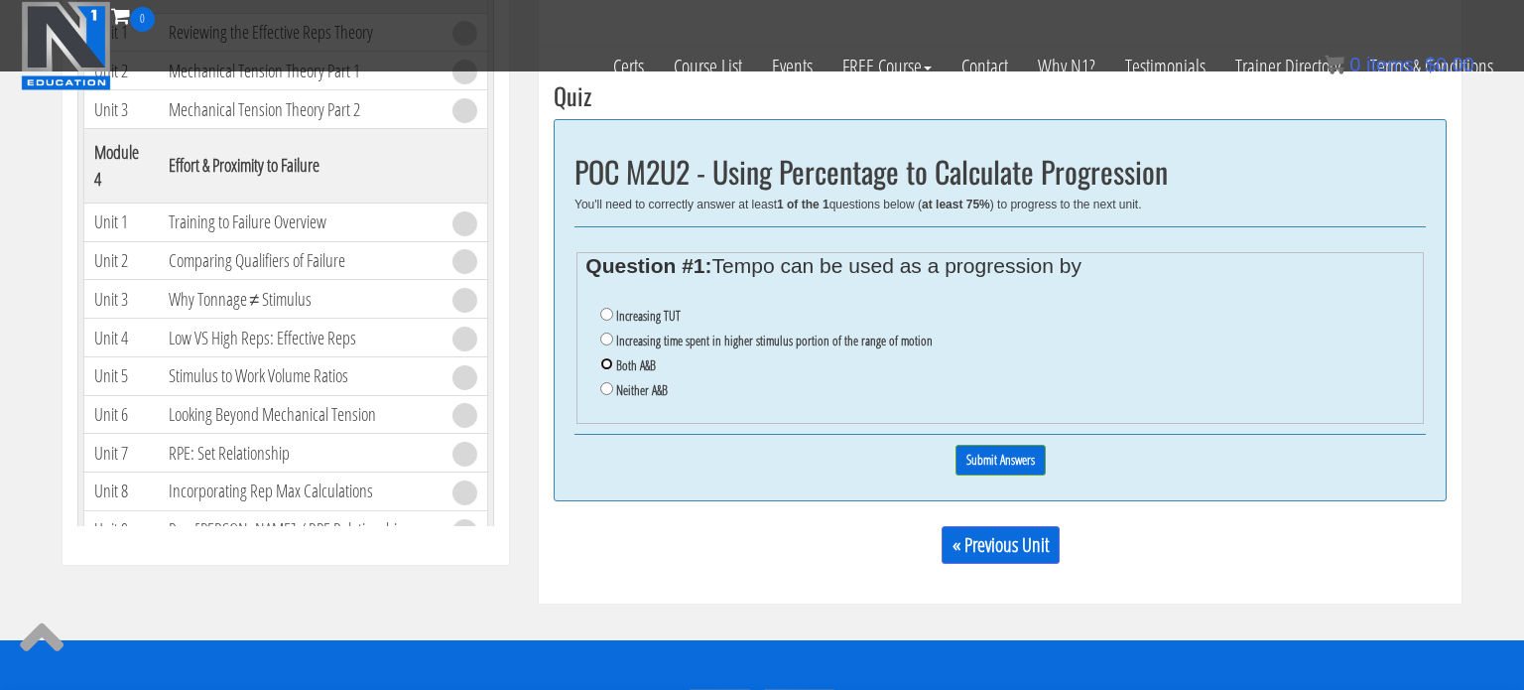
click at [604, 365] on input "Both A&B" at bounding box center [606, 363] width 13 height 13
radio input "true"
click at [1012, 459] on input "Submit Answers" at bounding box center [1000, 459] width 90 height 31
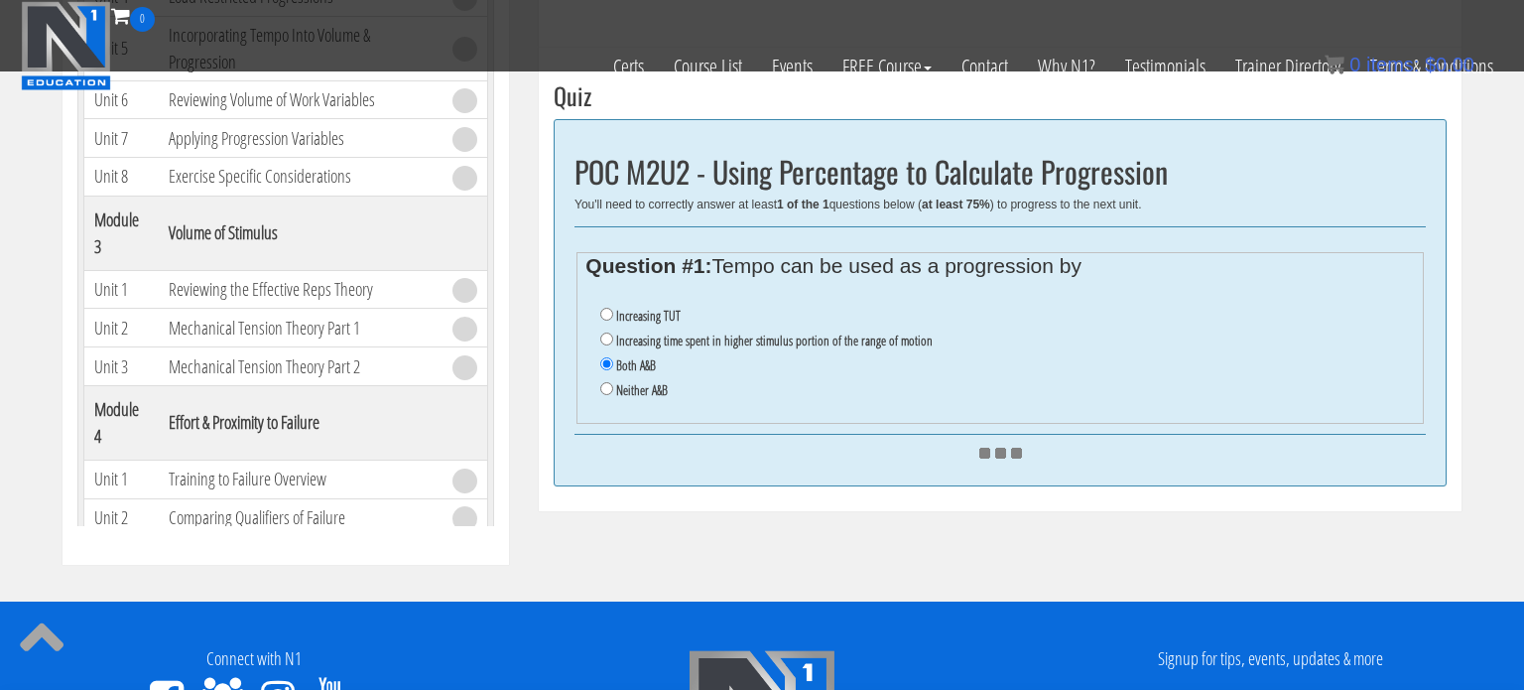
scroll to position [538, 0]
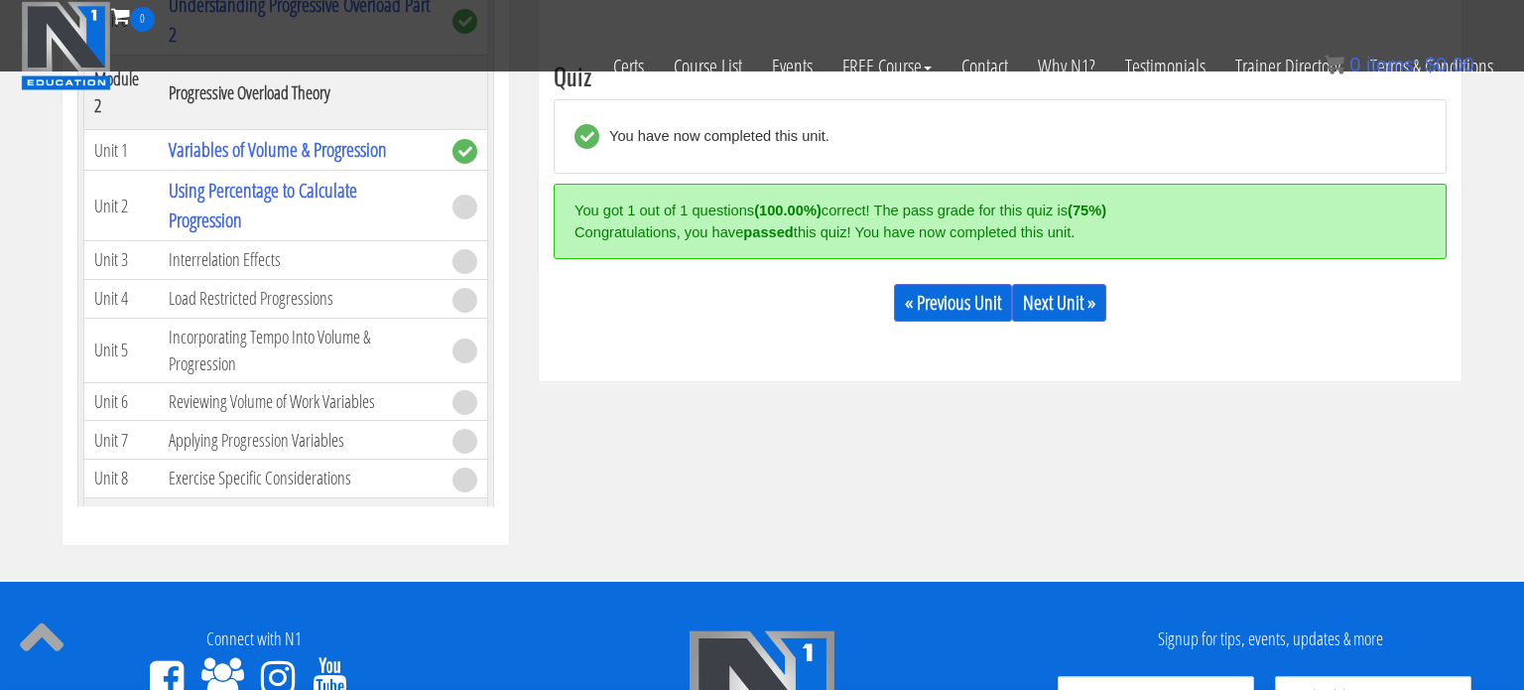
scroll to position [337, 0]
click at [1069, 307] on link "Next Unit »" at bounding box center [1059, 303] width 94 height 38
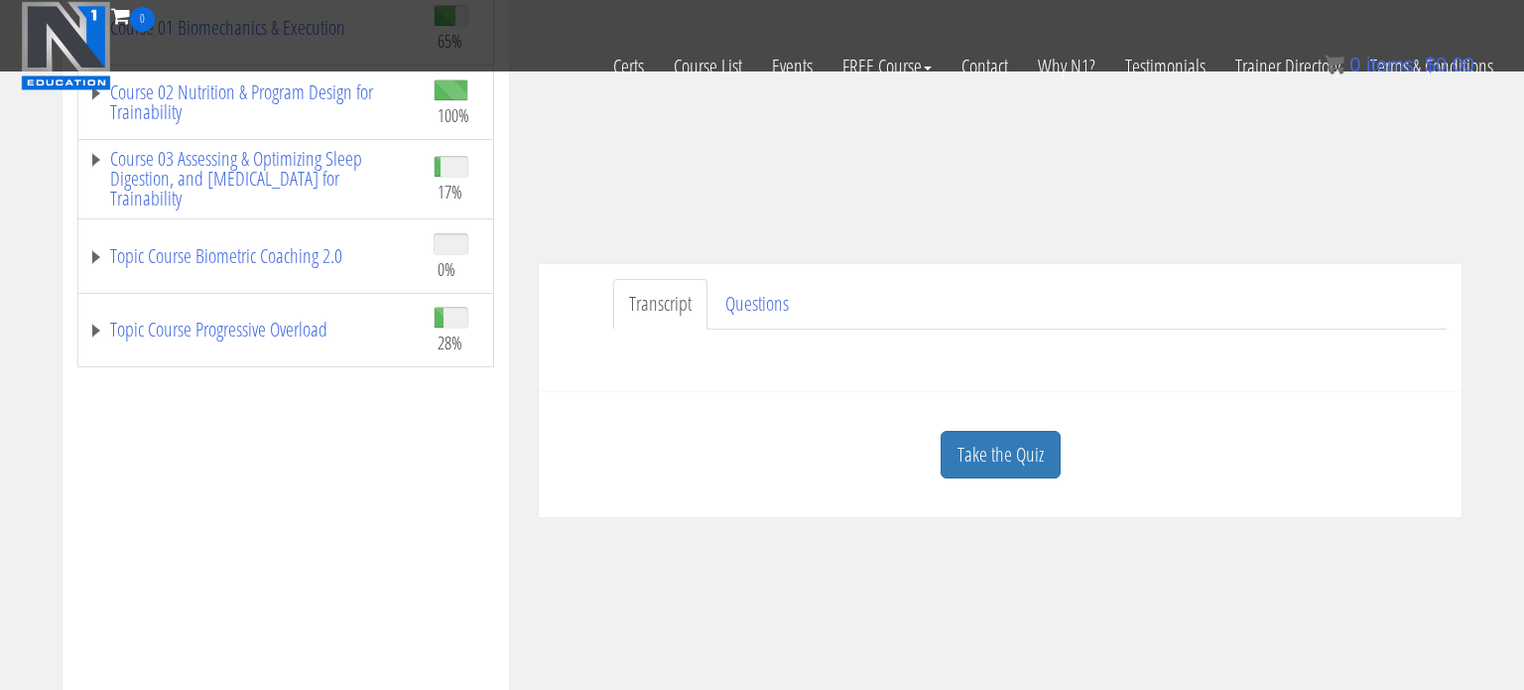
scroll to position [467, 0]
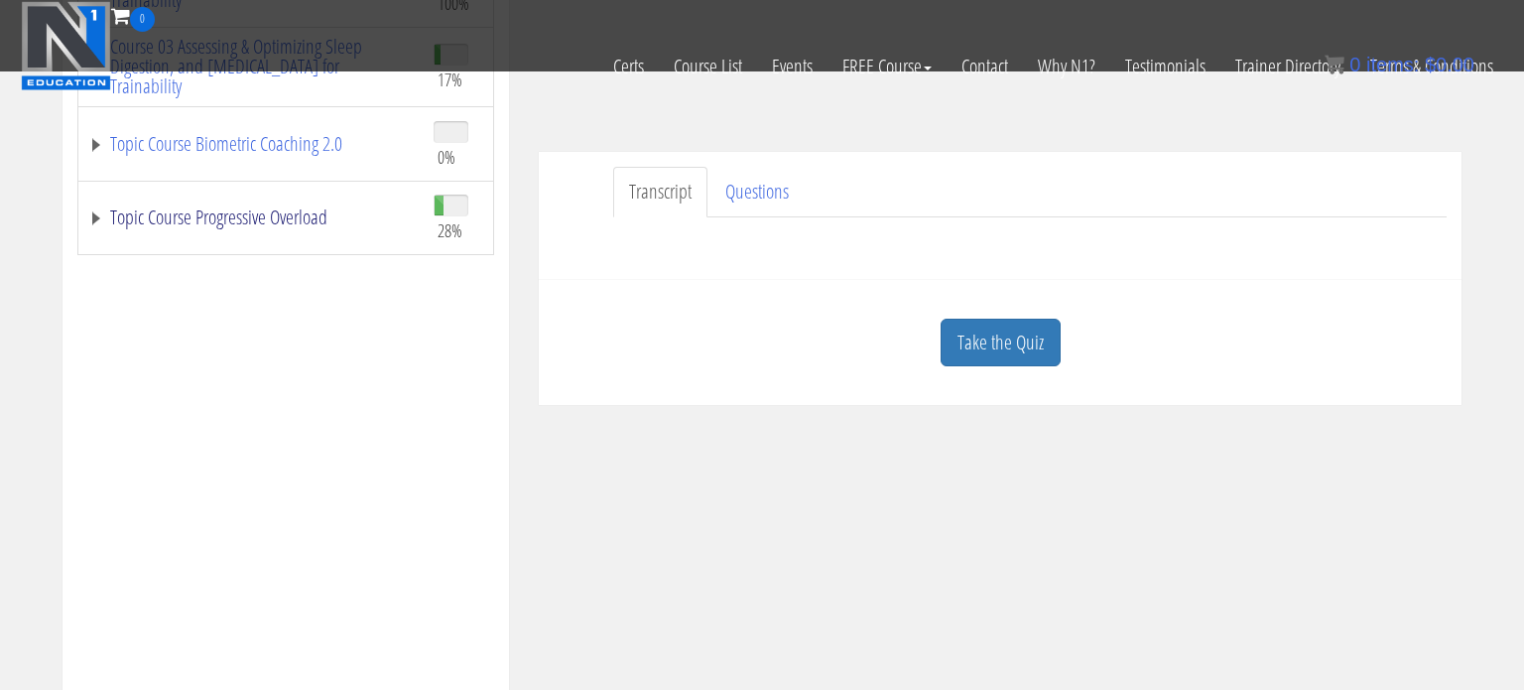
click at [247, 208] on link "Topic Course Progressive Overload" at bounding box center [250, 217] width 325 height 20
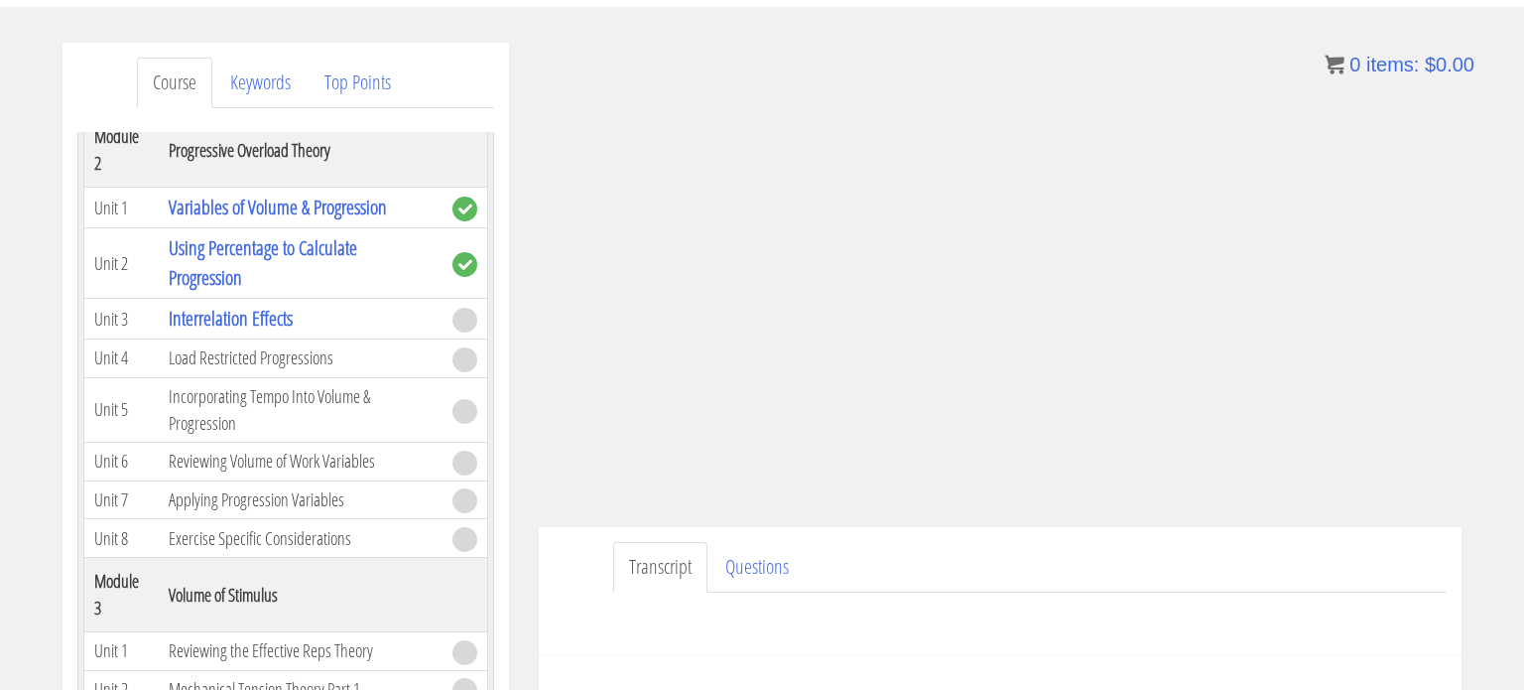
scroll to position [918, 0]
